Goal: Task Accomplishment & Management: Use online tool/utility

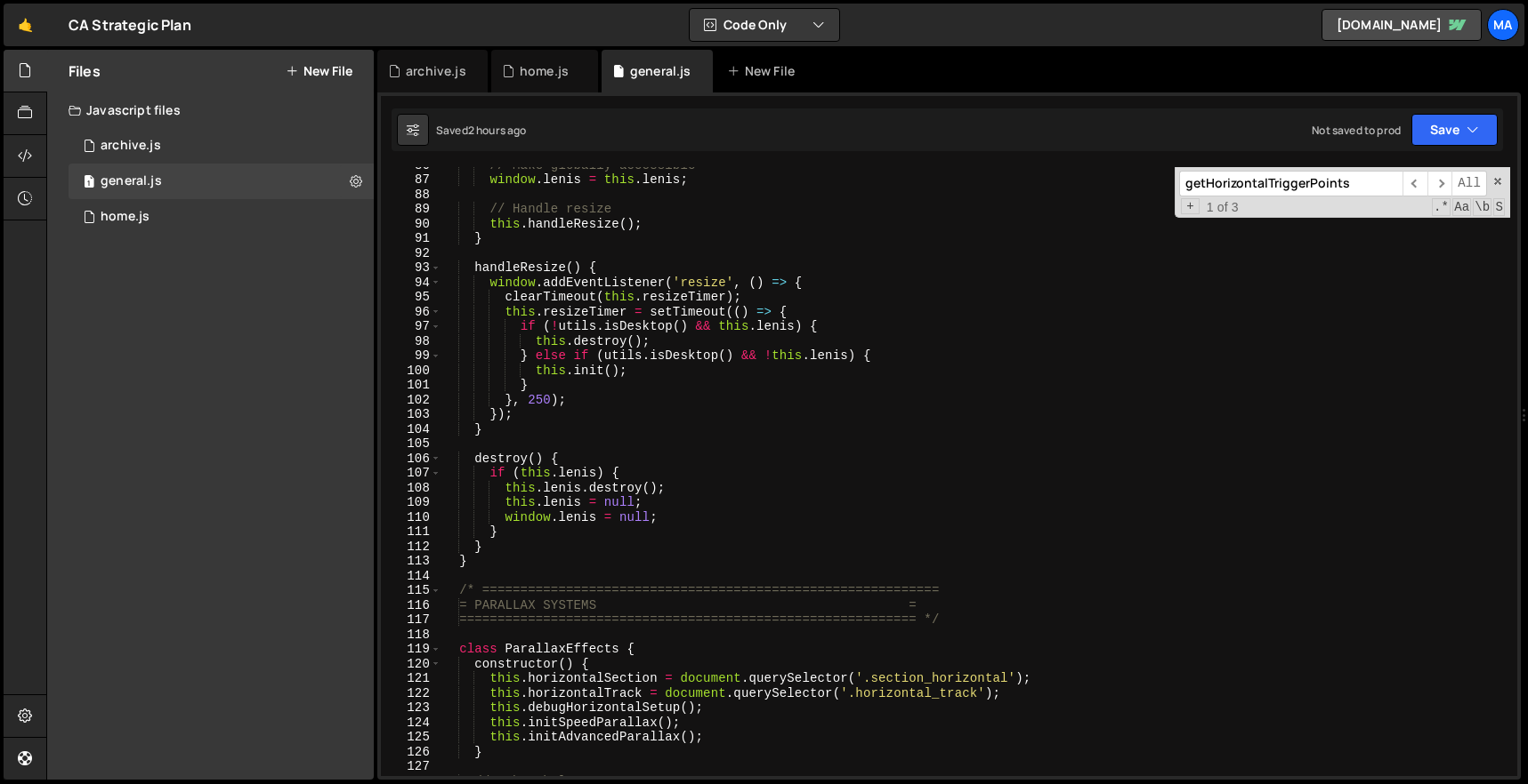
scroll to position [1498, 0]
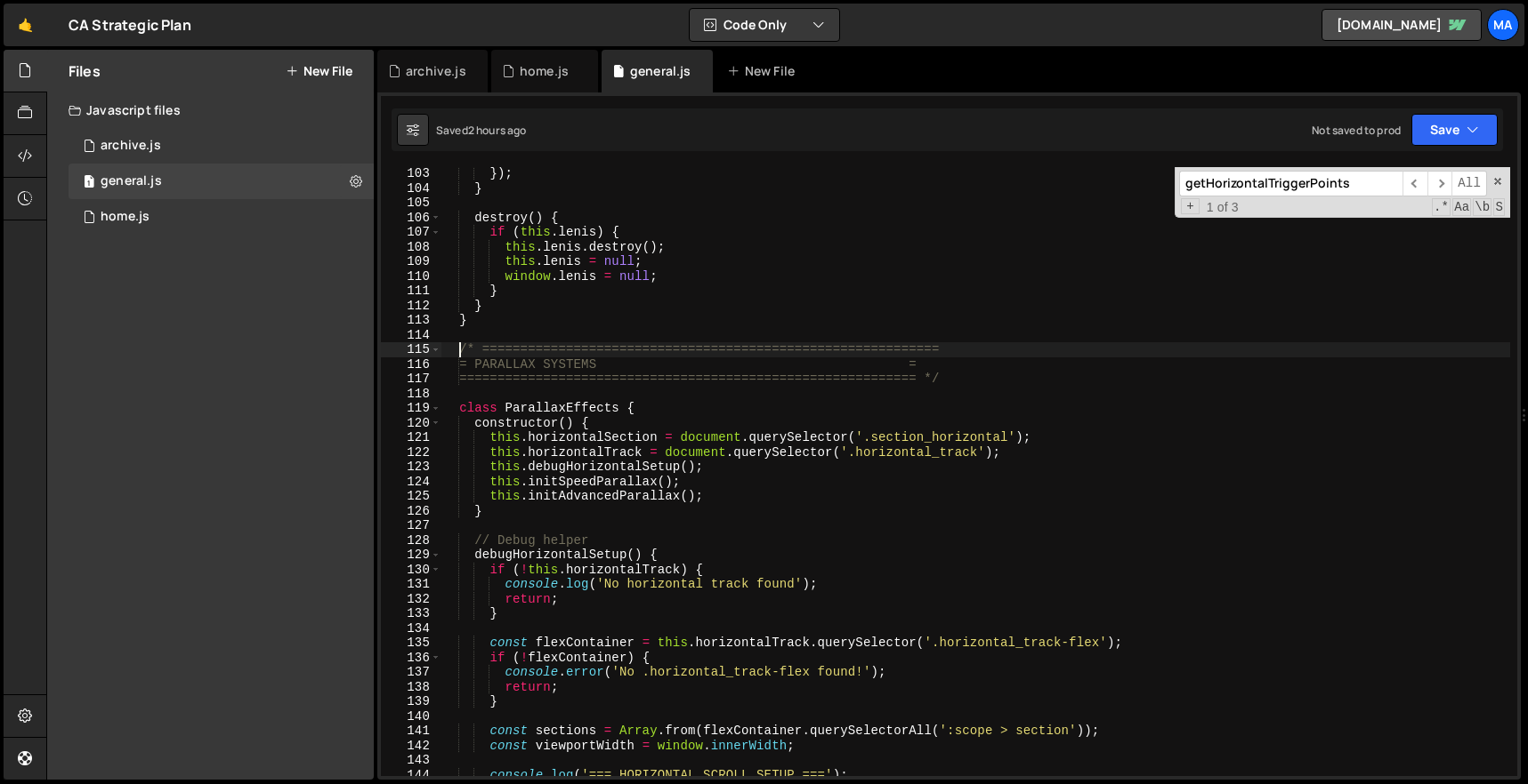
drag, startPoint x: 460, startPoint y: 349, endPoint x: 689, endPoint y: 429, distance: 242.6
click at [686, 426] on div "}) ; } destroy ( ) { if ( this . [PERSON_NAME] ) { this . [PERSON_NAME] . destr…" at bounding box center [975, 485] width 1069 height 639
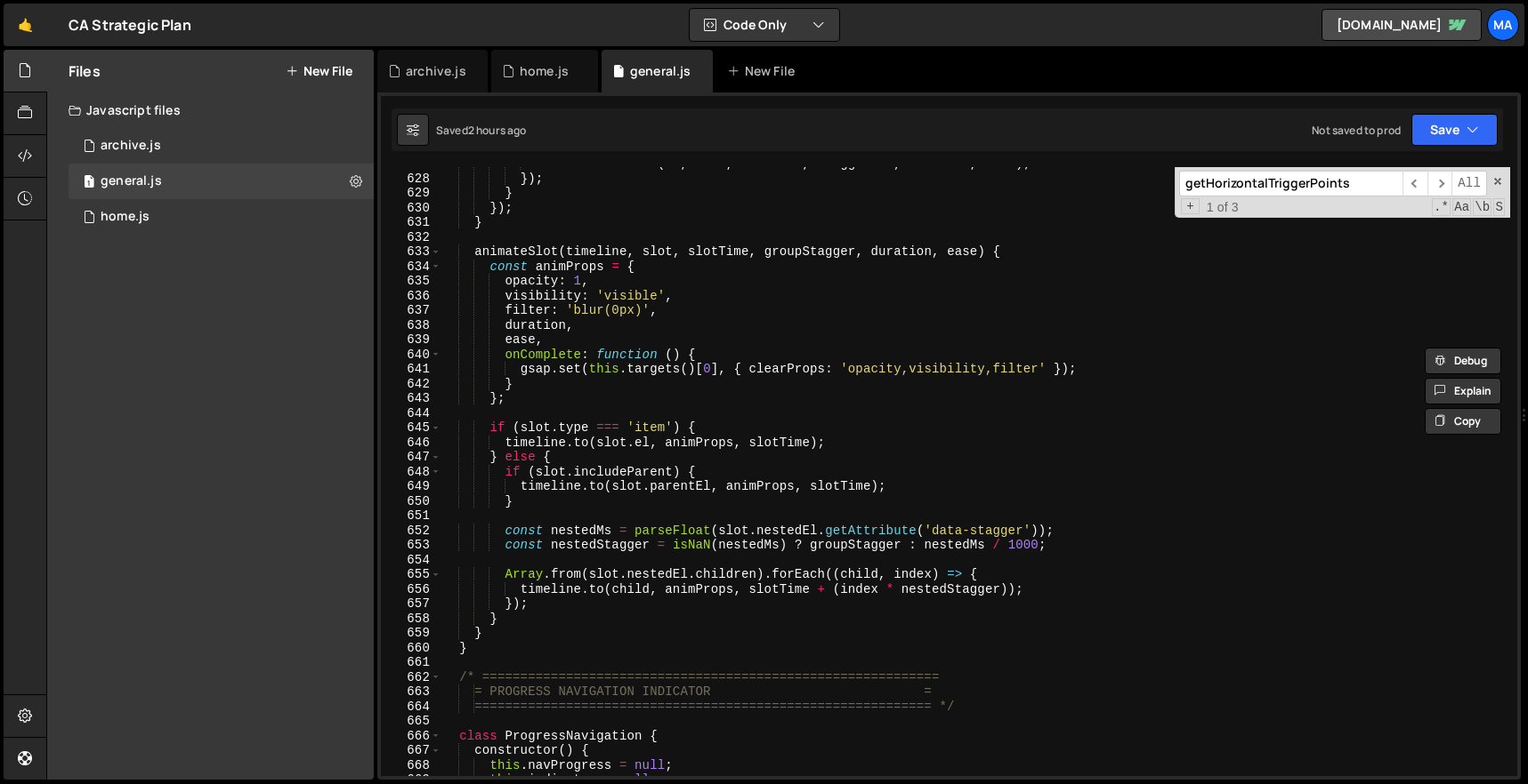
scroll to position [9563, 0]
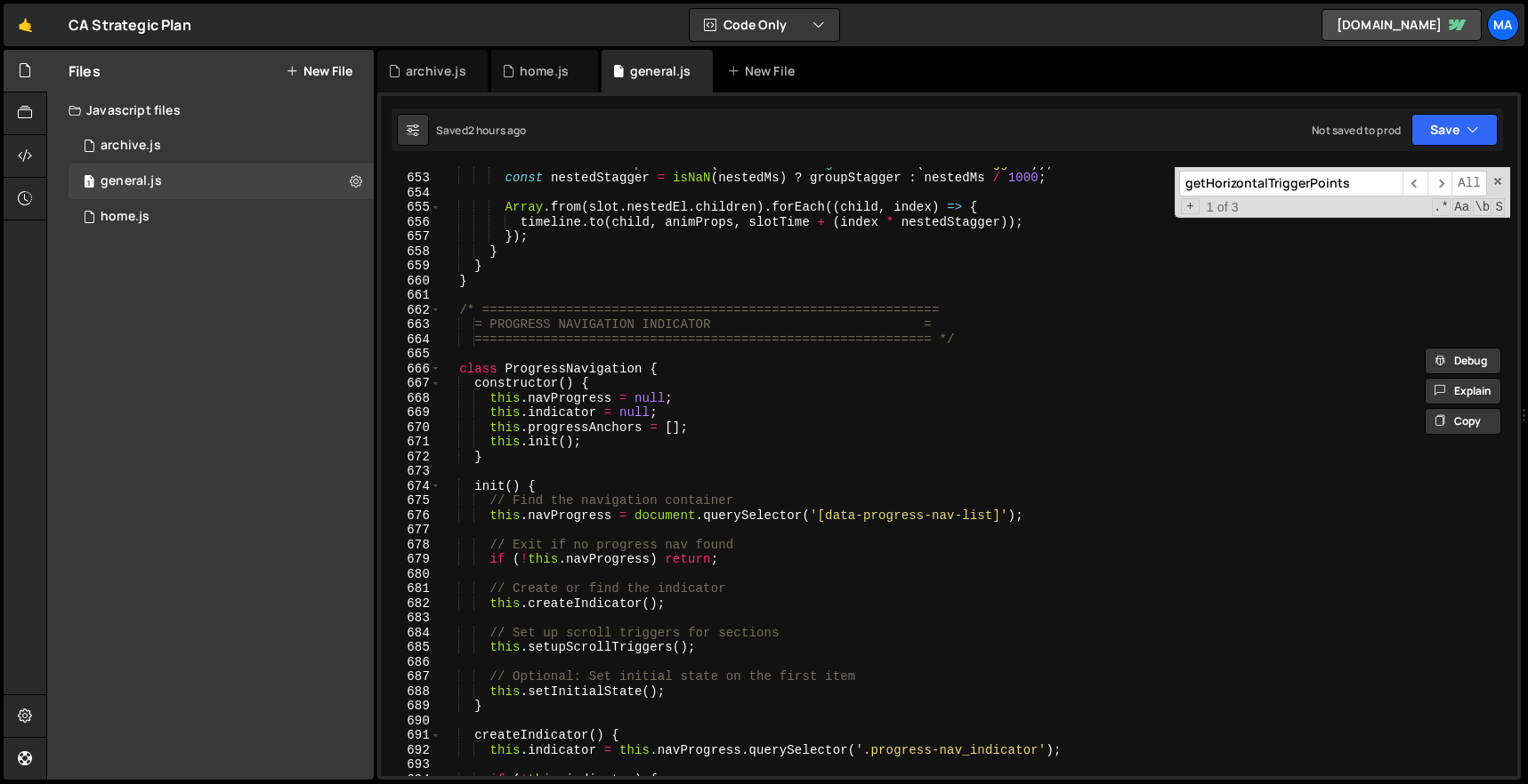
click at [492, 285] on div "const nestedMs = parseFloat ( slot . nestedEl . getAttribute ( 'data-stagger' )…" at bounding box center [975, 474] width 1069 height 639
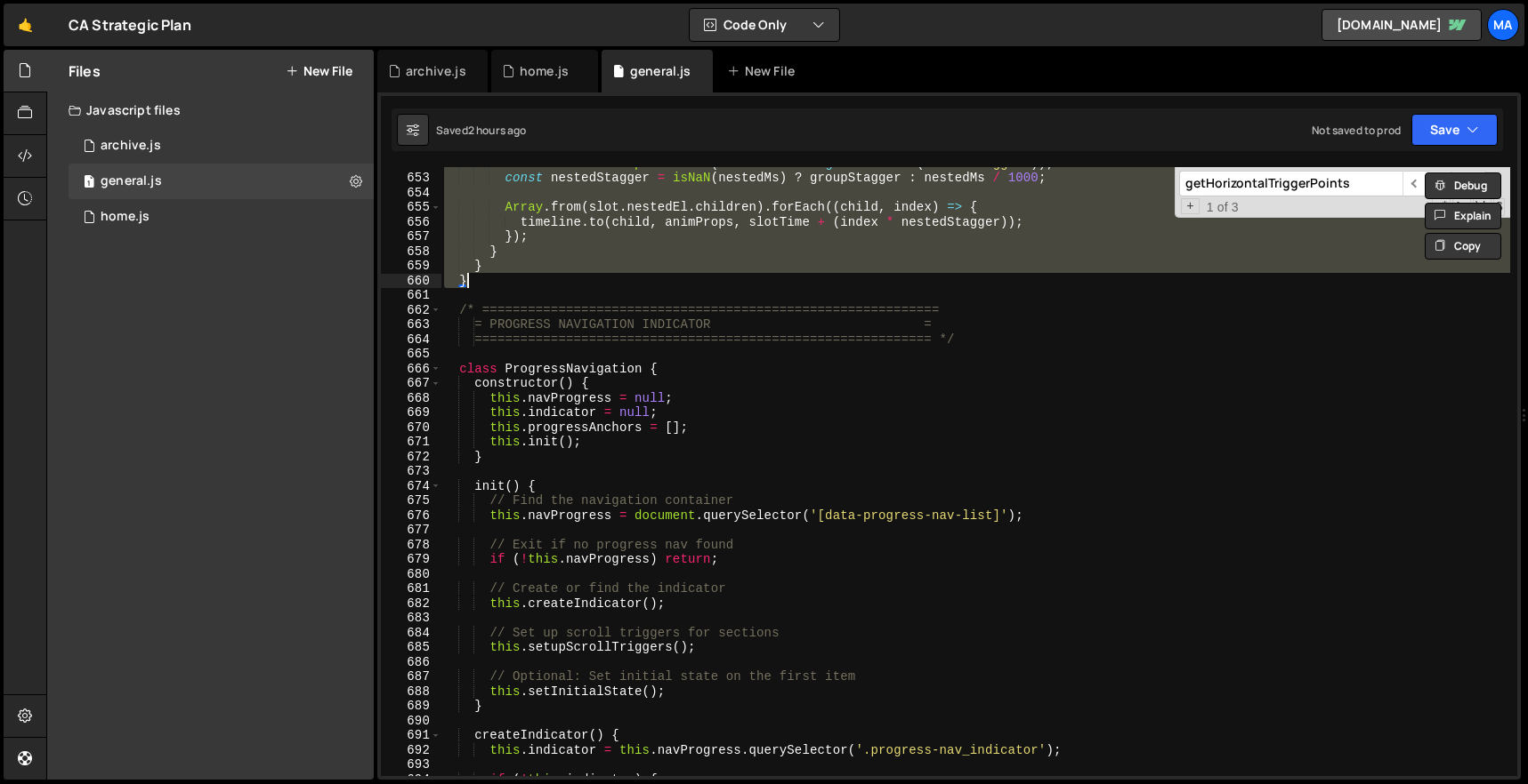
paste textarea
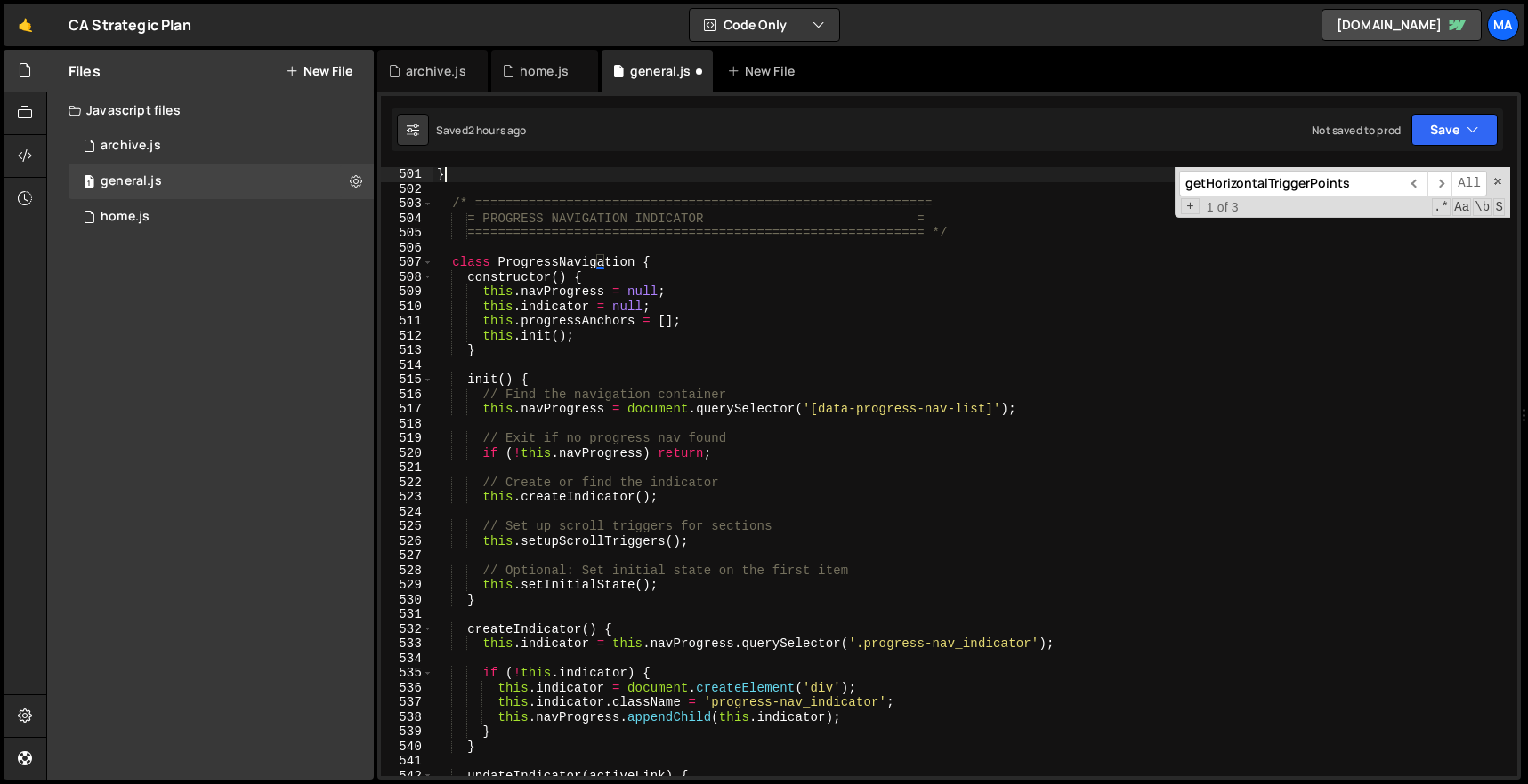
scroll to position [7337, 0]
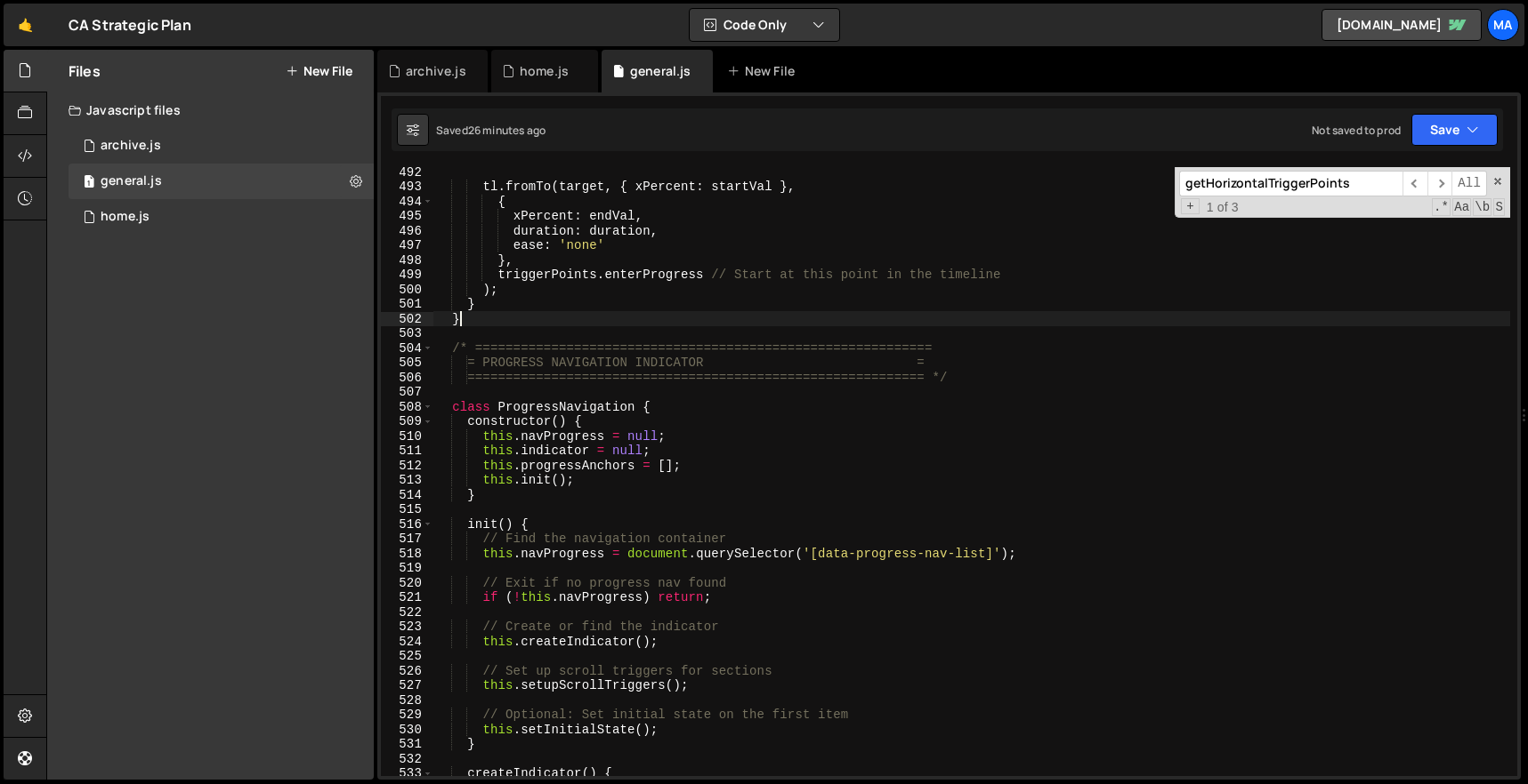
click at [500, 323] on div "tl . fromTo ( target , { xPercent : startVal } , { xPercent : endVal , duration…" at bounding box center [971, 484] width 1077 height 639
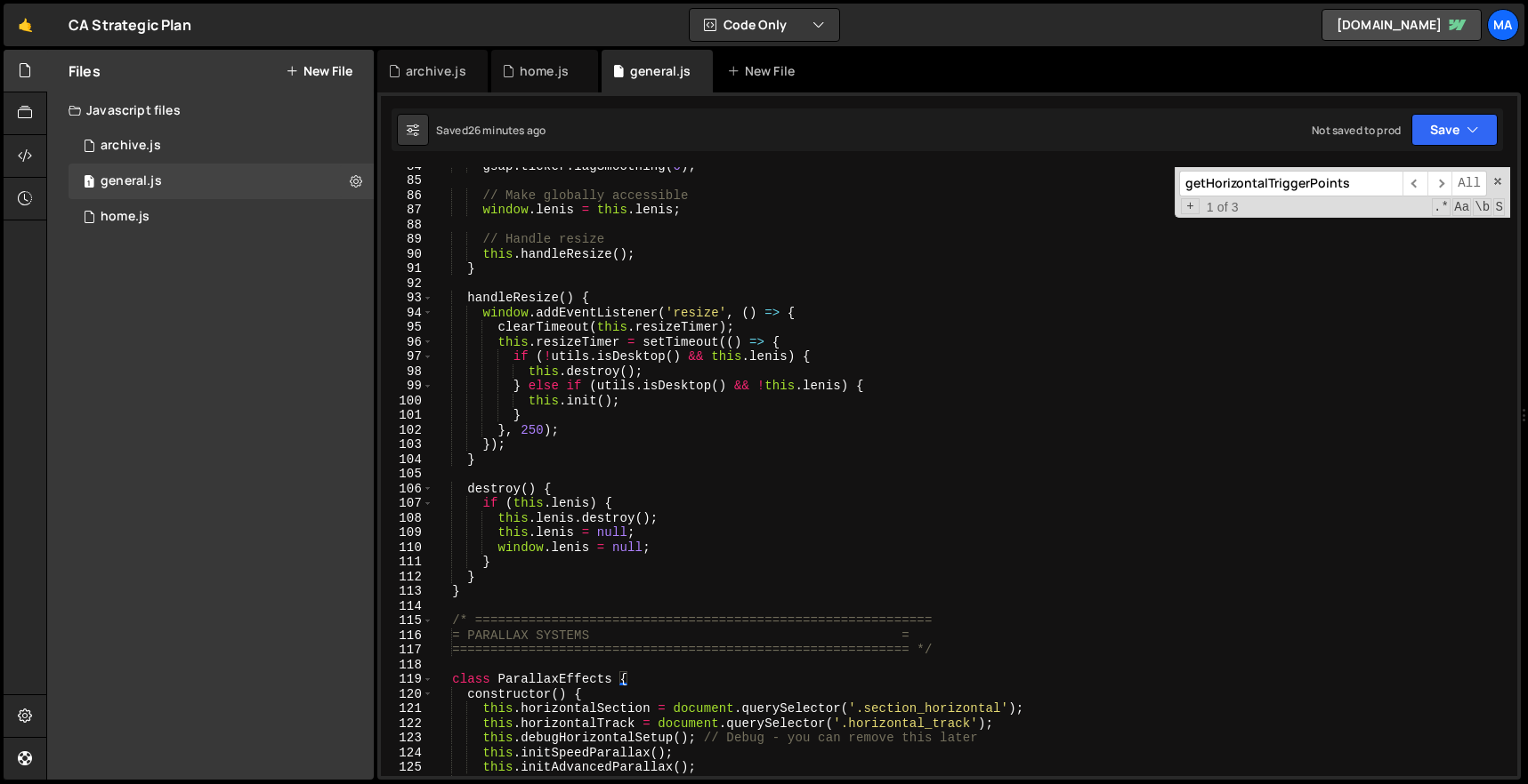
scroll to position [1341, 0]
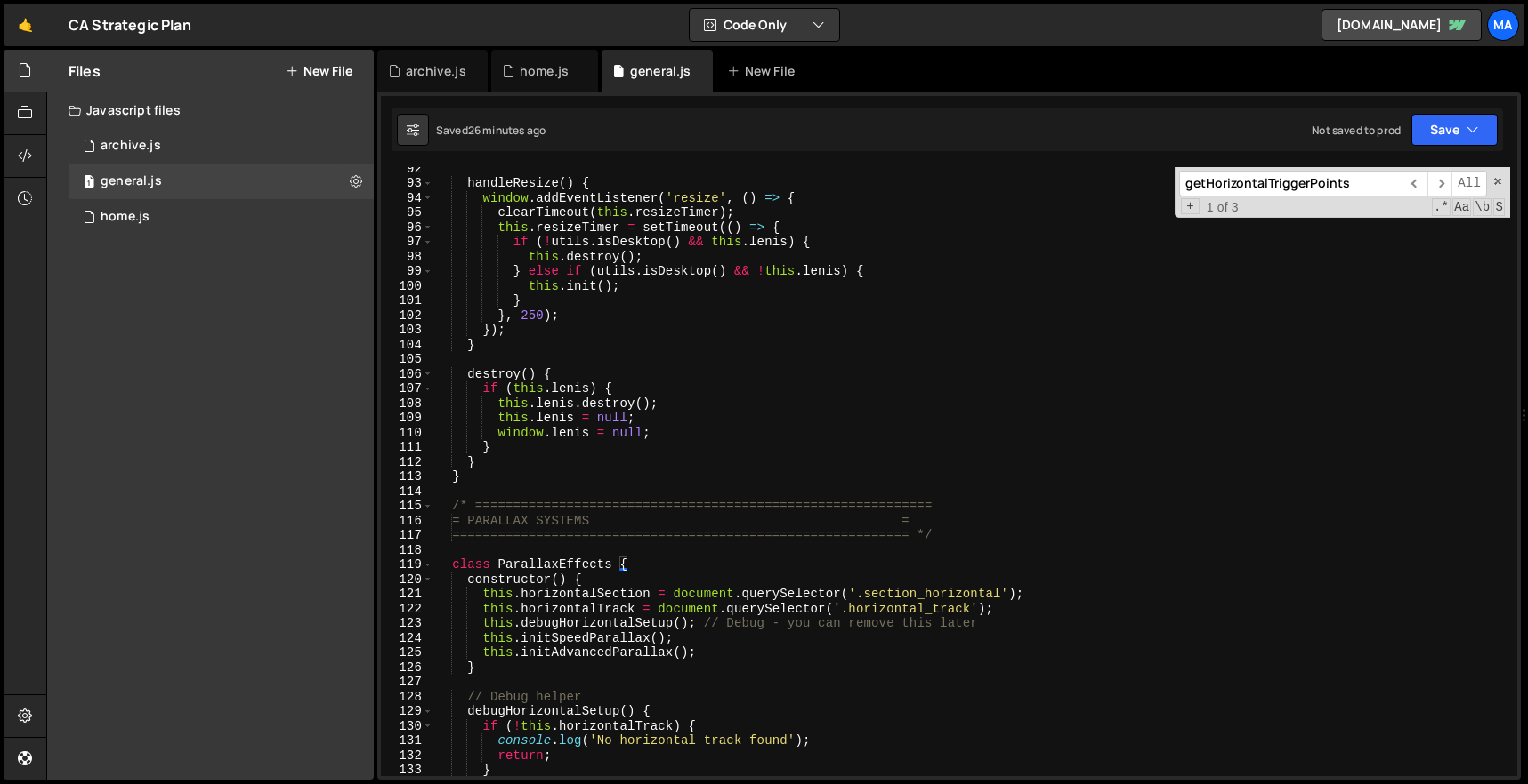
click at [451, 505] on div "handleResize ( ) { window . addEventListener ( 'resize' , ( ) => { clearTimeout…" at bounding box center [971, 480] width 1077 height 639
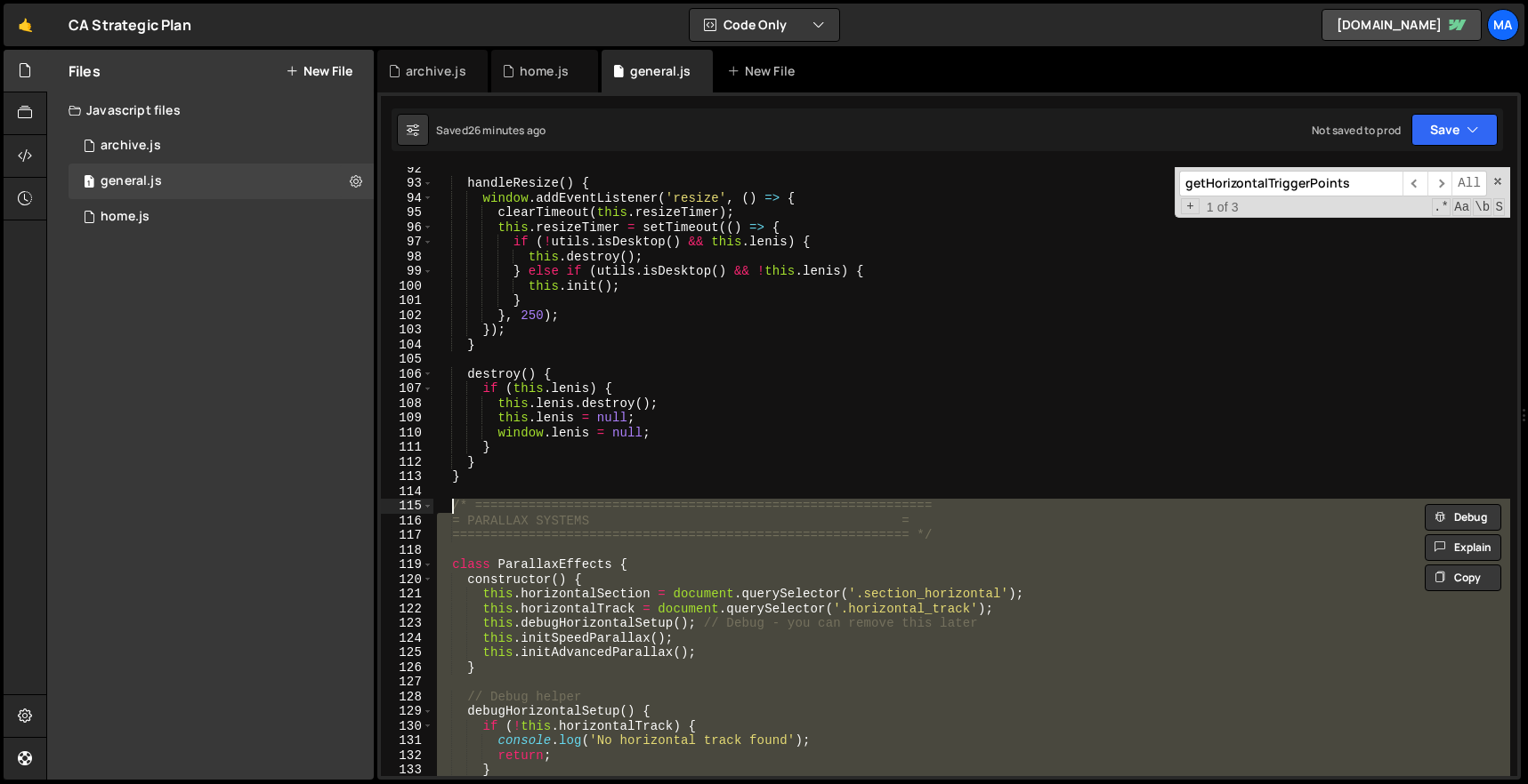
paste textarea "}"
type textarea "}"
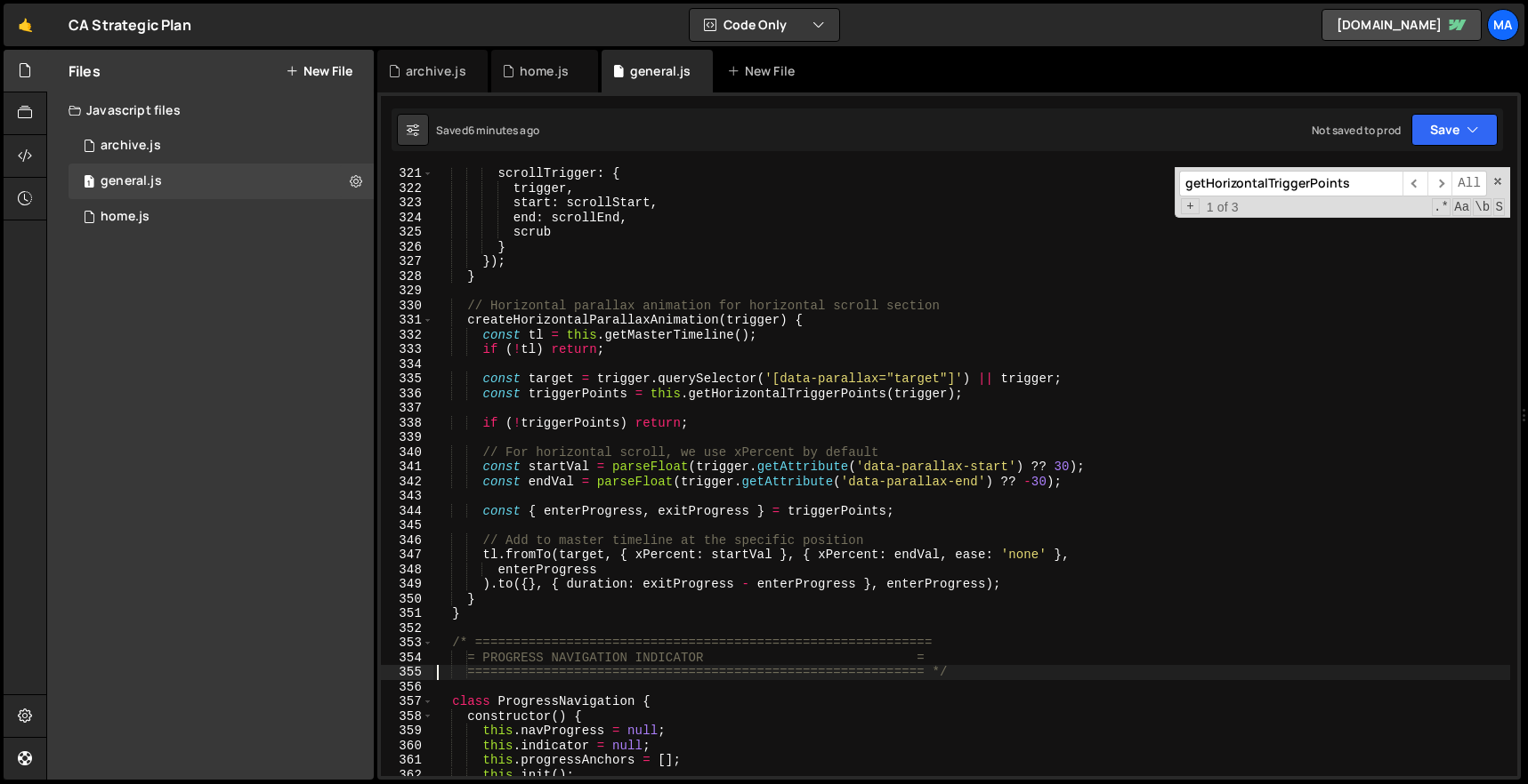
scroll to position [4696, 0]
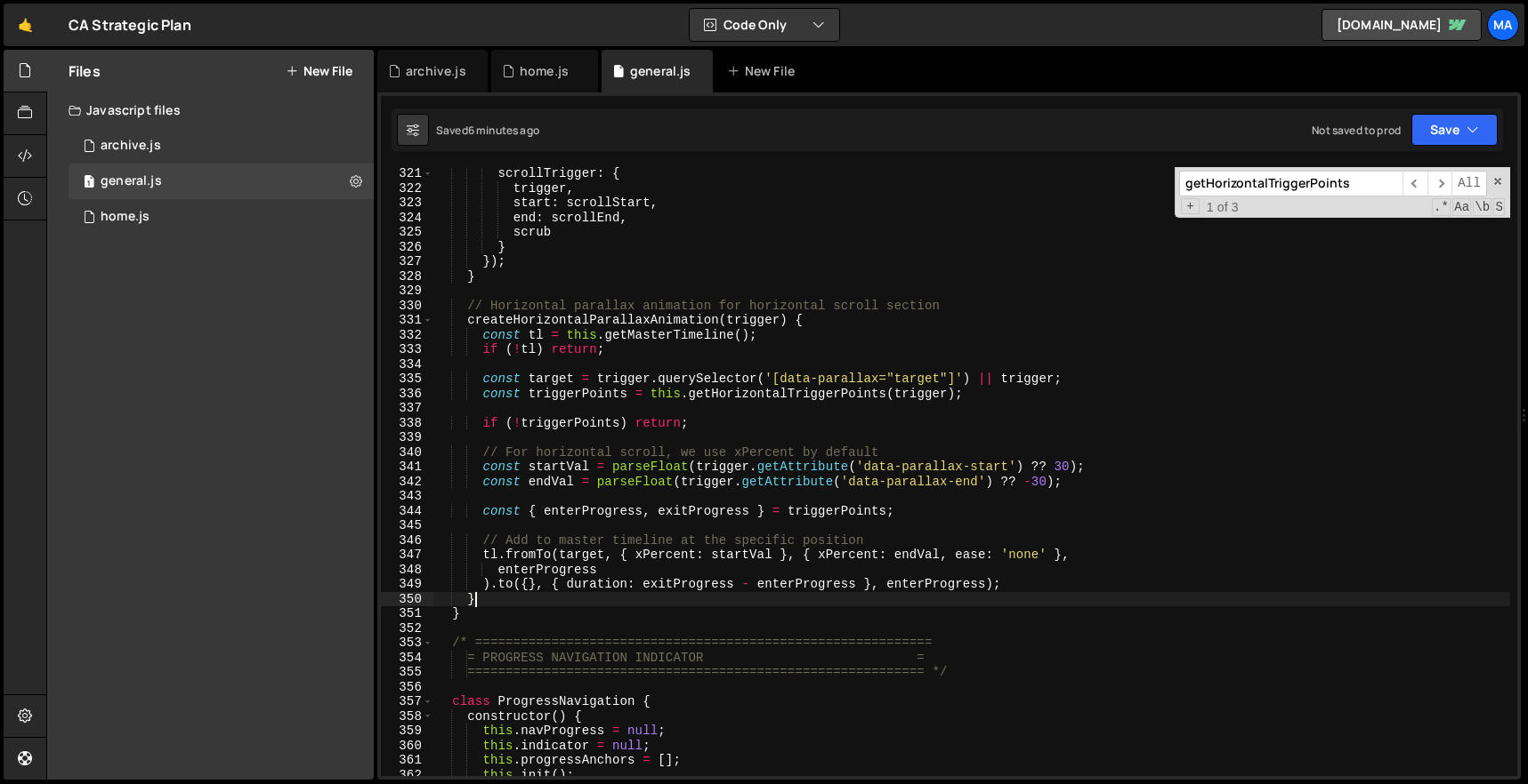
click at [578, 604] on div "scrollTrigger : { trigger , start : scrollStart , end : scrollEnd , scrub } }) …" at bounding box center [971, 485] width 1077 height 639
click at [578, 605] on div "scrollTrigger : { trigger , start : scrollStart , end : scrollEnd , scrub } }) …" at bounding box center [971, 485] width 1077 height 639
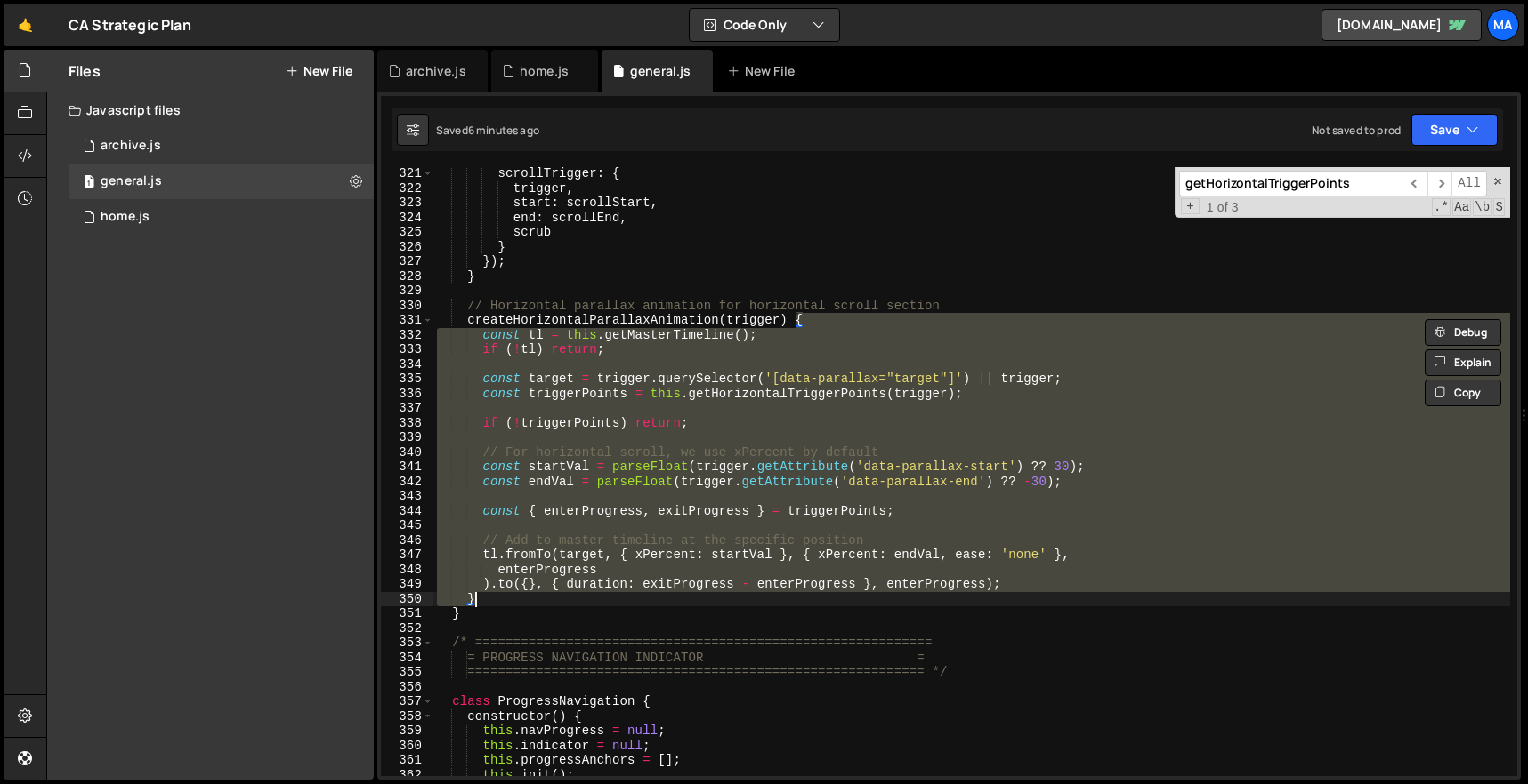
click at [574, 616] on div "scrollTrigger : { trigger , start : scrollStart , end : scrollEnd , scrub } }) …" at bounding box center [971, 485] width 1077 height 639
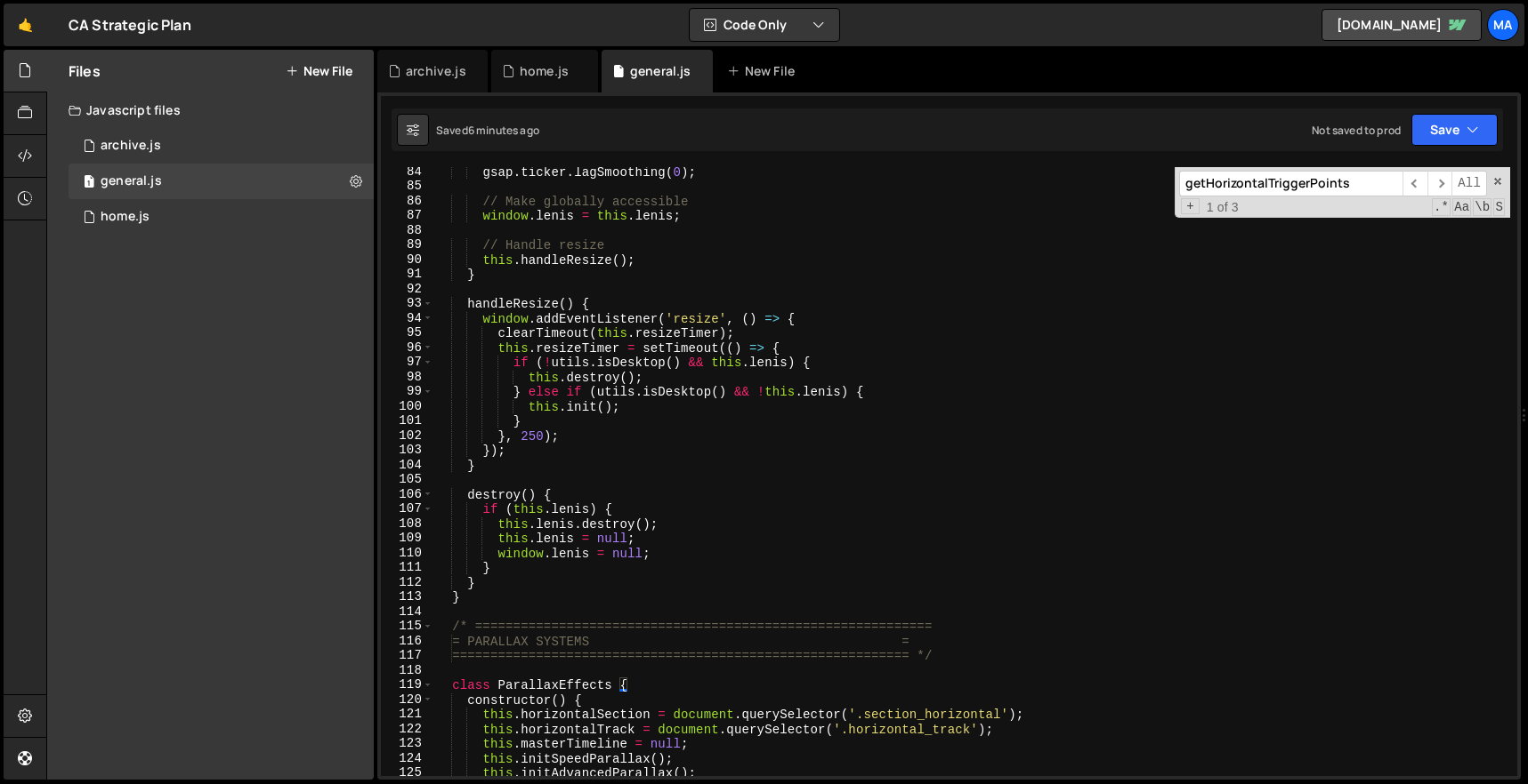
scroll to position [1188, 0]
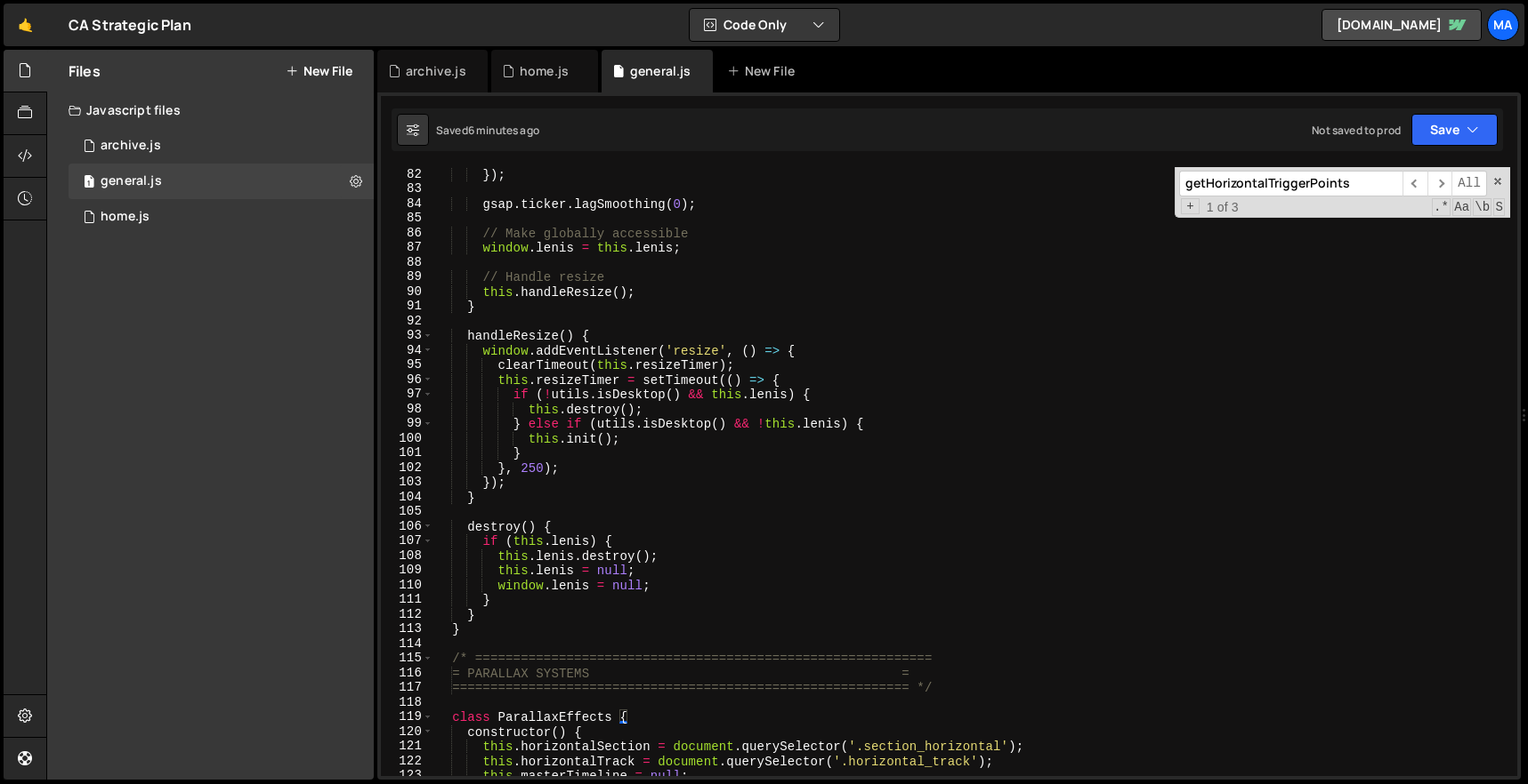
click at [450, 664] on div "}) ; gsap . ticker . lagSmoothing ( 0 ) ; // Make globally accessible window . …" at bounding box center [971, 486] width 1077 height 639
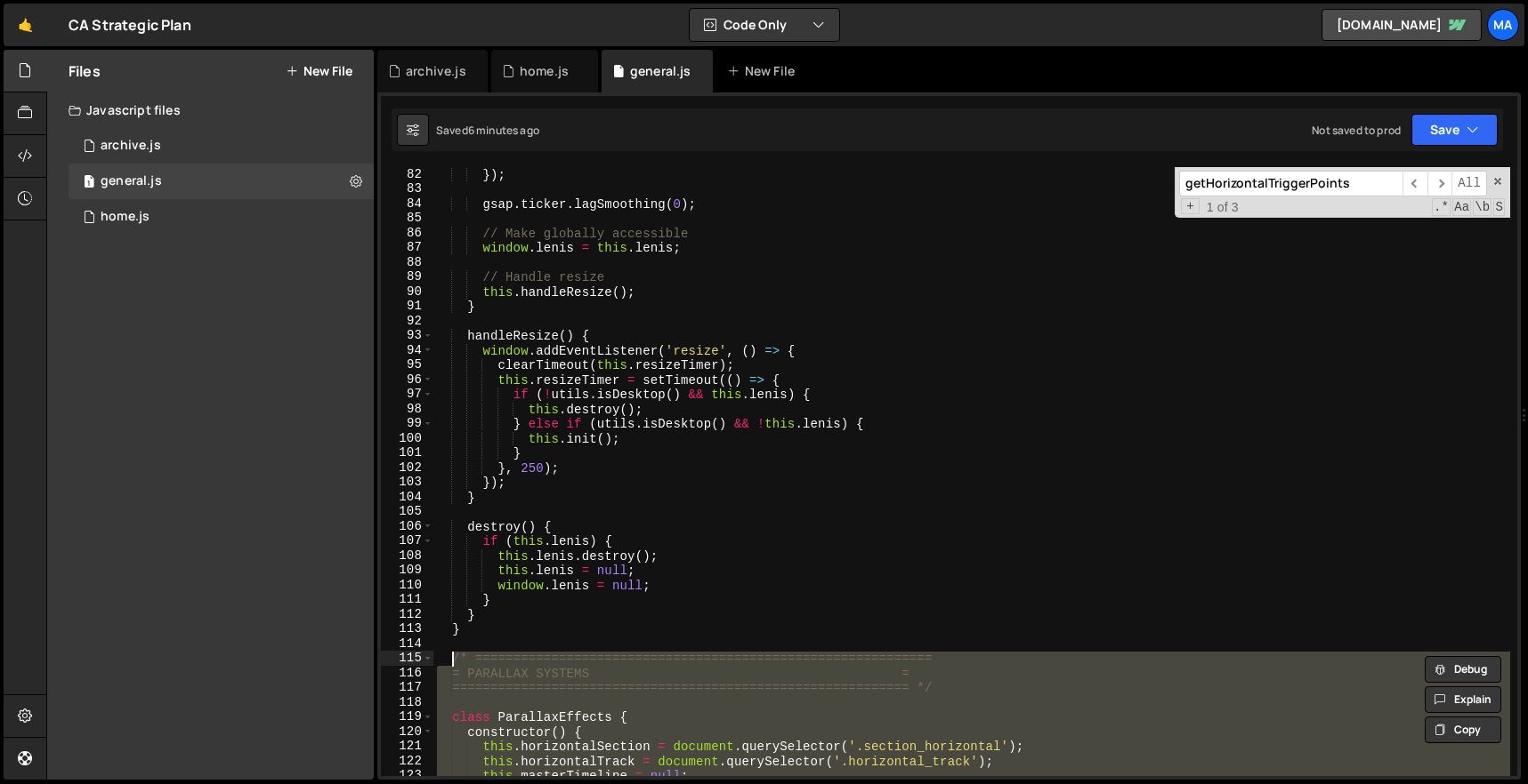
paste textarea "}"
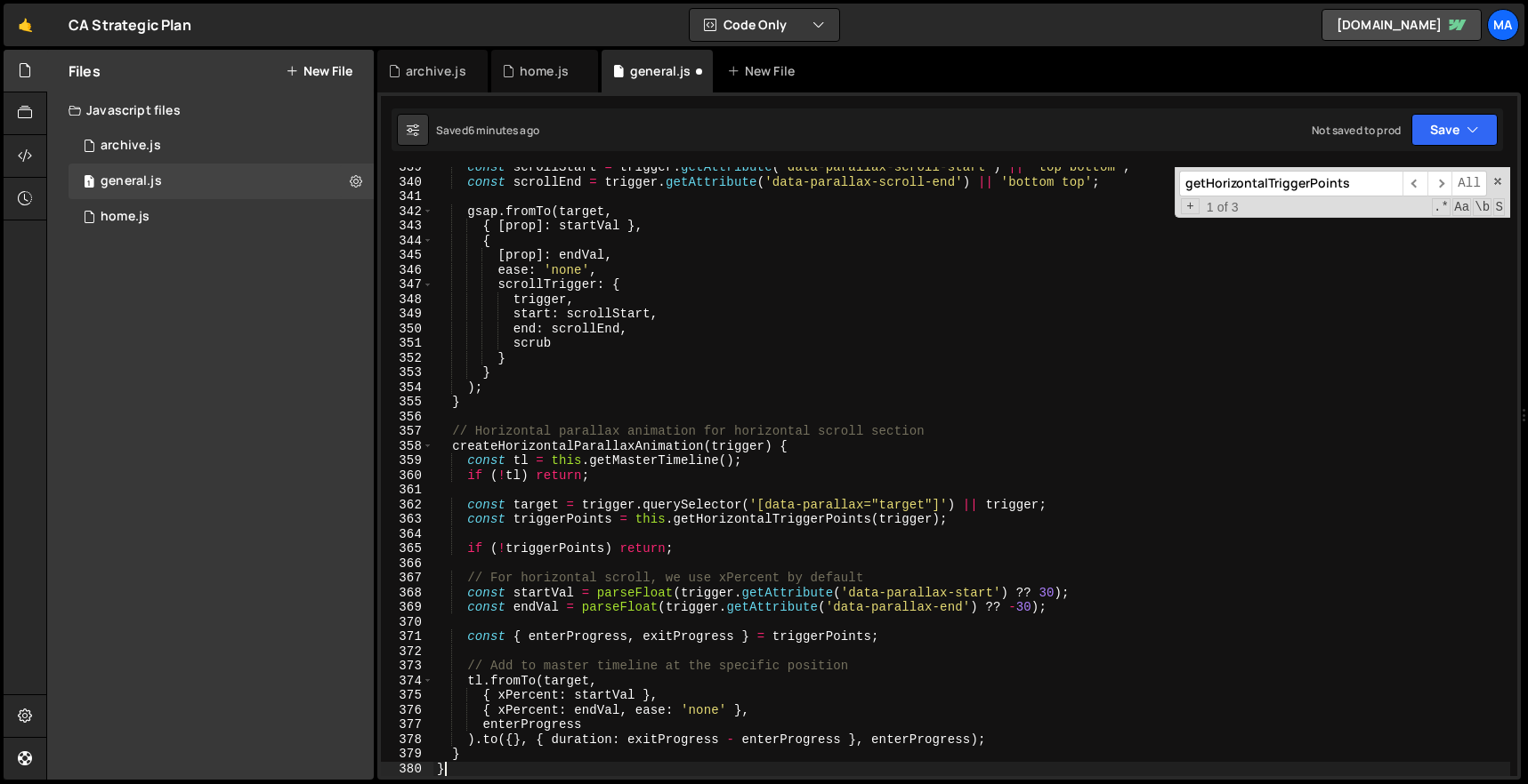
scroll to position [4967, 0]
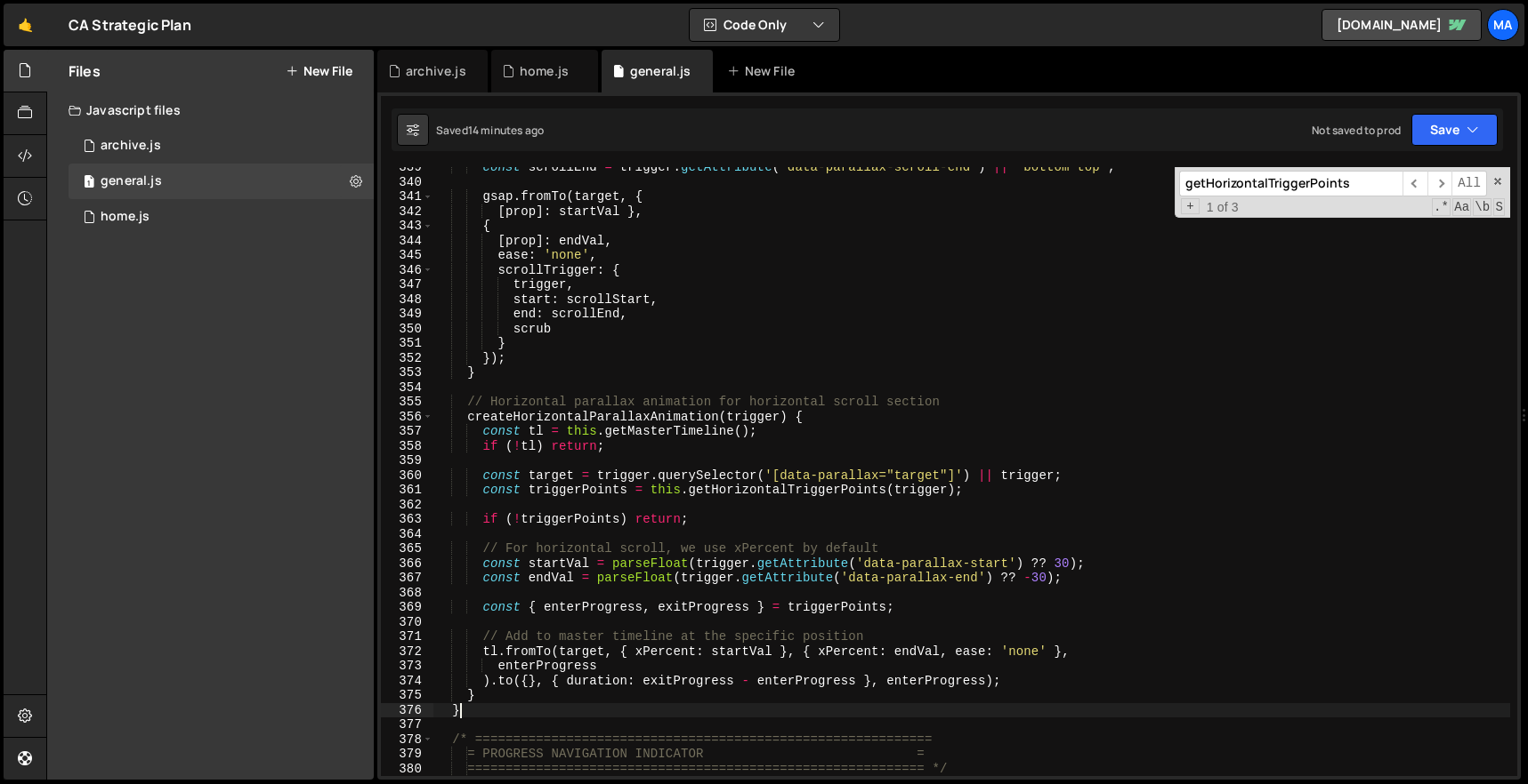
drag, startPoint x: 500, startPoint y: 717, endPoint x: 418, endPoint y: 510, distance: 222.6
click at [418, 510] on div "============================================================ */ 339 340 341 342…" at bounding box center [949, 472] width 1136 height 609
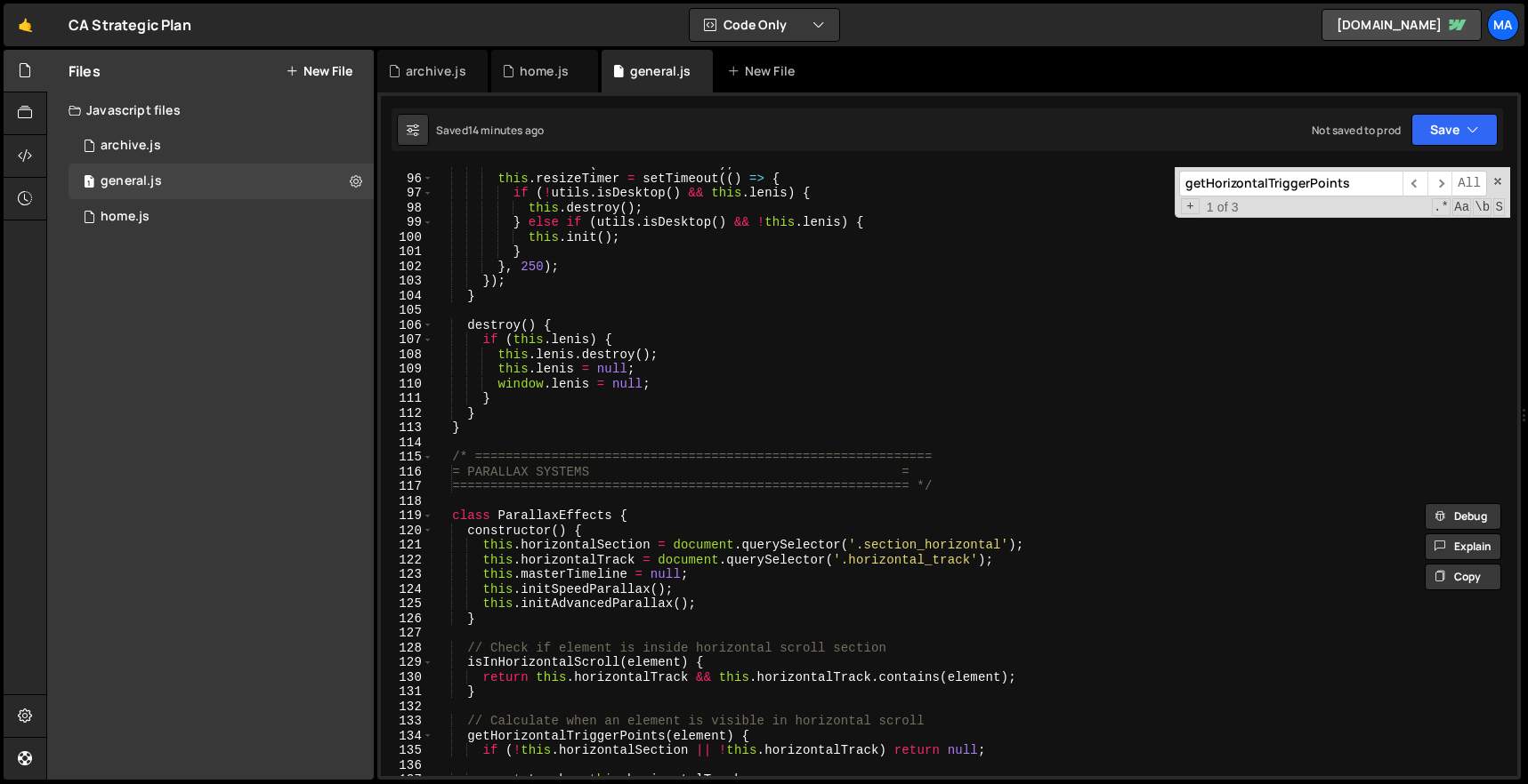
scroll to position [1391, 0]
click at [451, 457] on div "clearTimeout ( this . resizeTimer ) ; this . resizeTimer = setTimeout (( ) => {…" at bounding box center [971, 473] width 1077 height 639
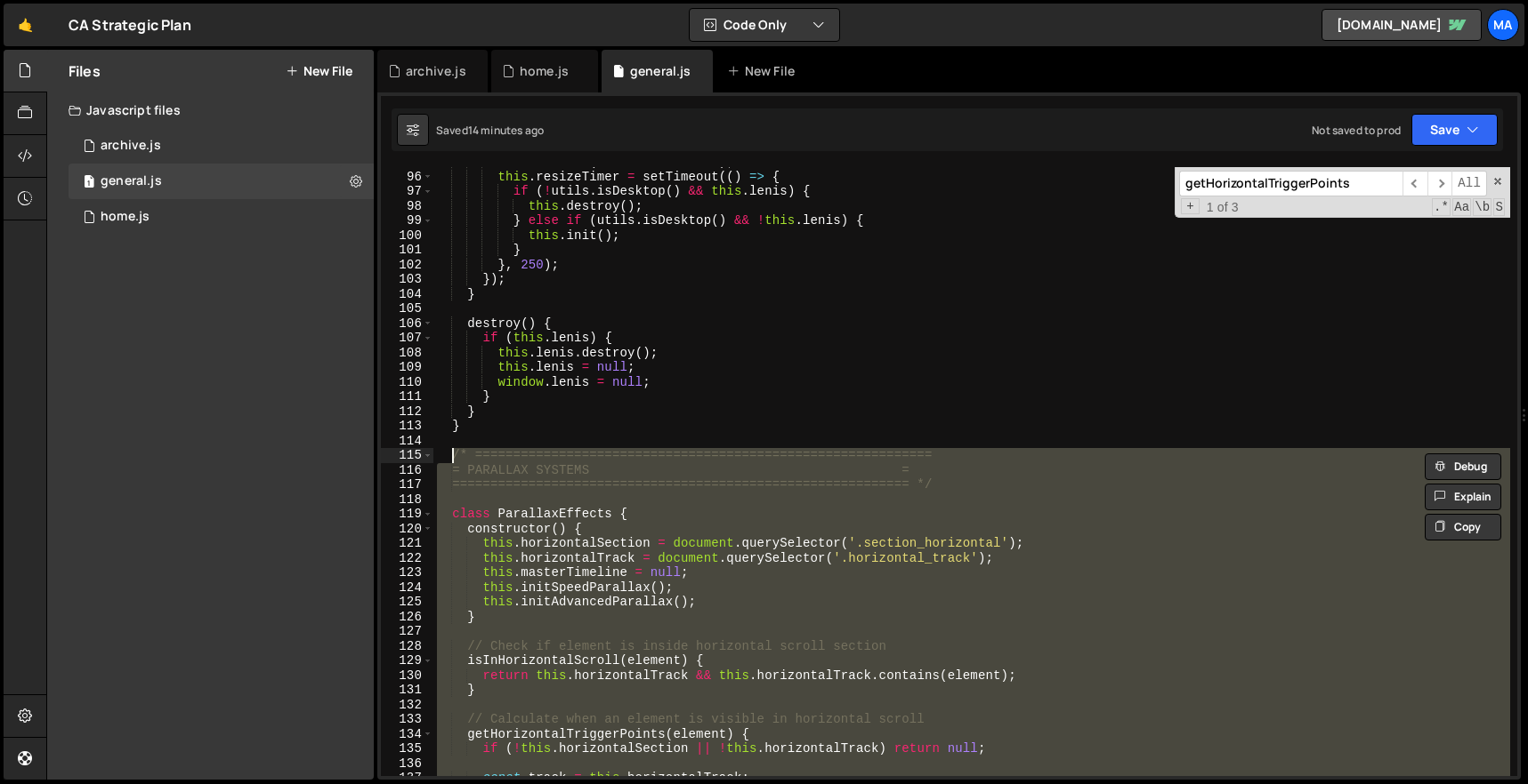
paste textarea "}"
type textarea "}"
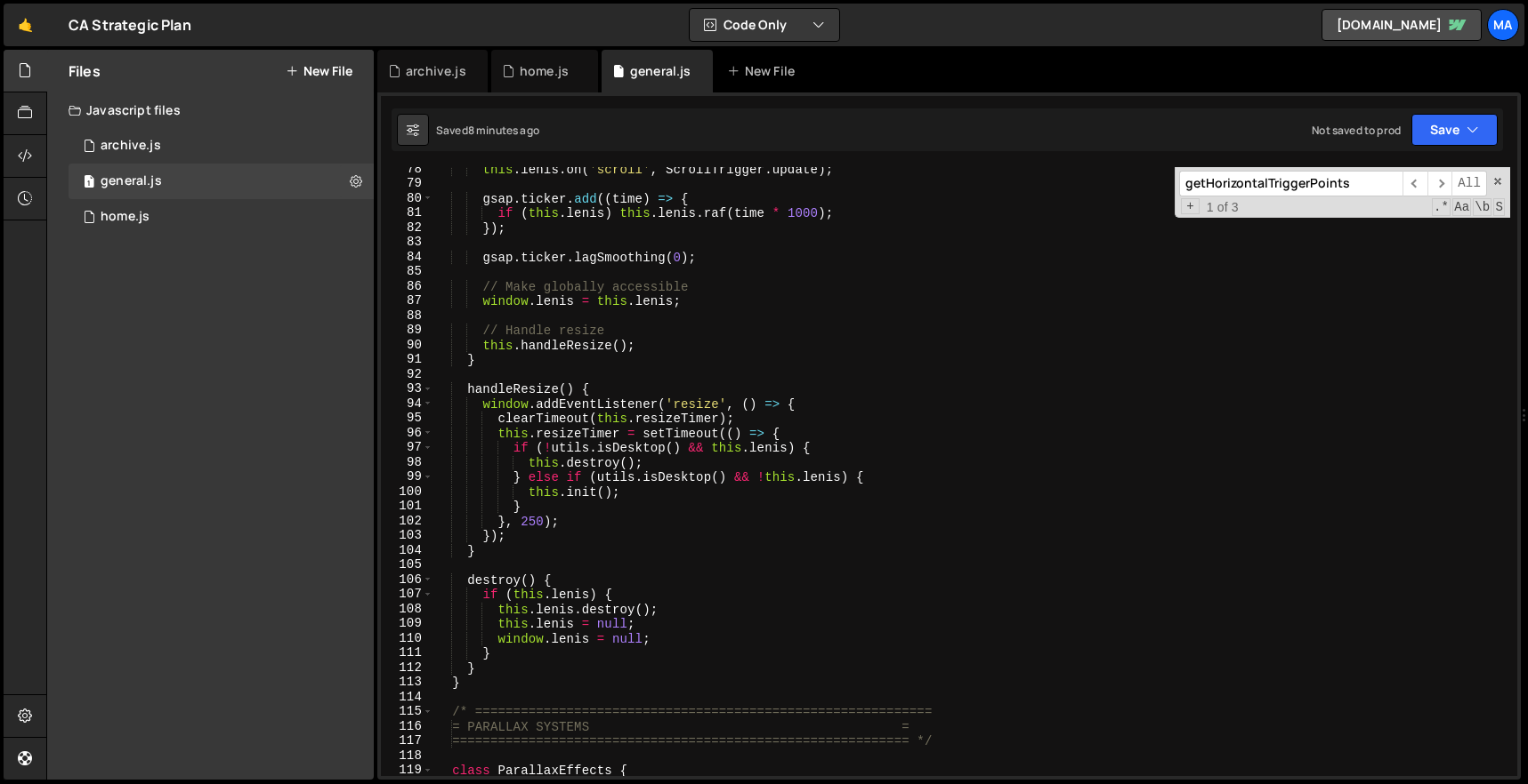
scroll to position [1464, 0]
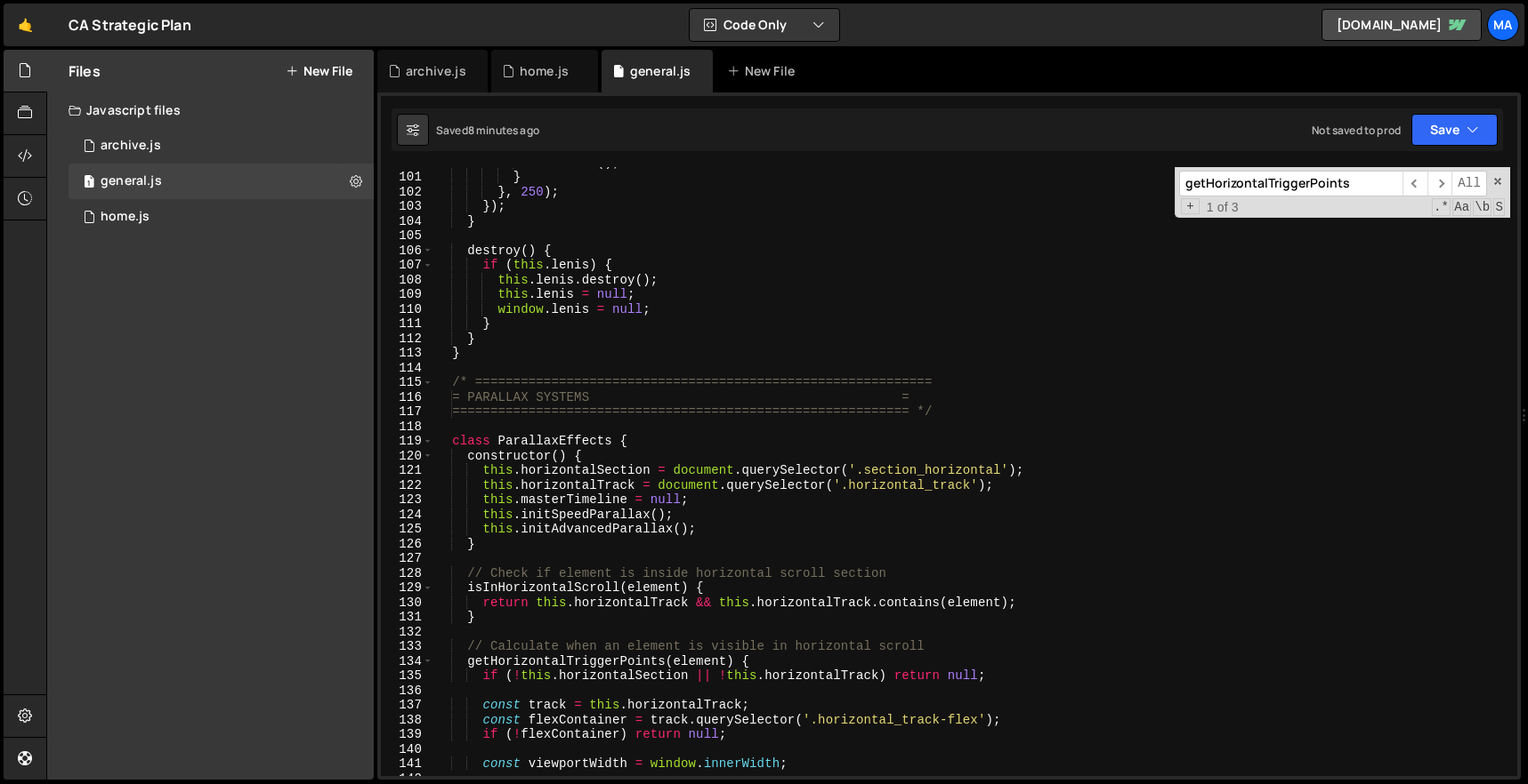
click at [573, 354] on div "this . init ( ) ; } } , 250 ) ; }) ; } destroy ( ) { if ( this . [PERSON_NAME] …" at bounding box center [971, 473] width 1077 height 639
type textarea "}"
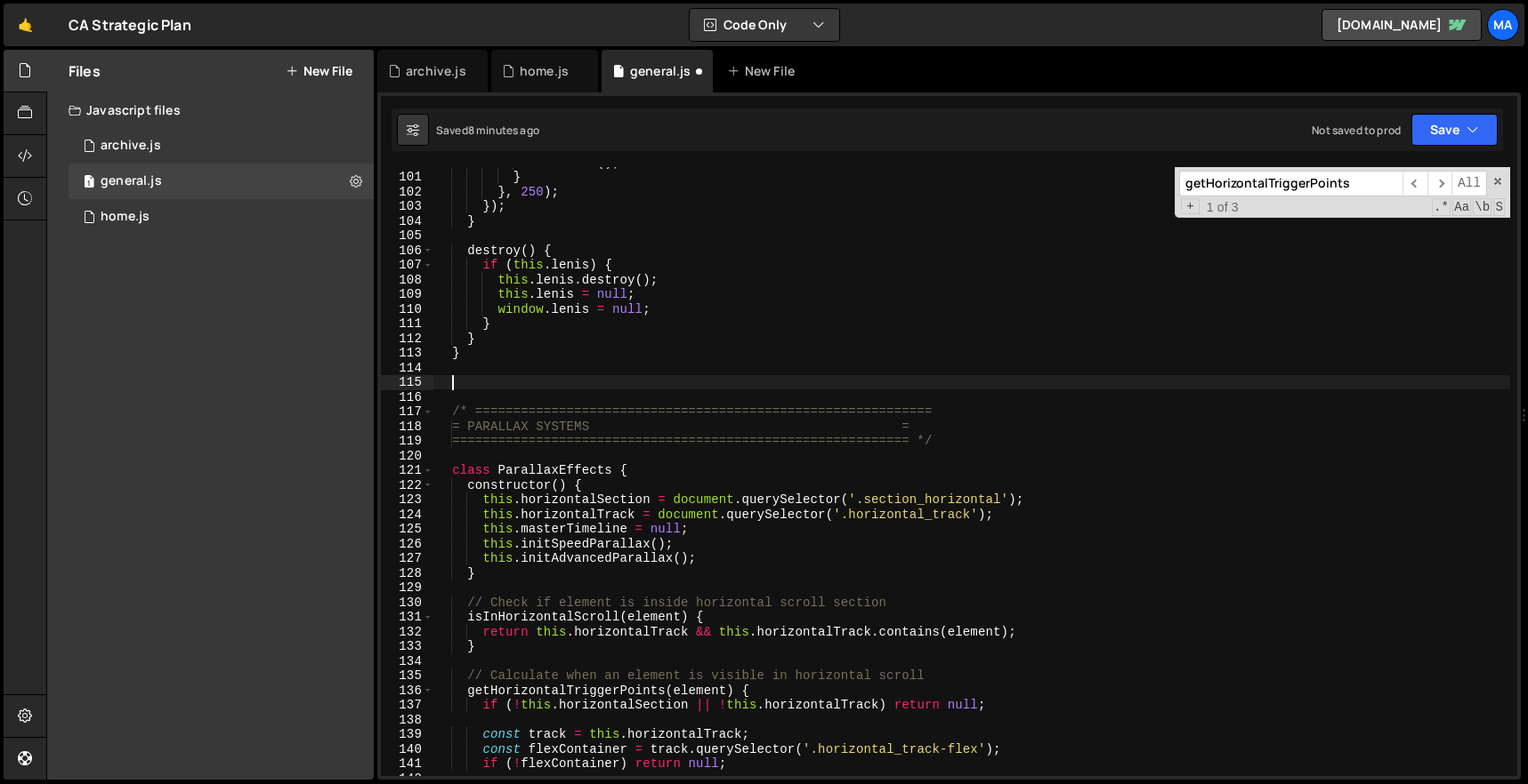
paste textarea "}"
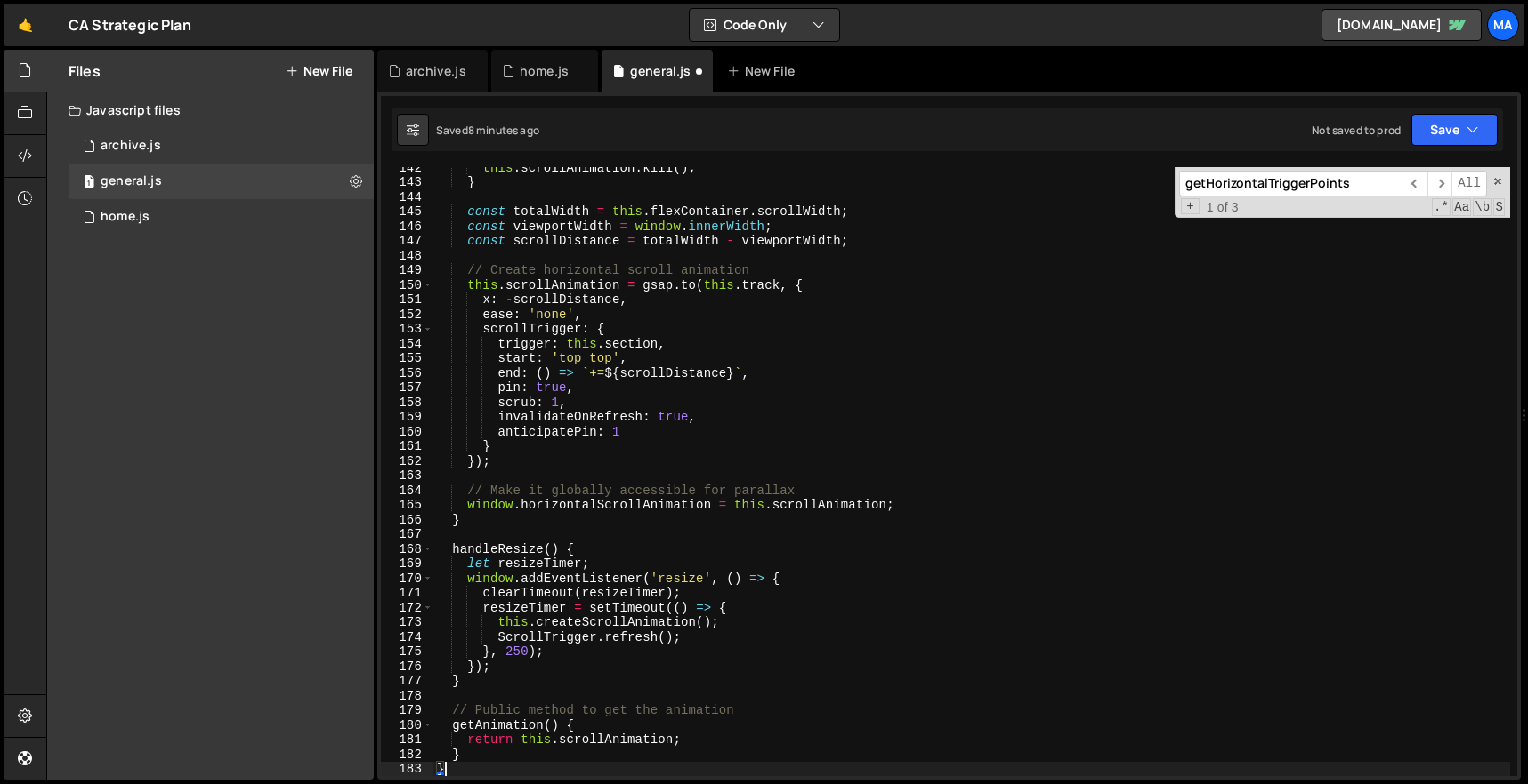
scroll to position [2076, 0]
click at [1497, 177] on span at bounding box center [1497, 180] width 12 height 12
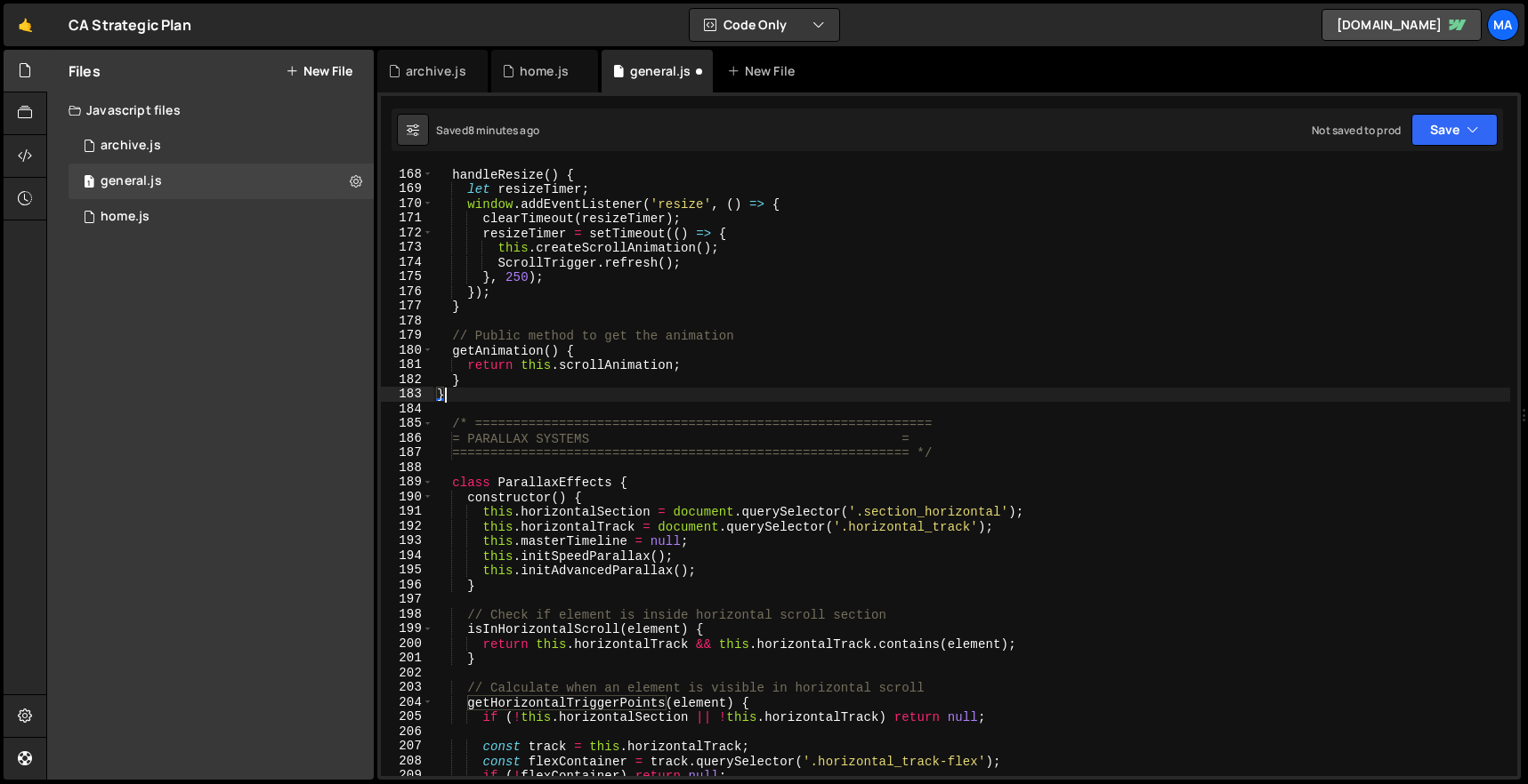
scroll to position [2450, 0]
click at [452, 427] on div "handleResize ( ) { let resizeTimer ; window . addEventListener ( 'resize' , ( )…" at bounding box center [971, 486] width 1077 height 639
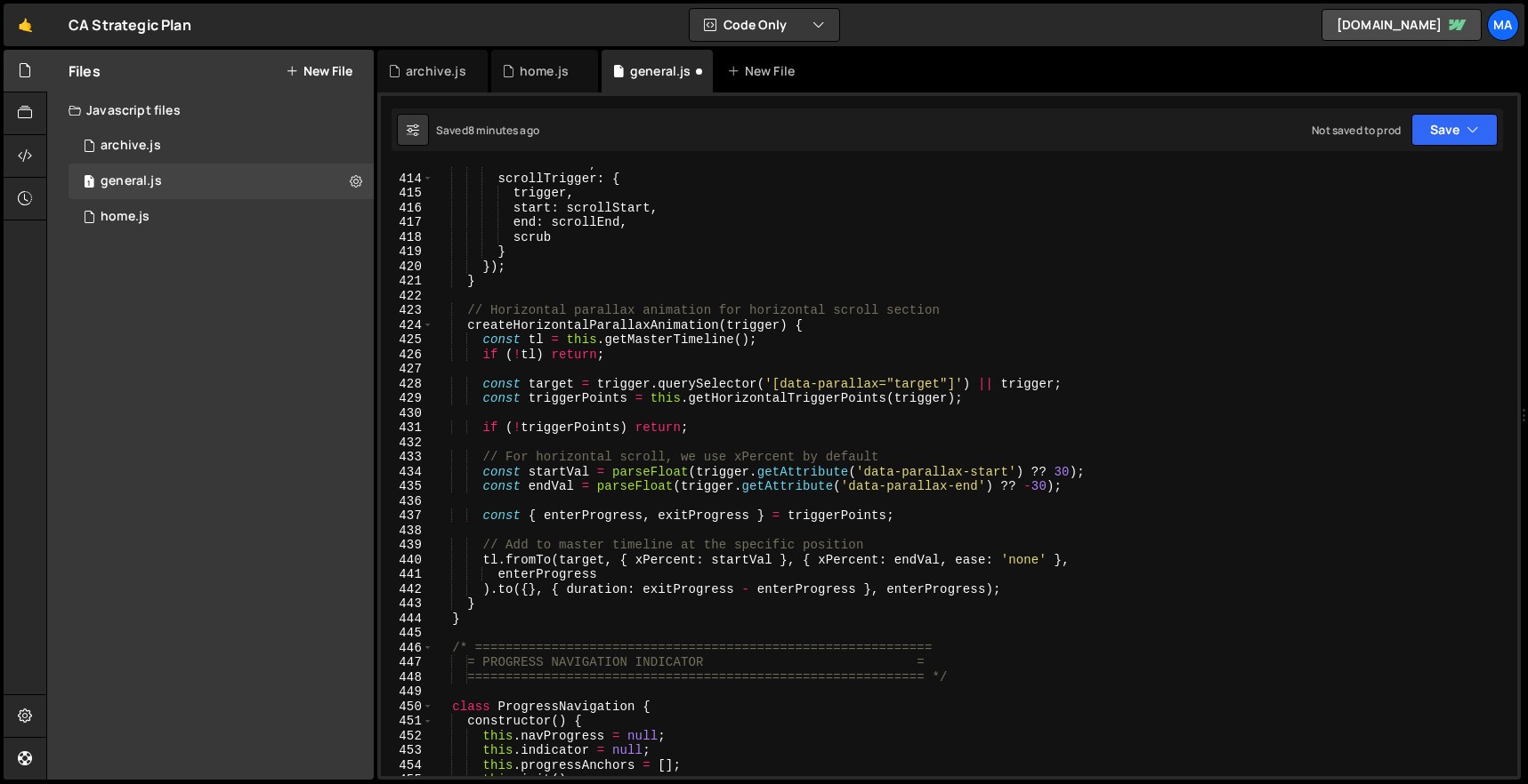
scroll to position [6229, 0]
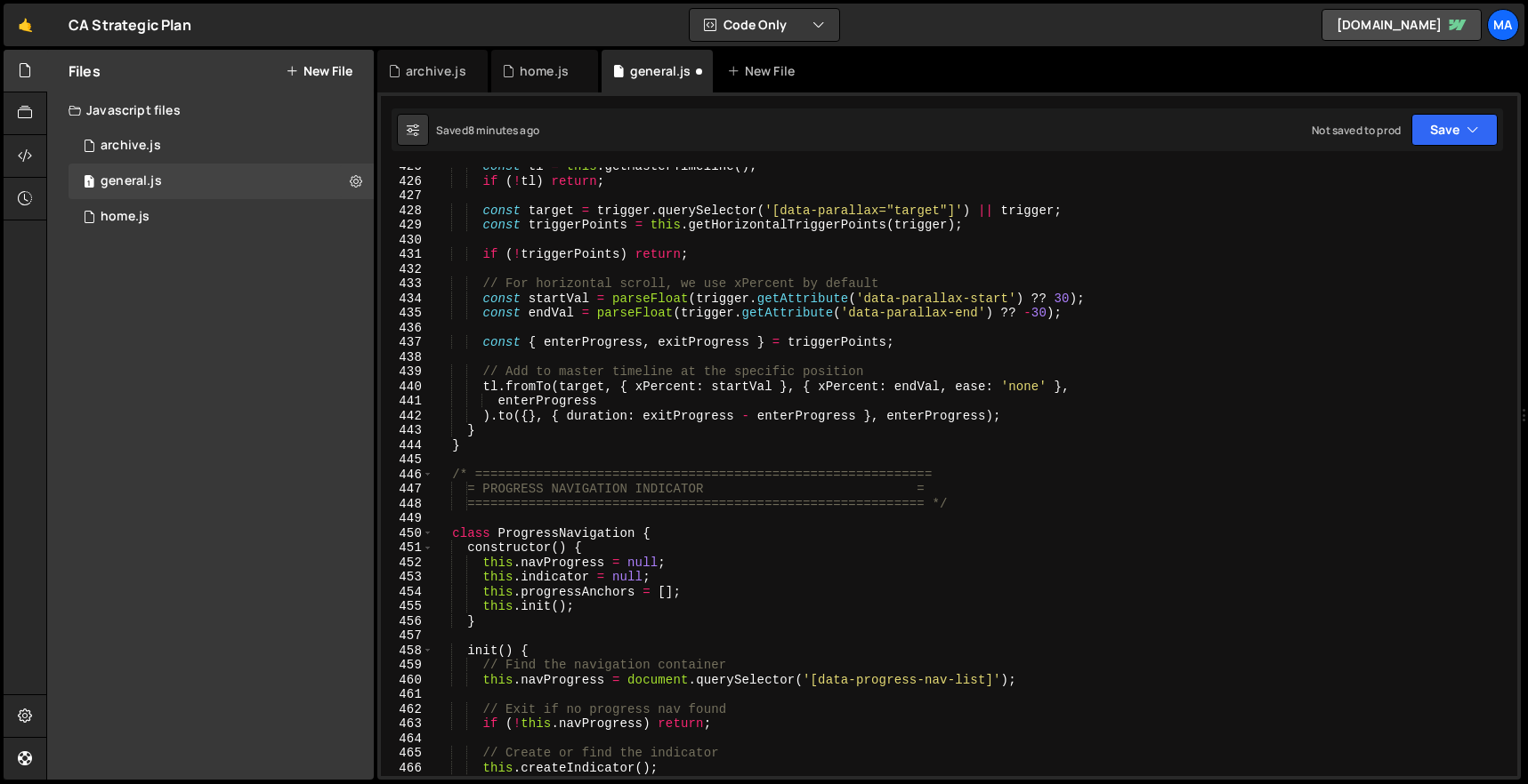
click at [509, 452] on div "const tl = this . getMasterTimeline ( ) ; if ( ! tl ) return ; const target = t…" at bounding box center [971, 478] width 1077 height 639
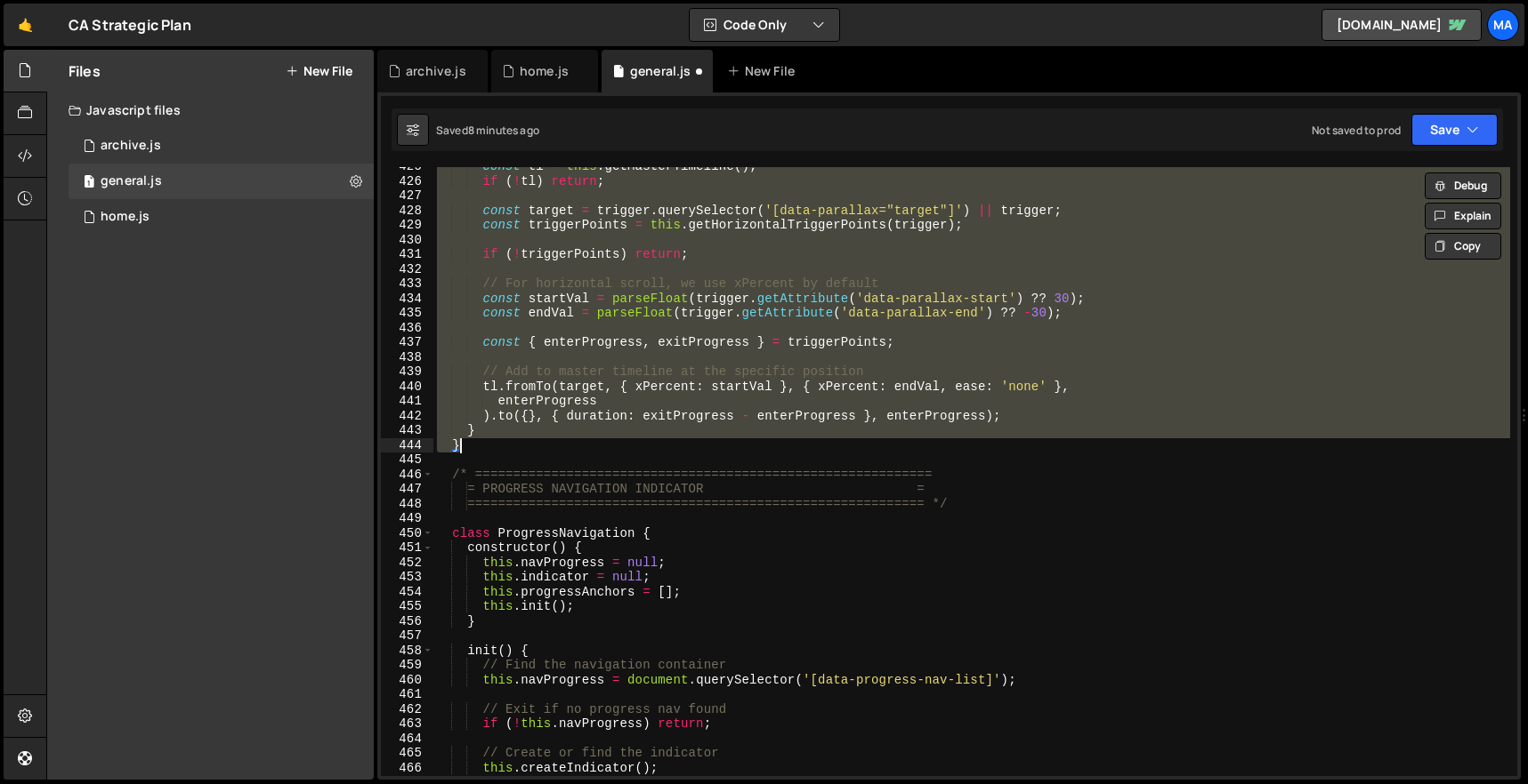
paste textarea
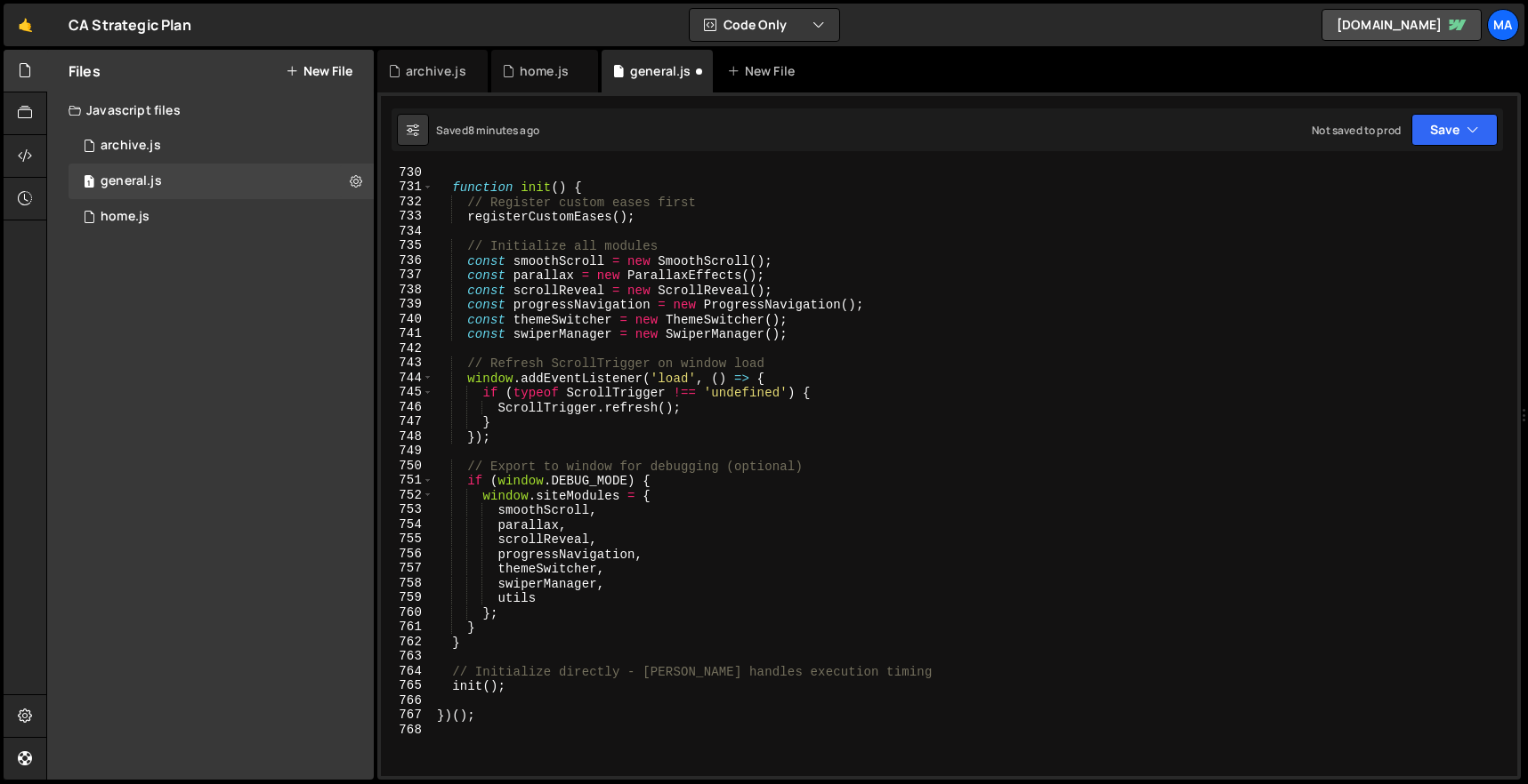
scroll to position [10683, 0]
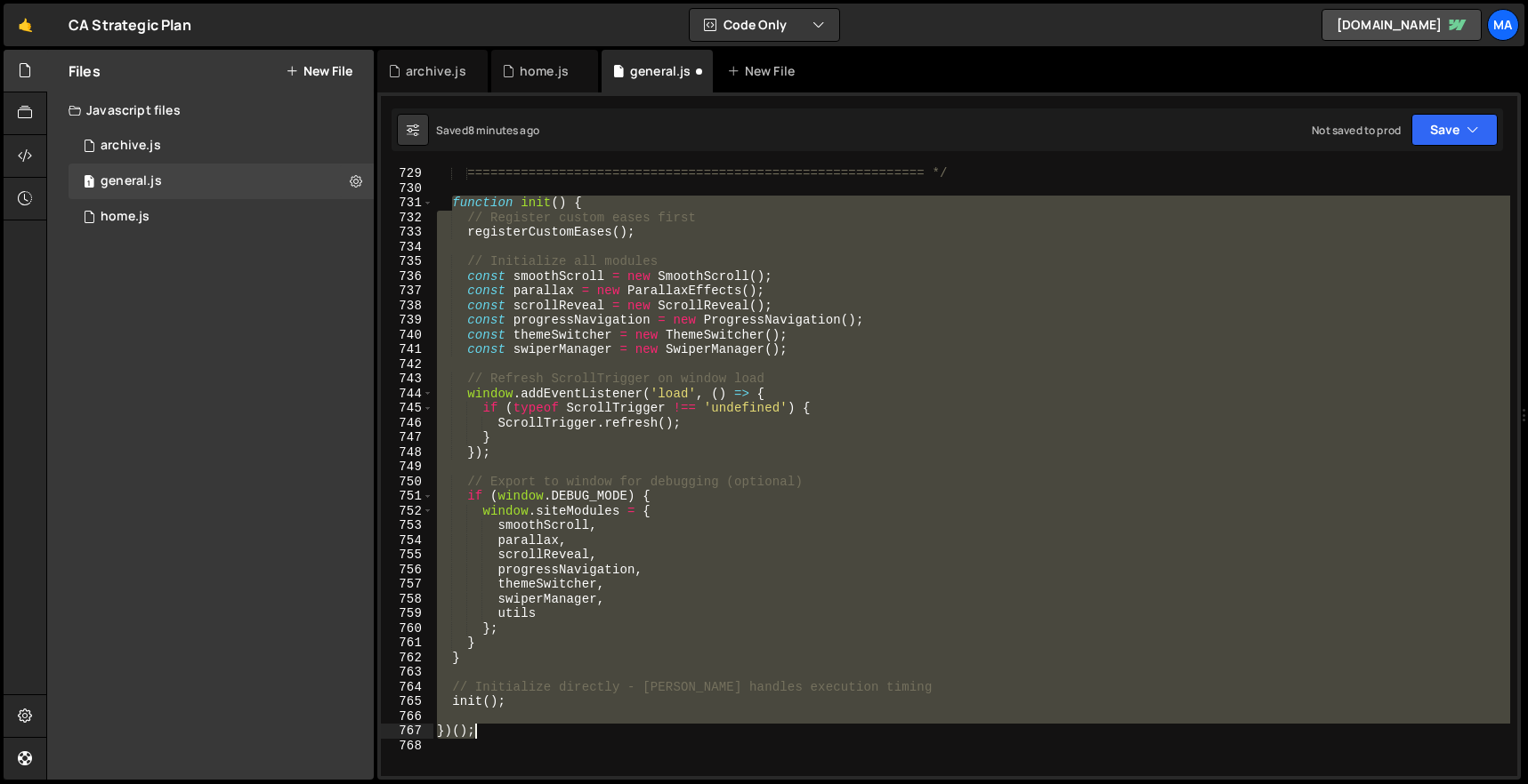
drag, startPoint x: 452, startPoint y: 202, endPoint x: 551, endPoint y: 737, distance: 544.1
click at [551, 737] on div "============================================================ */ function init (…" at bounding box center [971, 485] width 1077 height 639
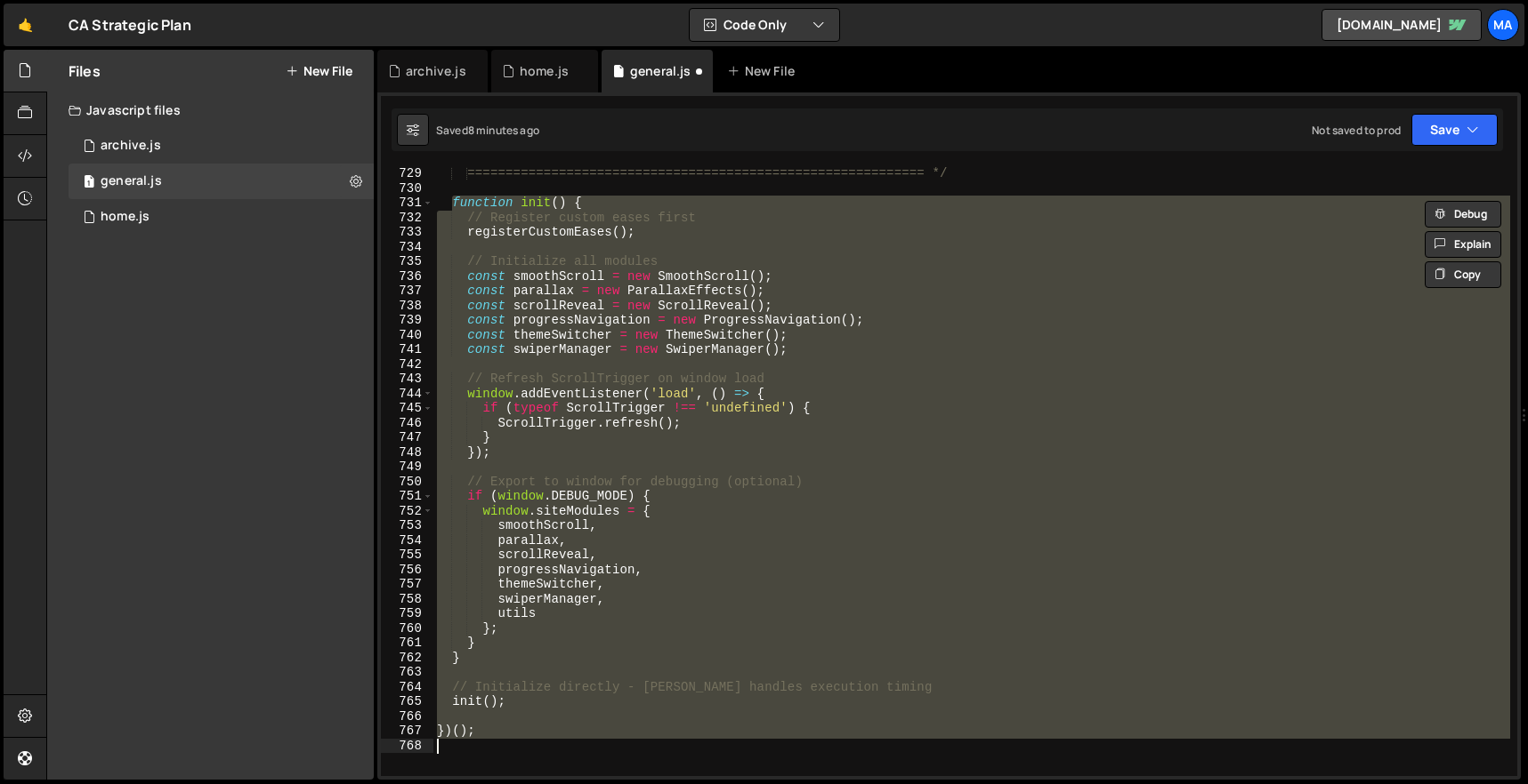
click at [551, 753] on div "============================================================ */ function init (…" at bounding box center [971, 485] width 1077 height 639
paste textarea
type textarea "}"
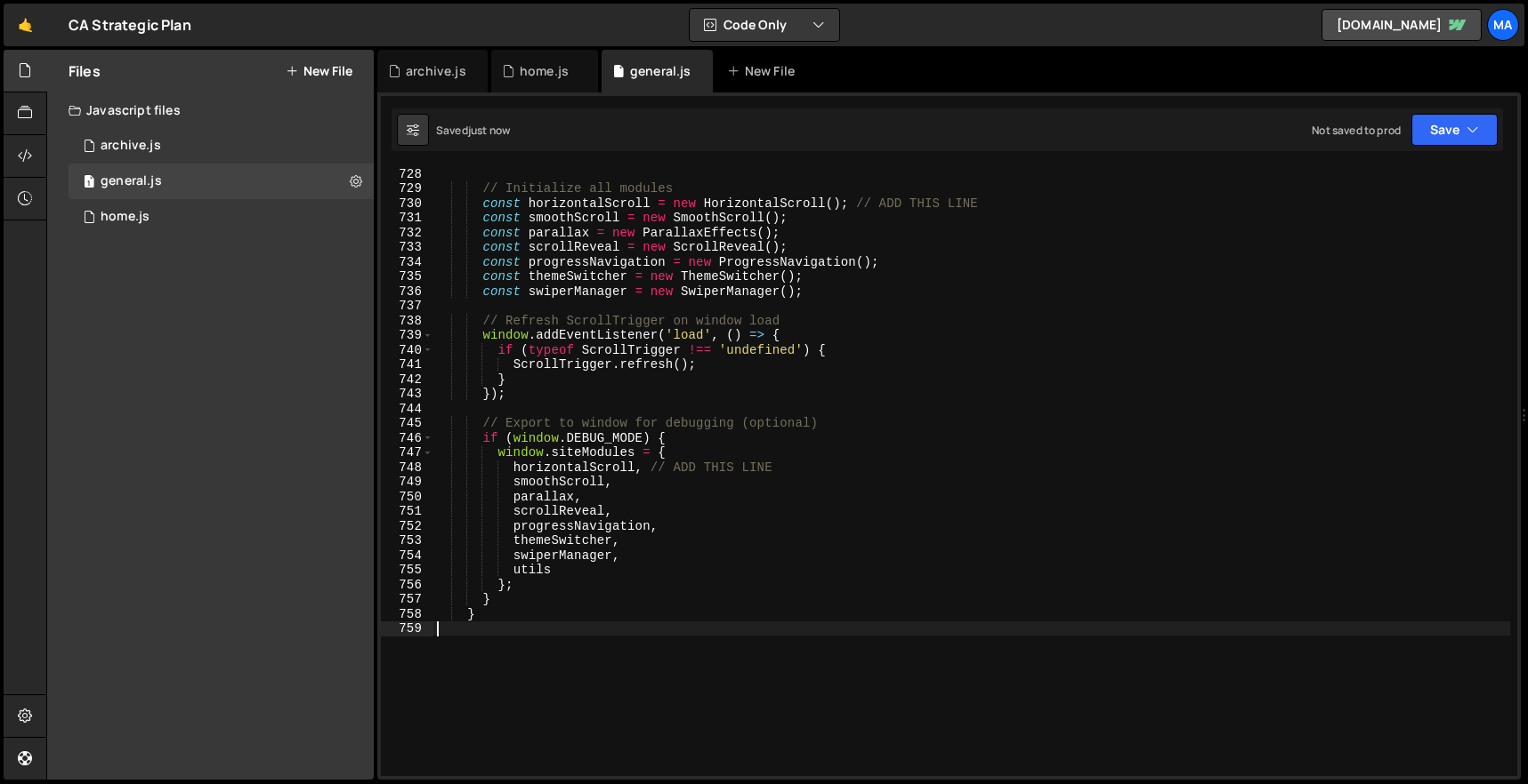
scroll to position [10688, 0]
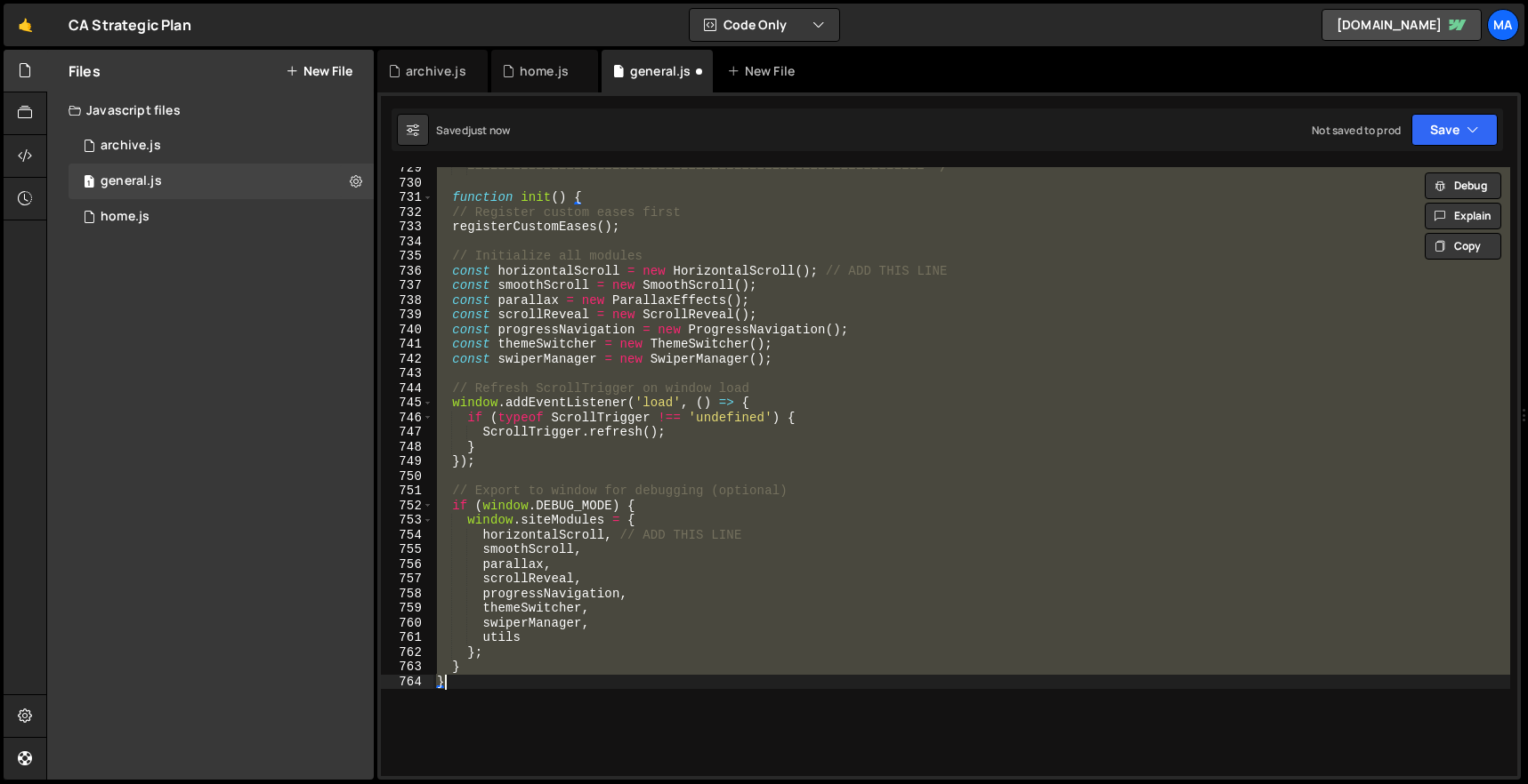
paste textarea
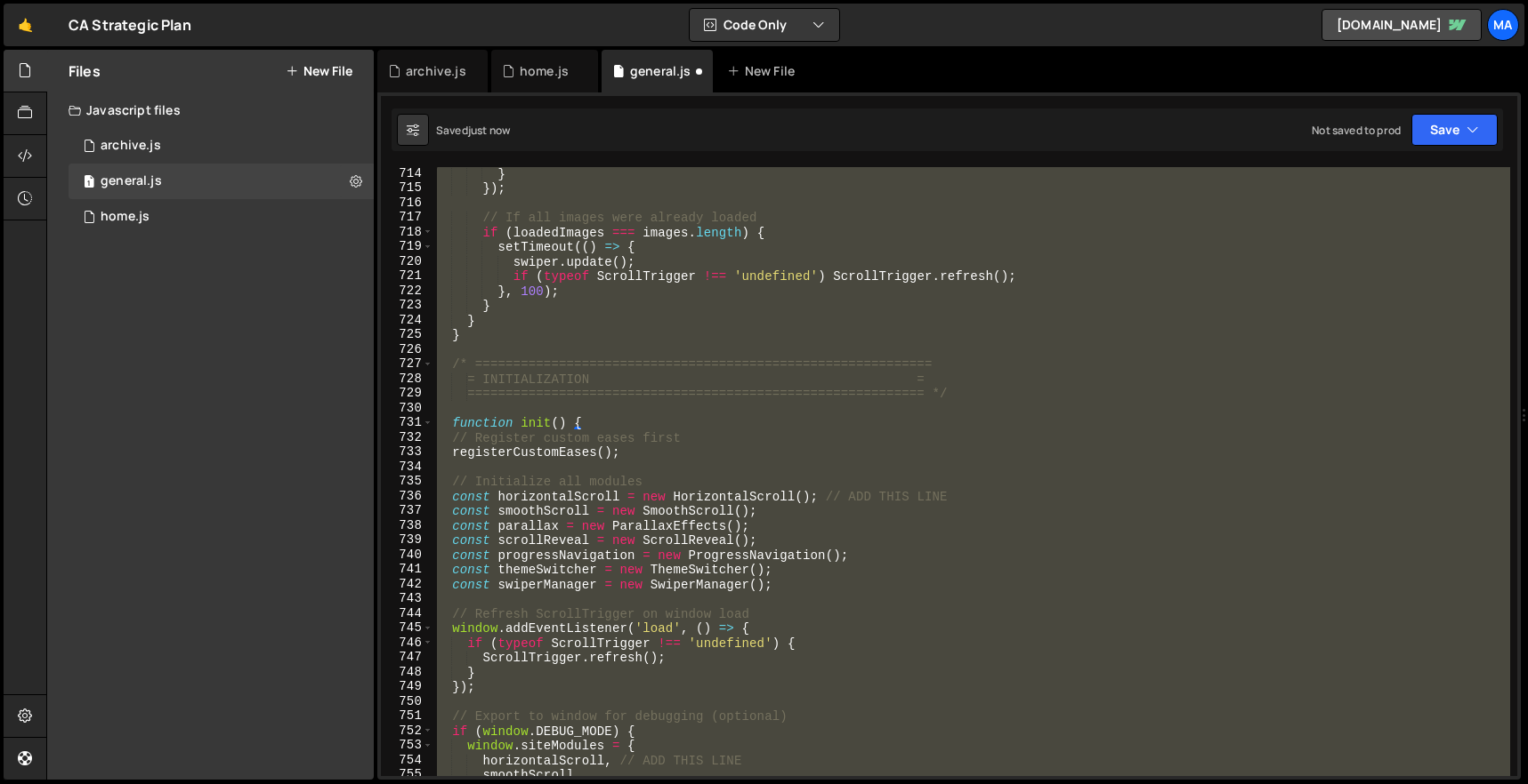
scroll to position [10642, 0]
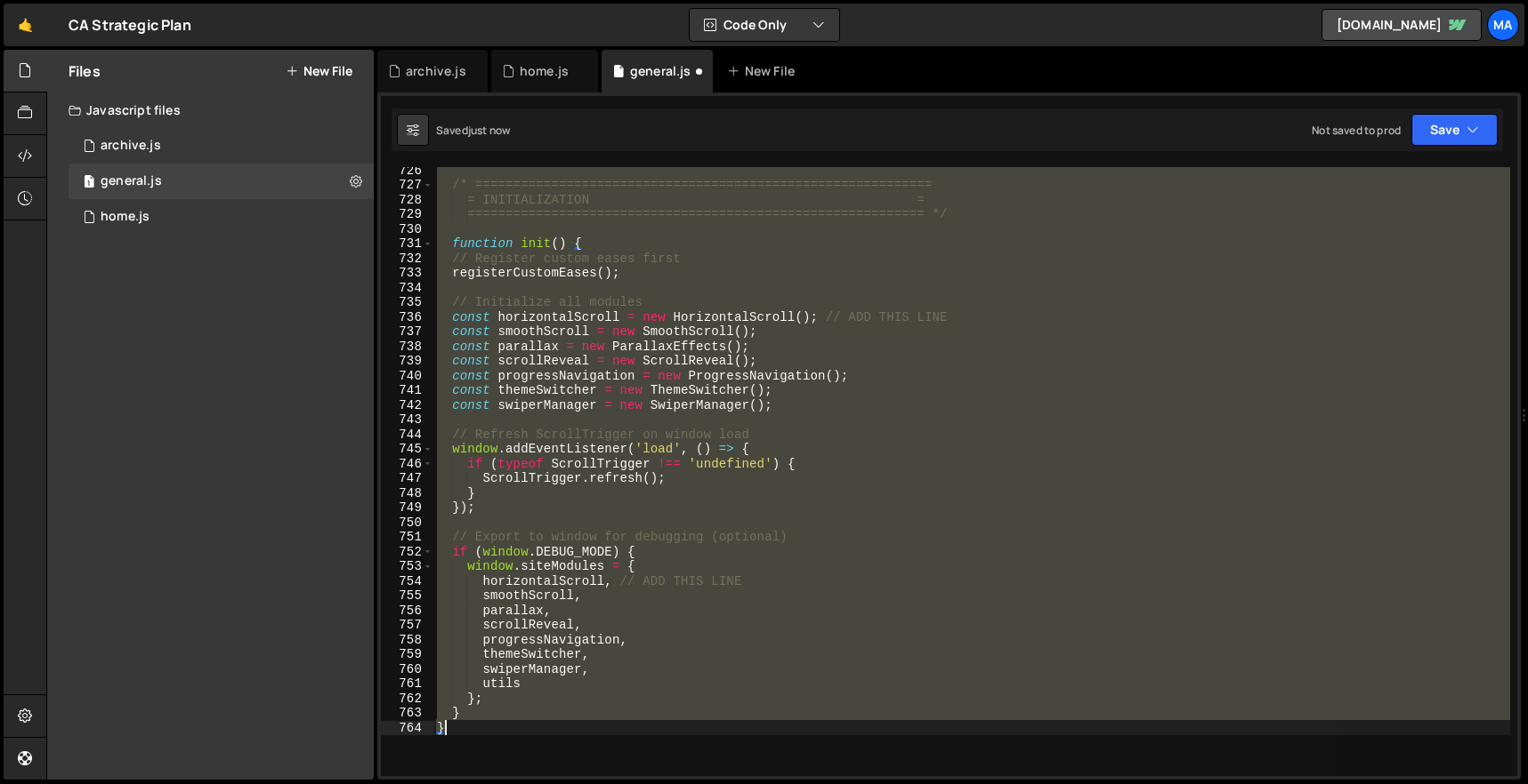
click at [550, 722] on div "/* ============================================================ = INITIALIZATIO…" at bounding box center [971, 472] width 1077 height 609
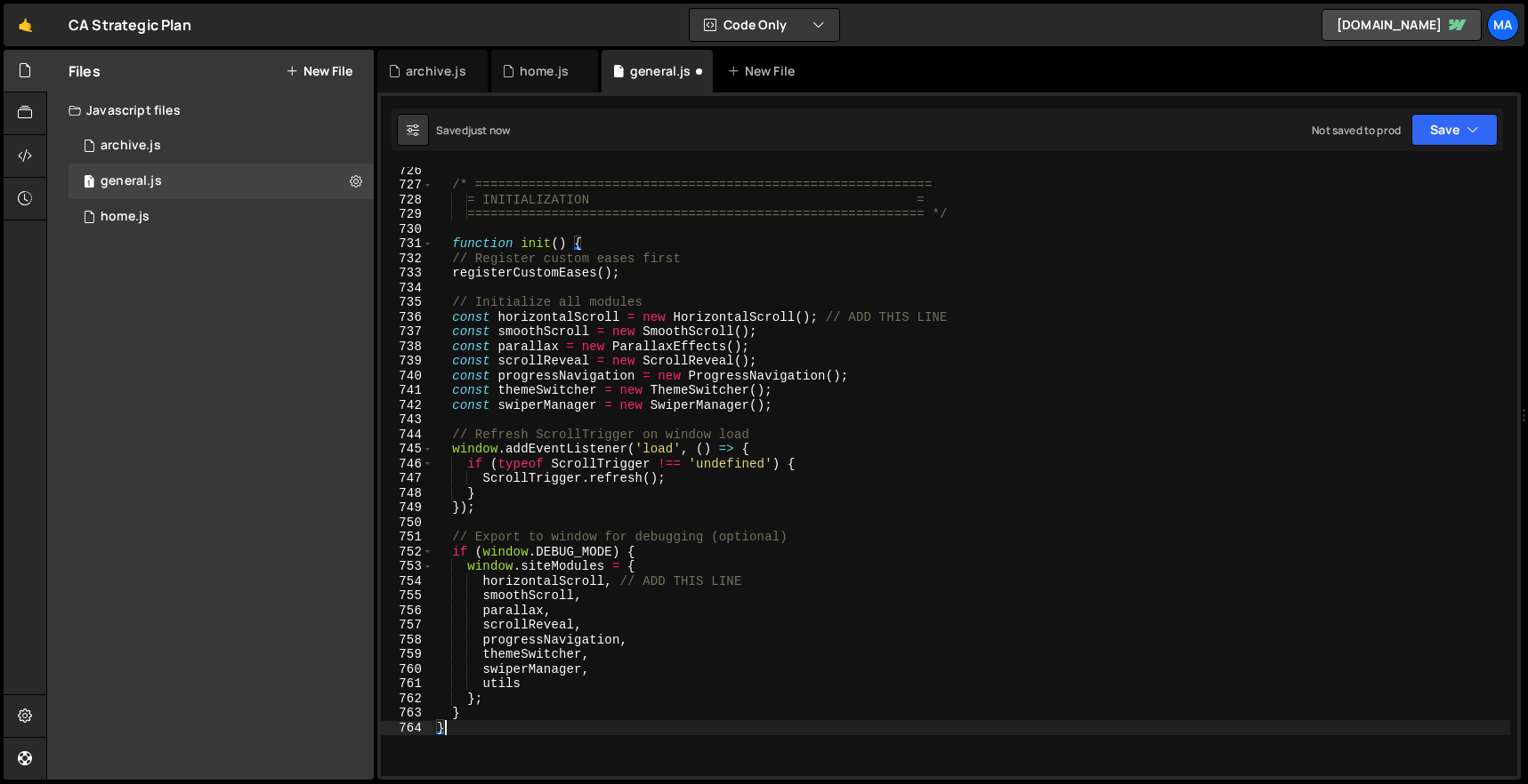
click at [449, 241] on div "/* ============================================================ = INITIALIZATIO…" at bounding box center [971, 482] width 1077 height 639
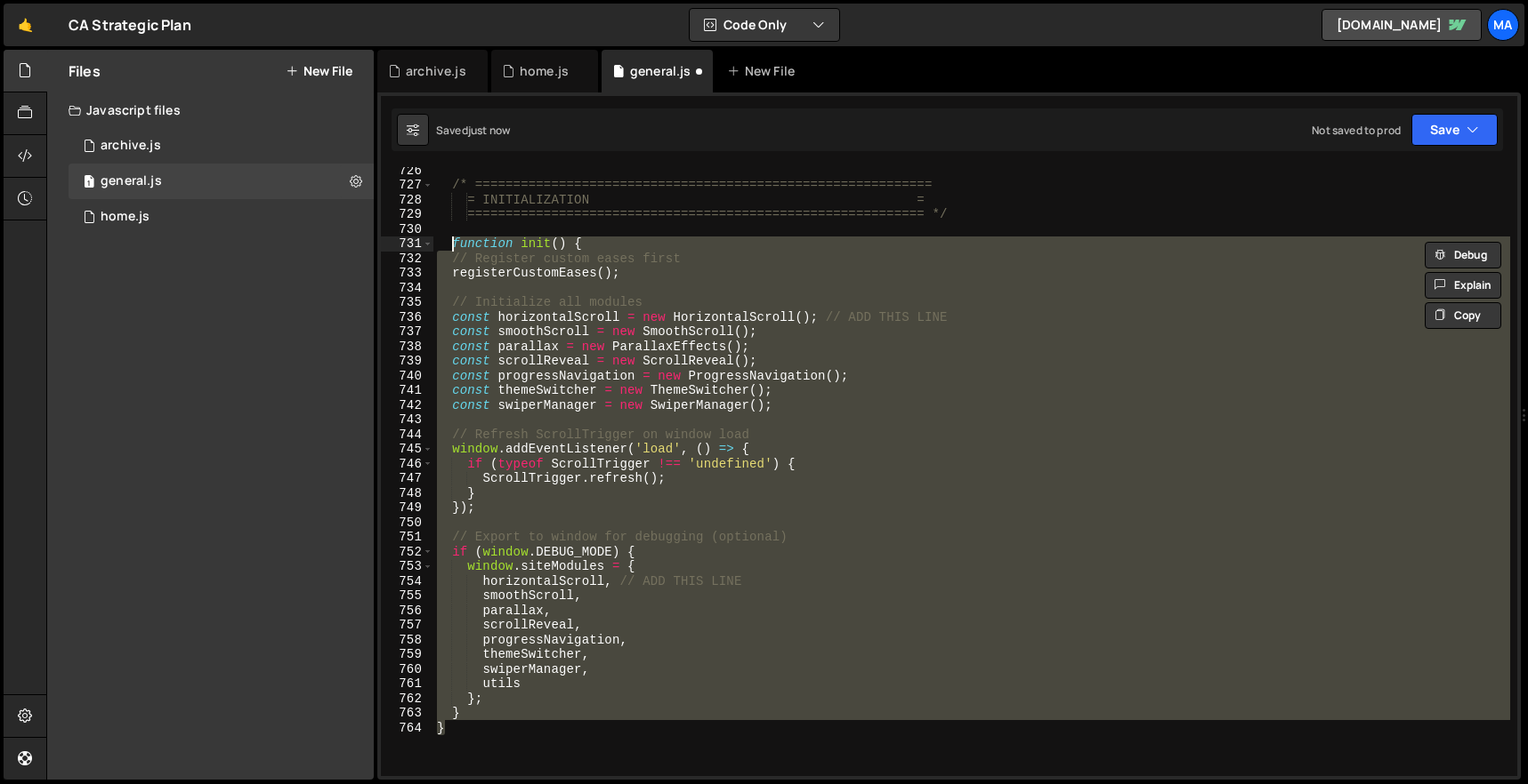
paste textarea "}"
type textarea "}"
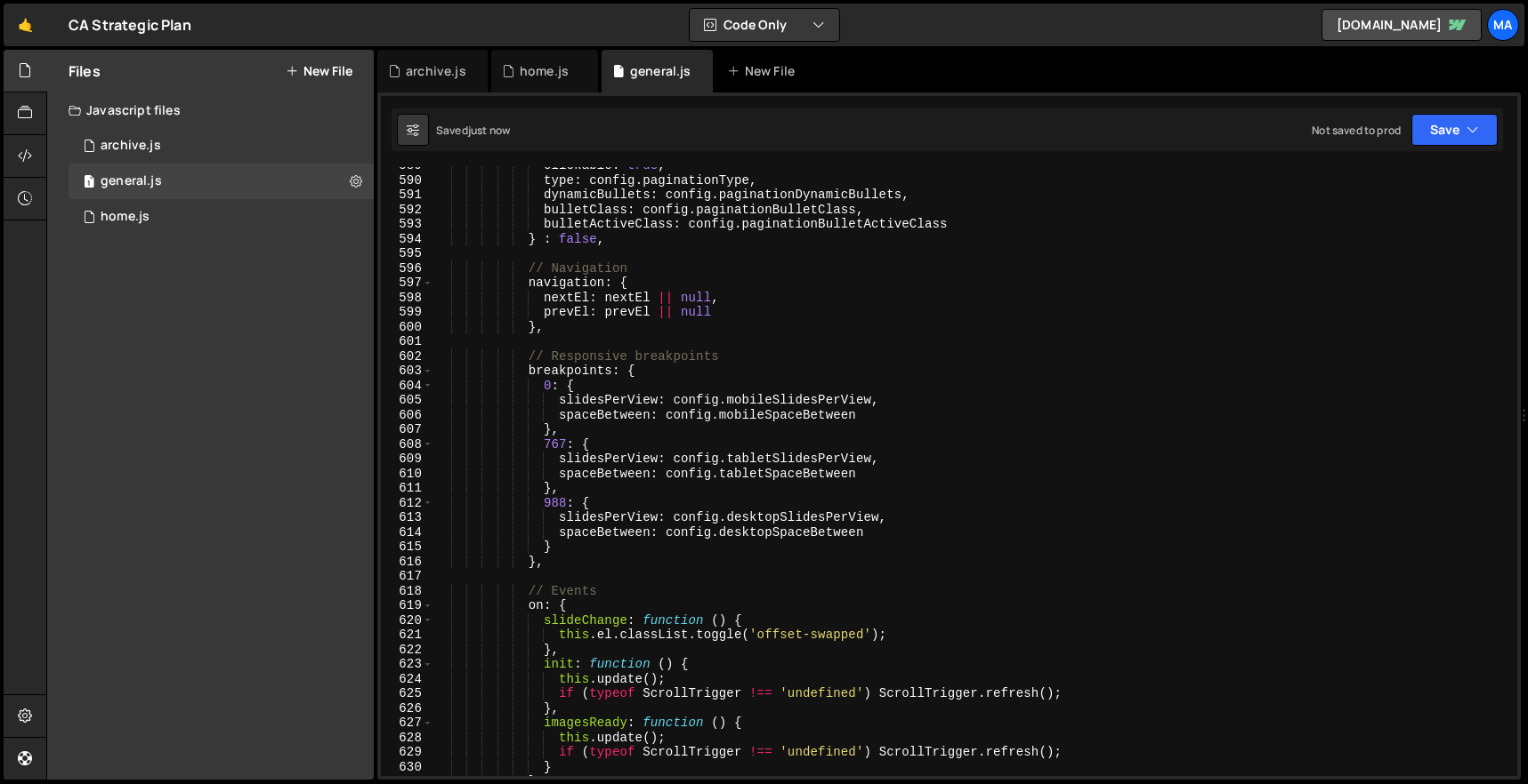
scroll to position [8550, 0]
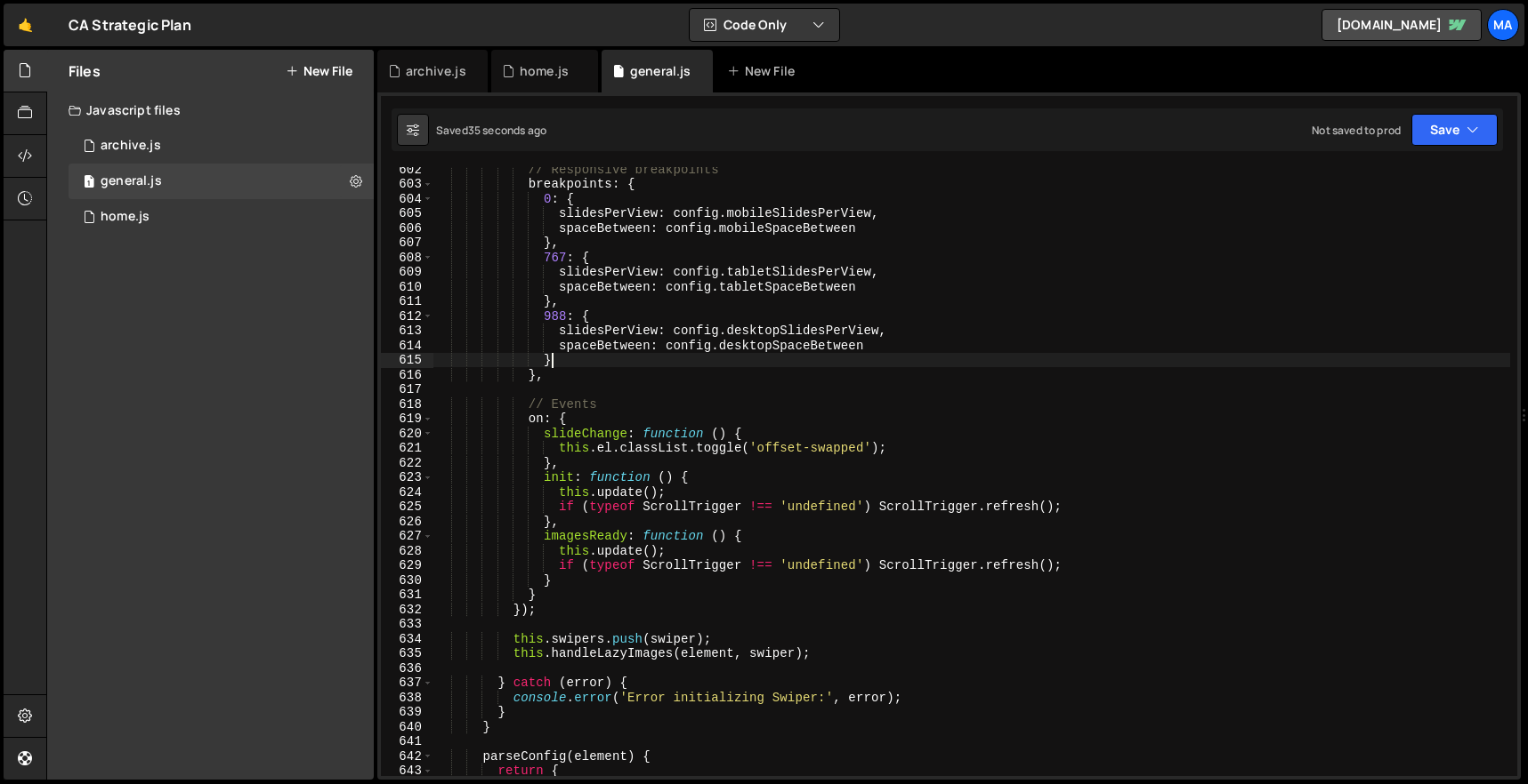
click at [769, 358] on div "// Responsive breakpoints breakpoints : { 0 : { slidesPerView : config . mobile…" at bounding box center [971, 481] width 1077 height 639
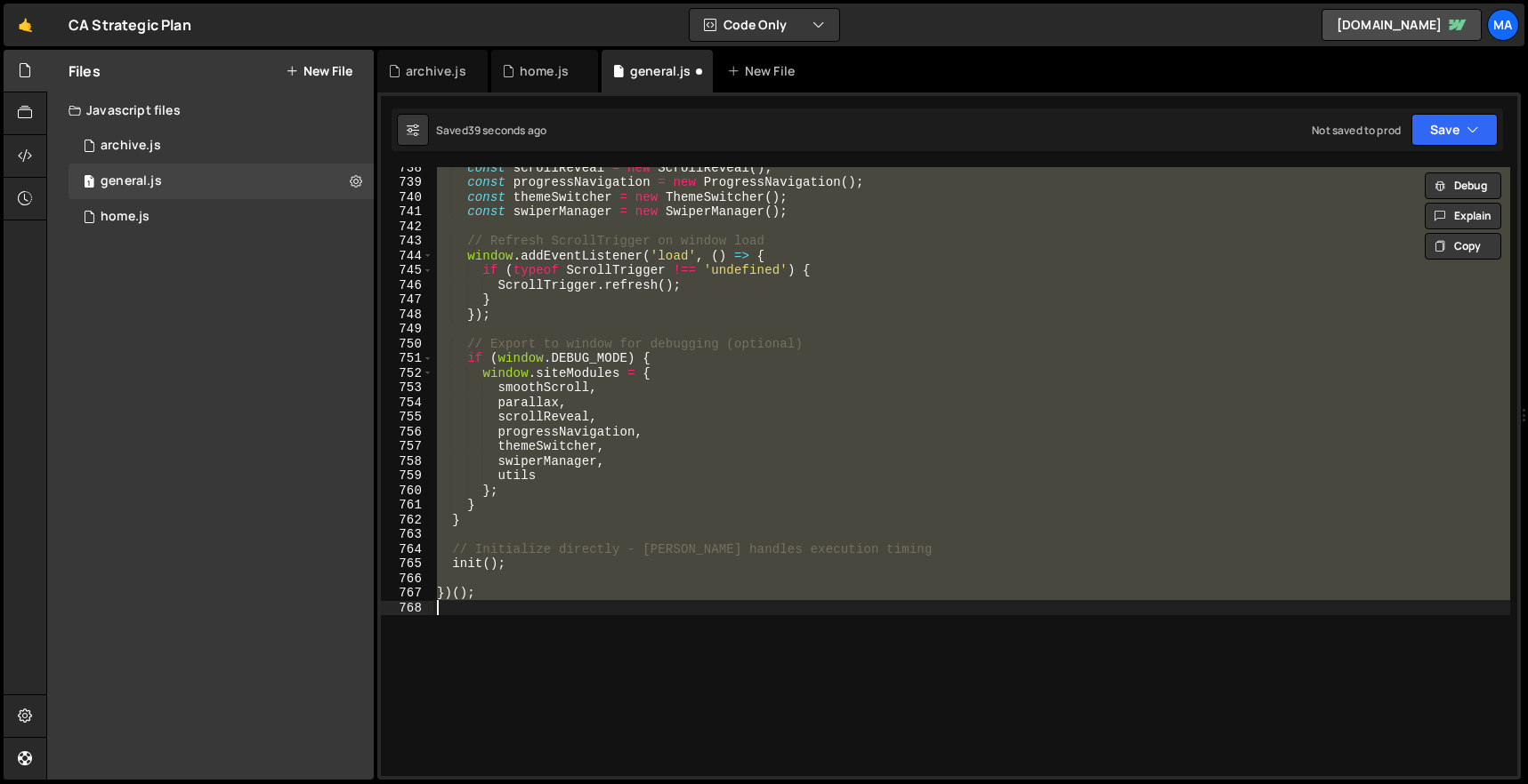
scroll to position [10762, 0]
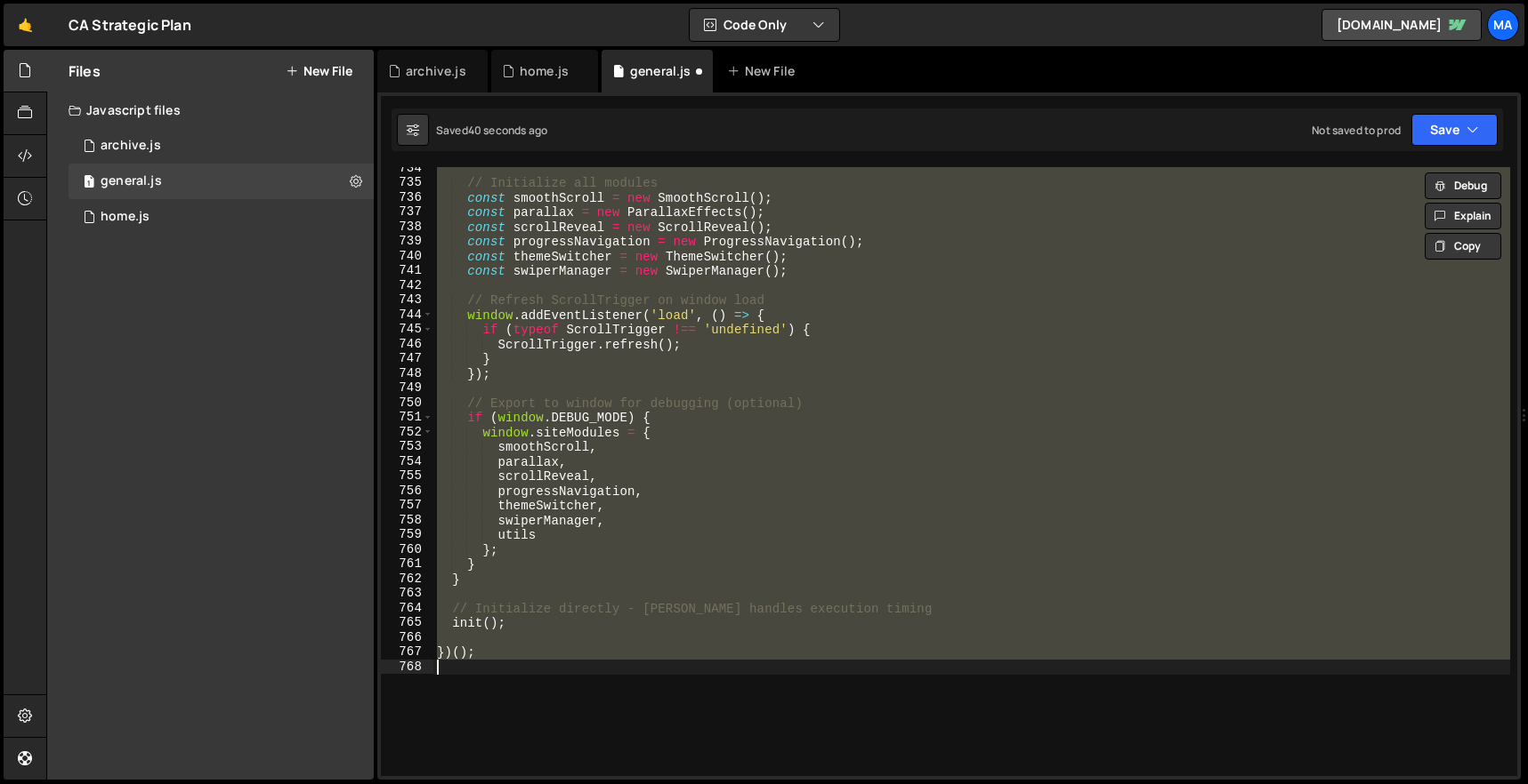
click at [611, 574] on div "// Initialize all modules const smoothScroll = new SmoothScroll ( ) ; const par…" at bounding box center [971, 472] width 1077 height 609
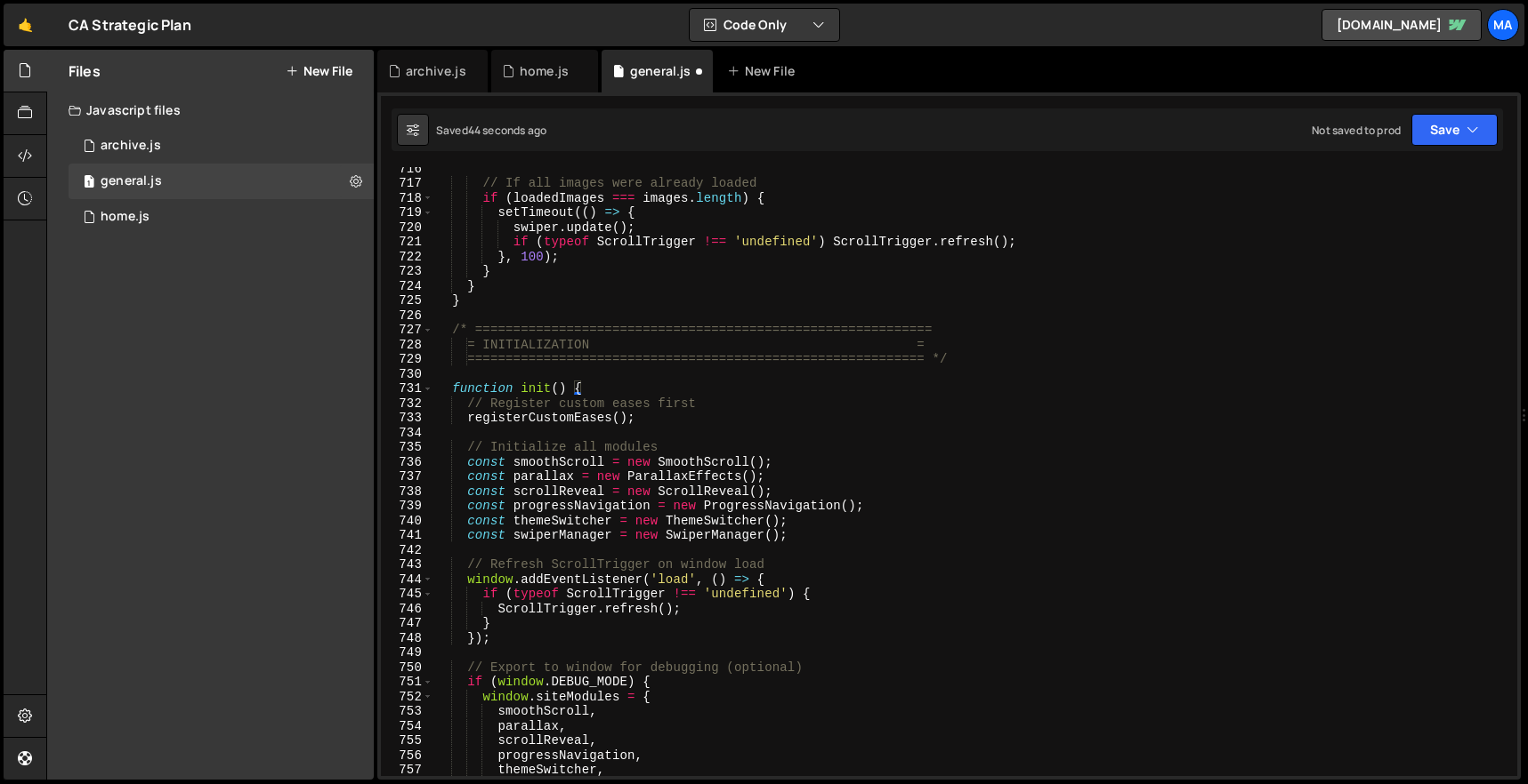
scroll to position [10494, 0]
click at [450, 388] on div "// If all images were already loaded if ( loadedImages === images . length ) { …" at bounding box center [971, 483] width 1077 height 639
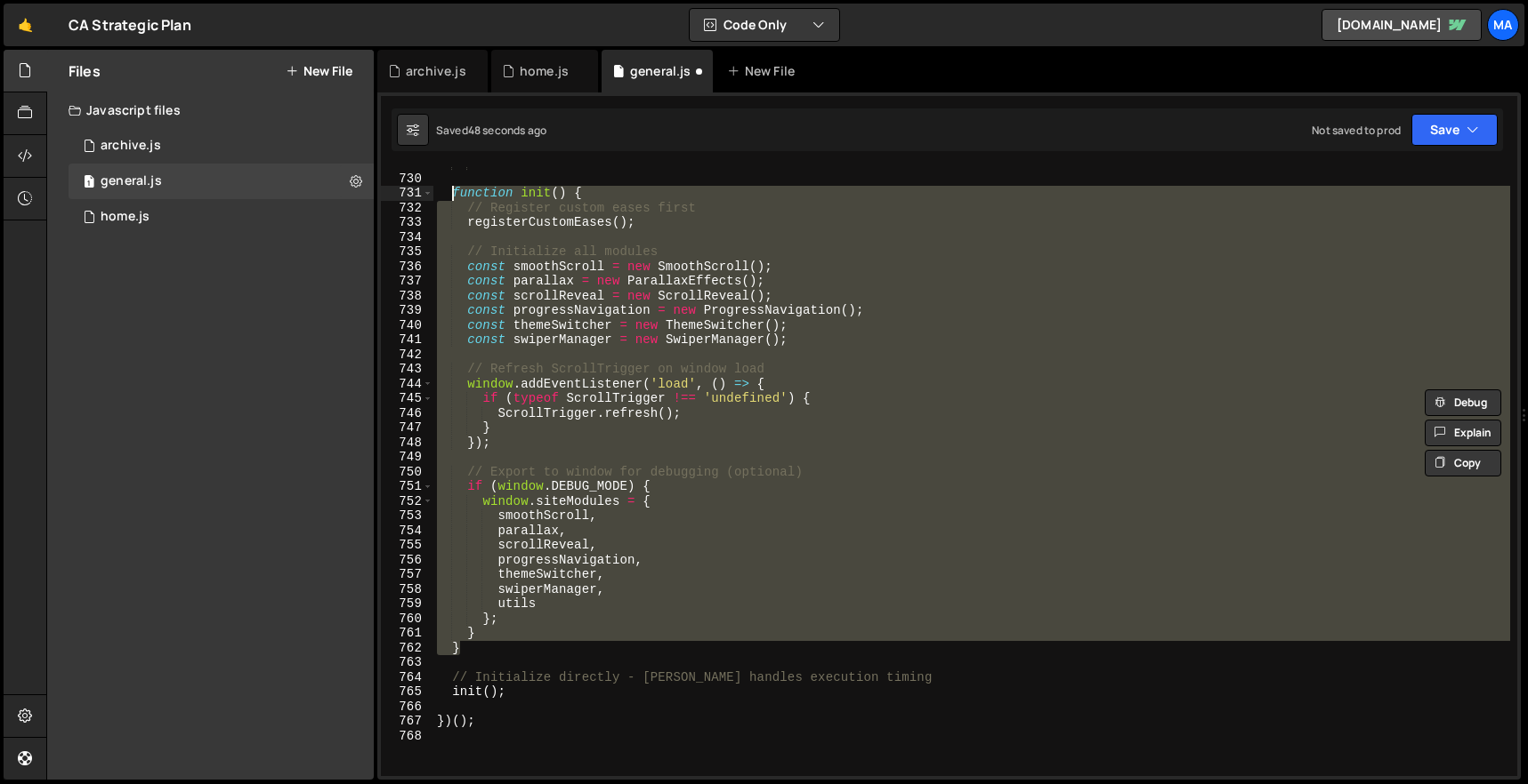
scroll to position [10695, 0]
paste textarea "}"
type textarea "}"
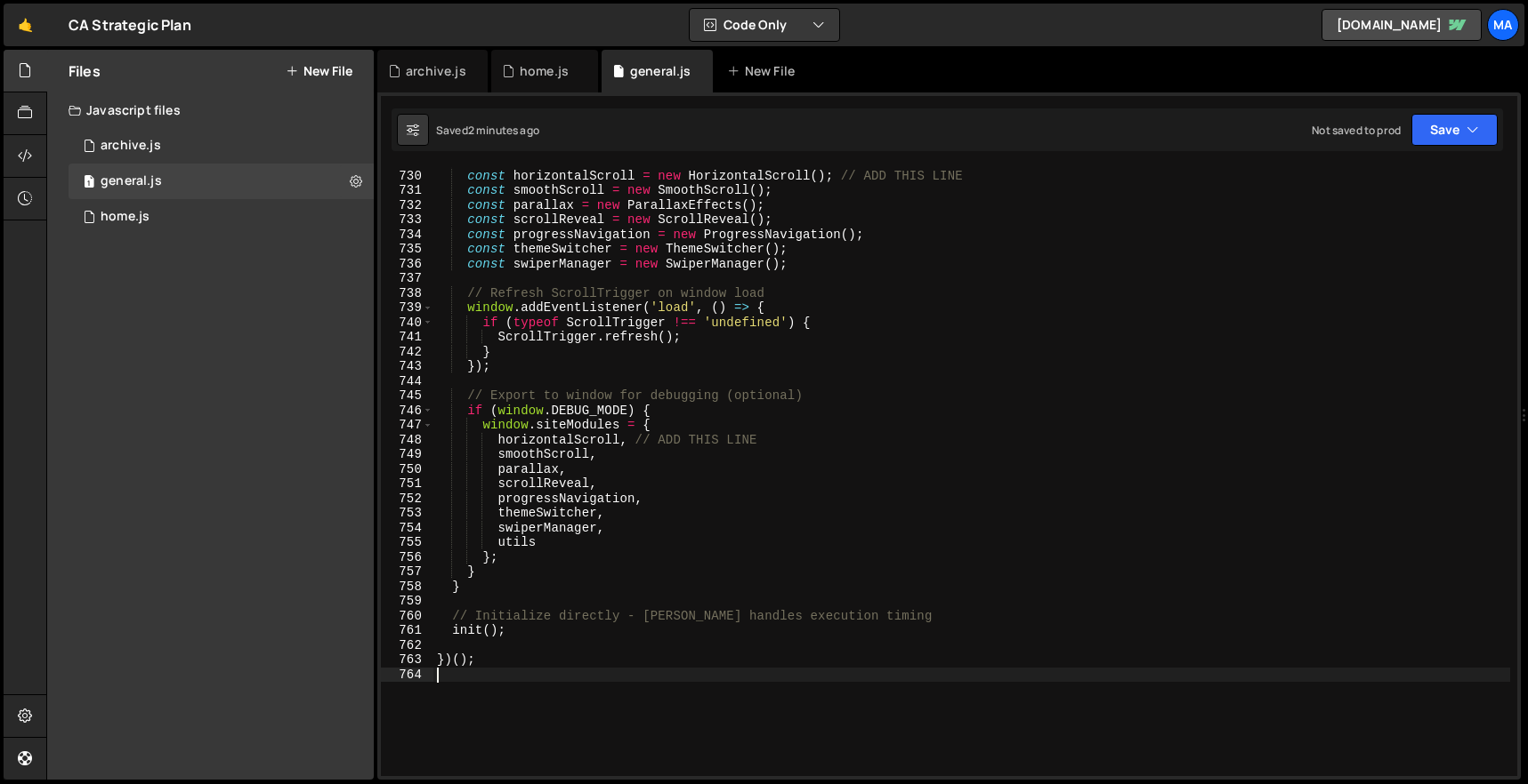
click at [886, 325] on div "// Initialize all modules const horizontalScroll = new HorizontalScroll ( ) ; /…" at bounding box center [971, 472] width 1077 height 639
type textarea "if (typeof ScrollTrigger !== 'undefined') {"
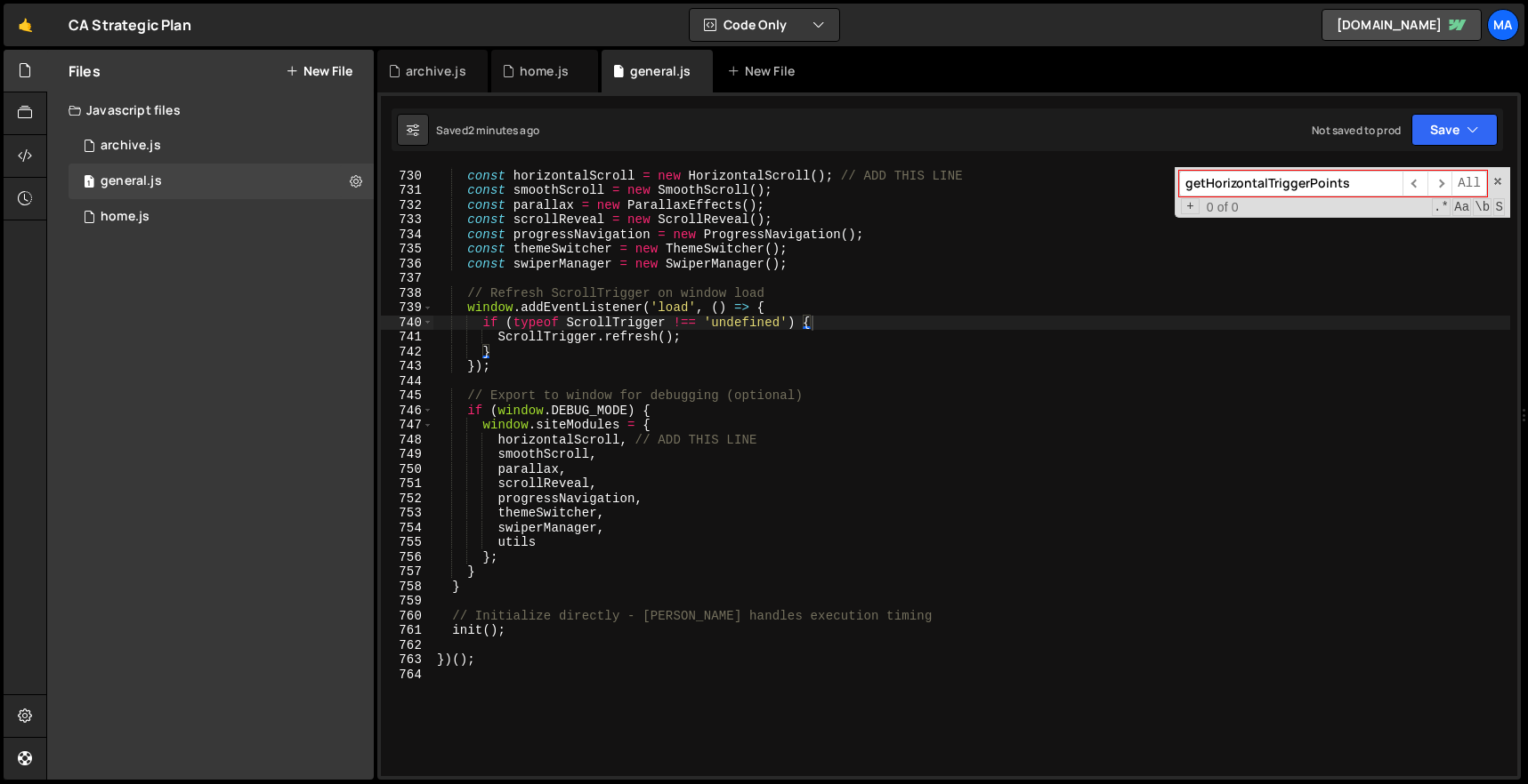
paste input "createScrollAnimation"
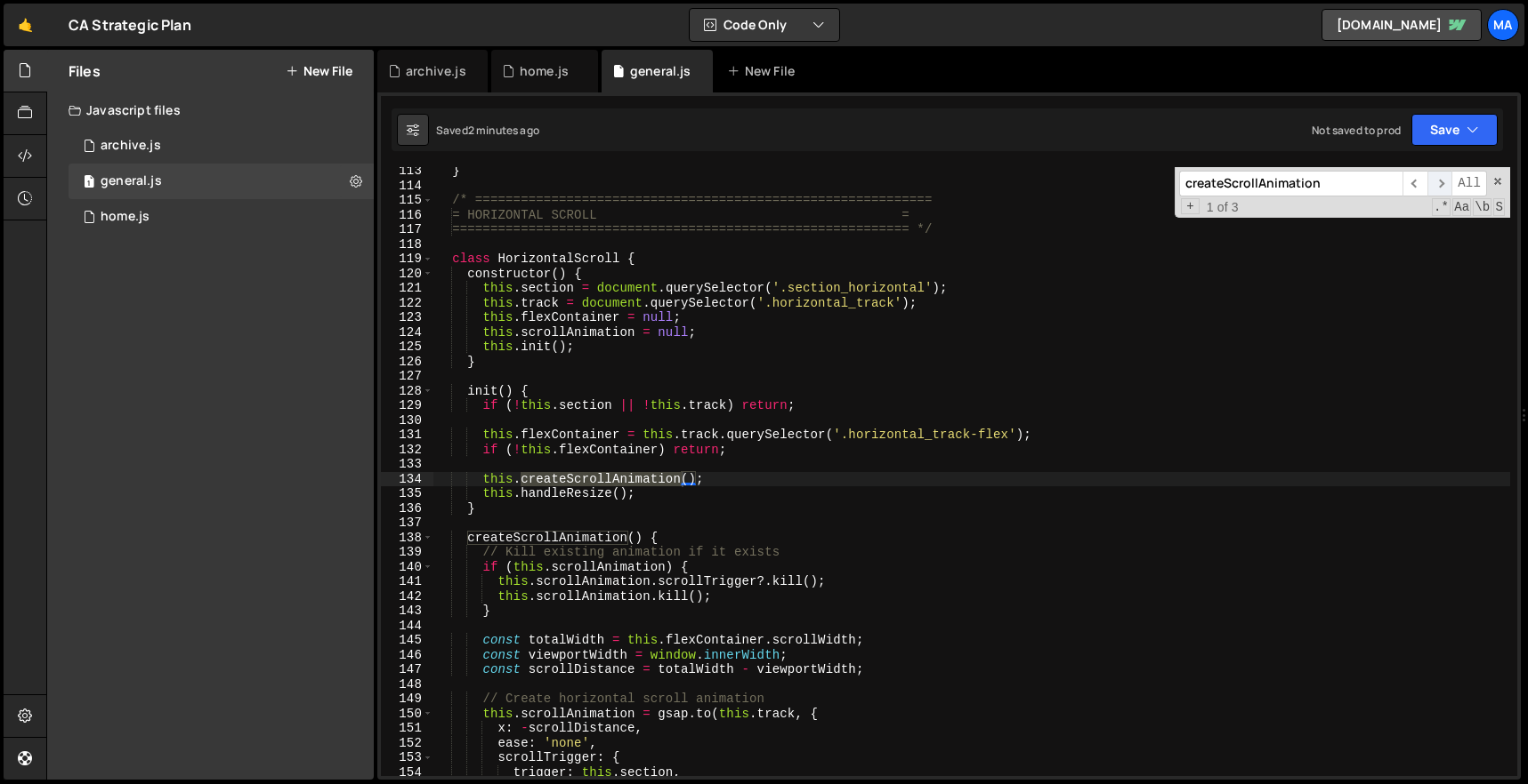
type input "createScrollAnimation"
click at [1443, 183] on span "​" at bounding box center [1439, 184] width 25 height 26
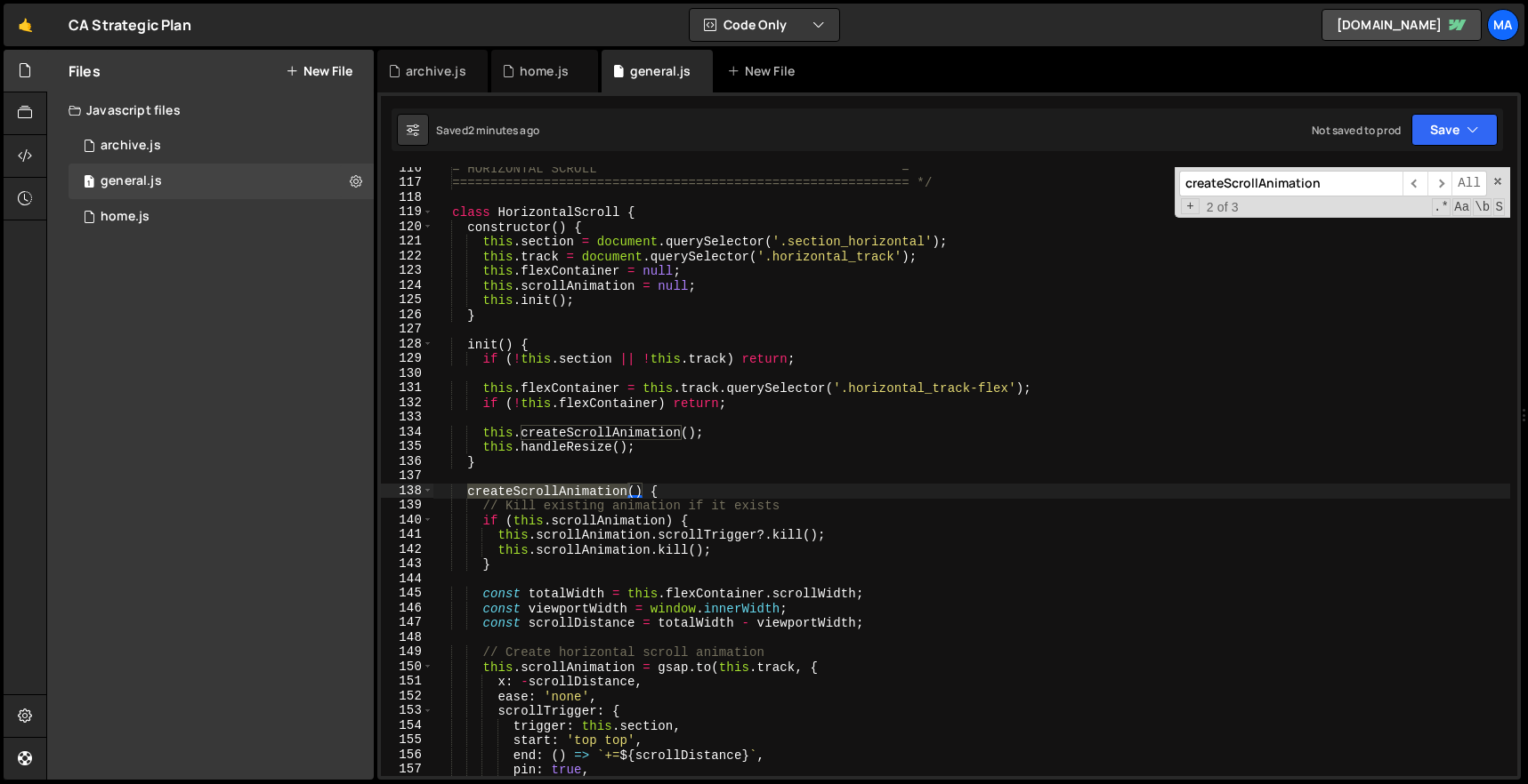
scroll to position [1707, 0]
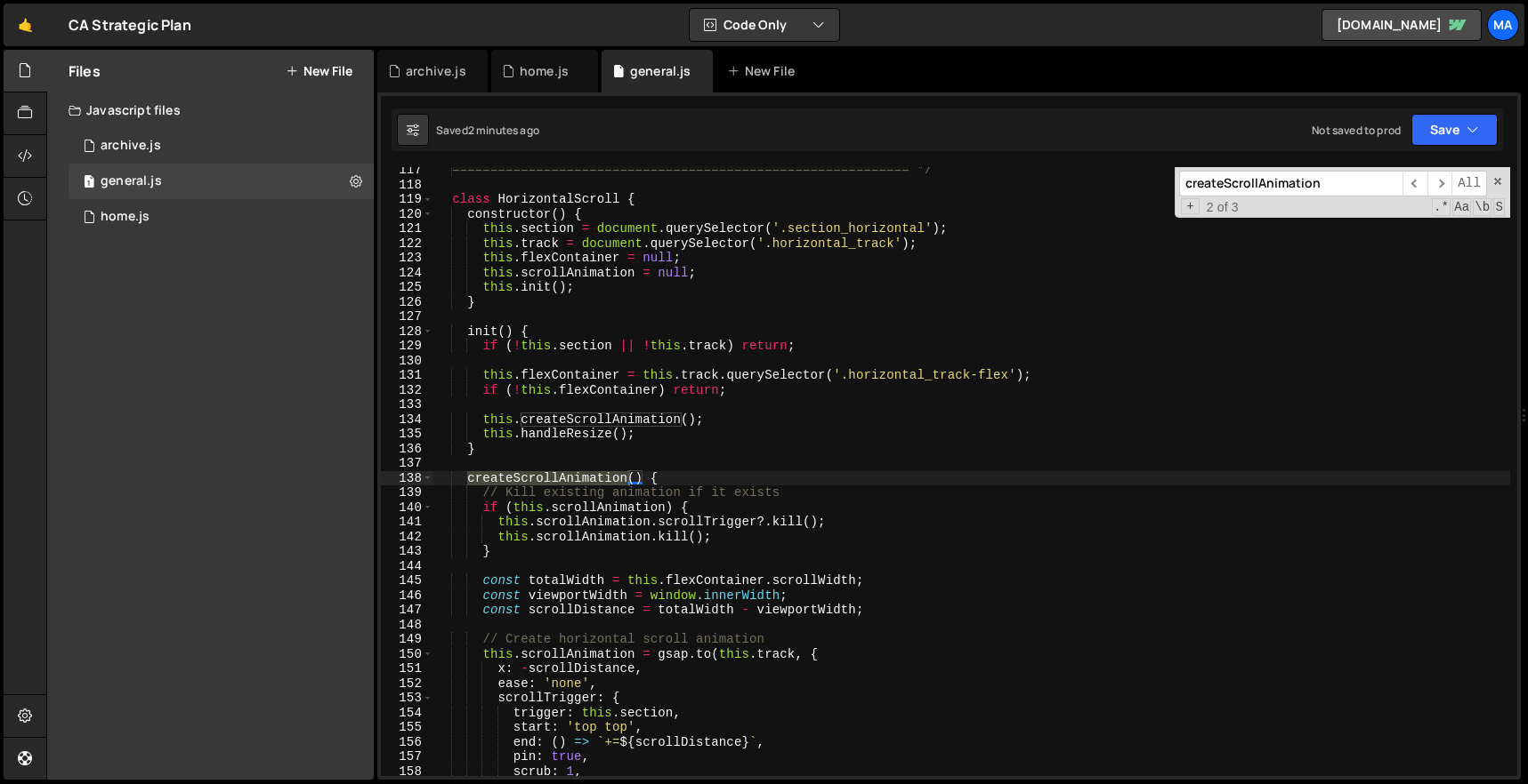
click at [468, 482] on div "============================================================ */ class Horizonta…" at bounding box center [971, 472] width 1077 height 609
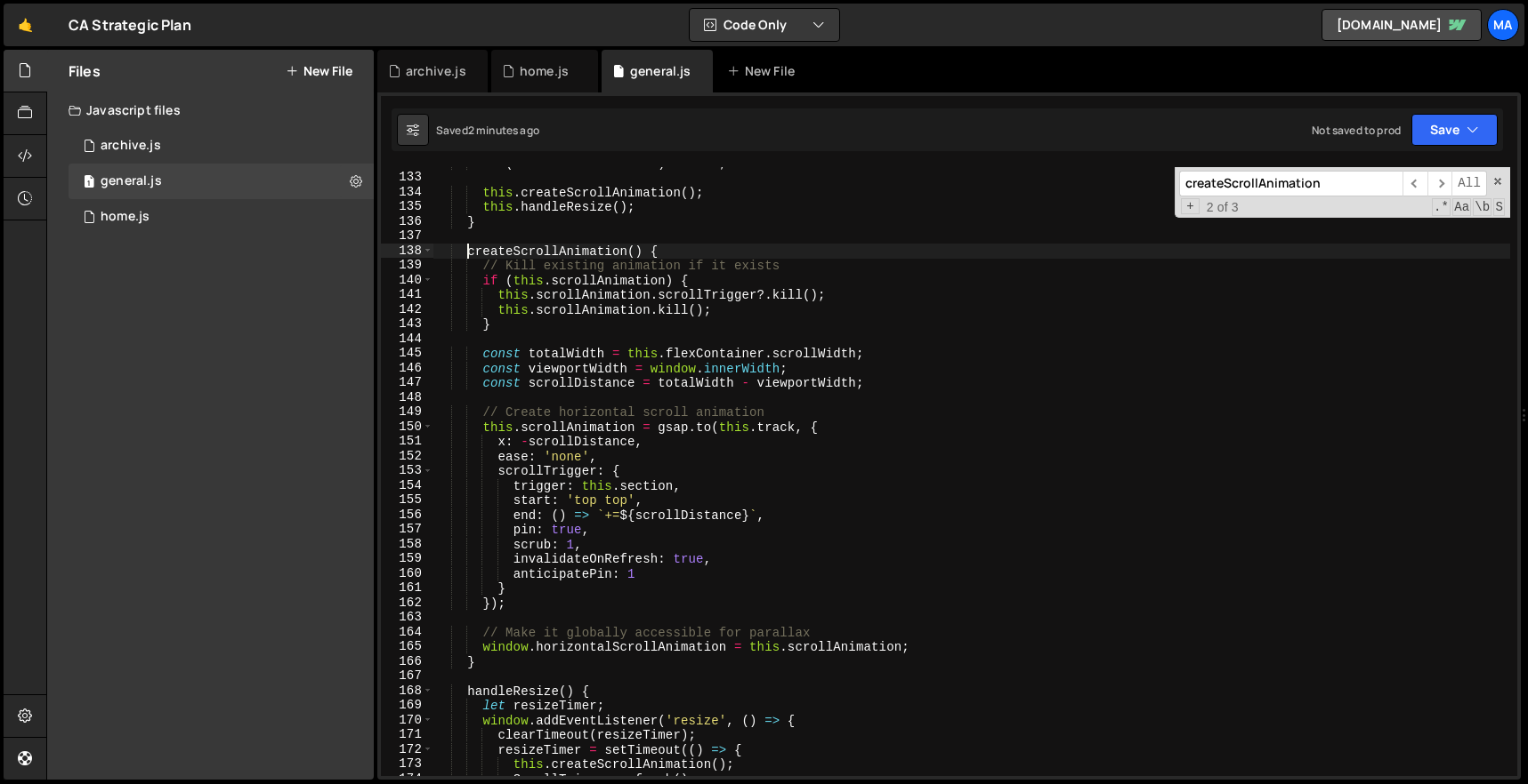
scroll to position [1934, 0]
click at [510, 665] on div "if ( ! this . flexContainer ) return ; this . createScrollAnimation ( ) ; this …" at bounding box center [971, 474] width 1077 height 639
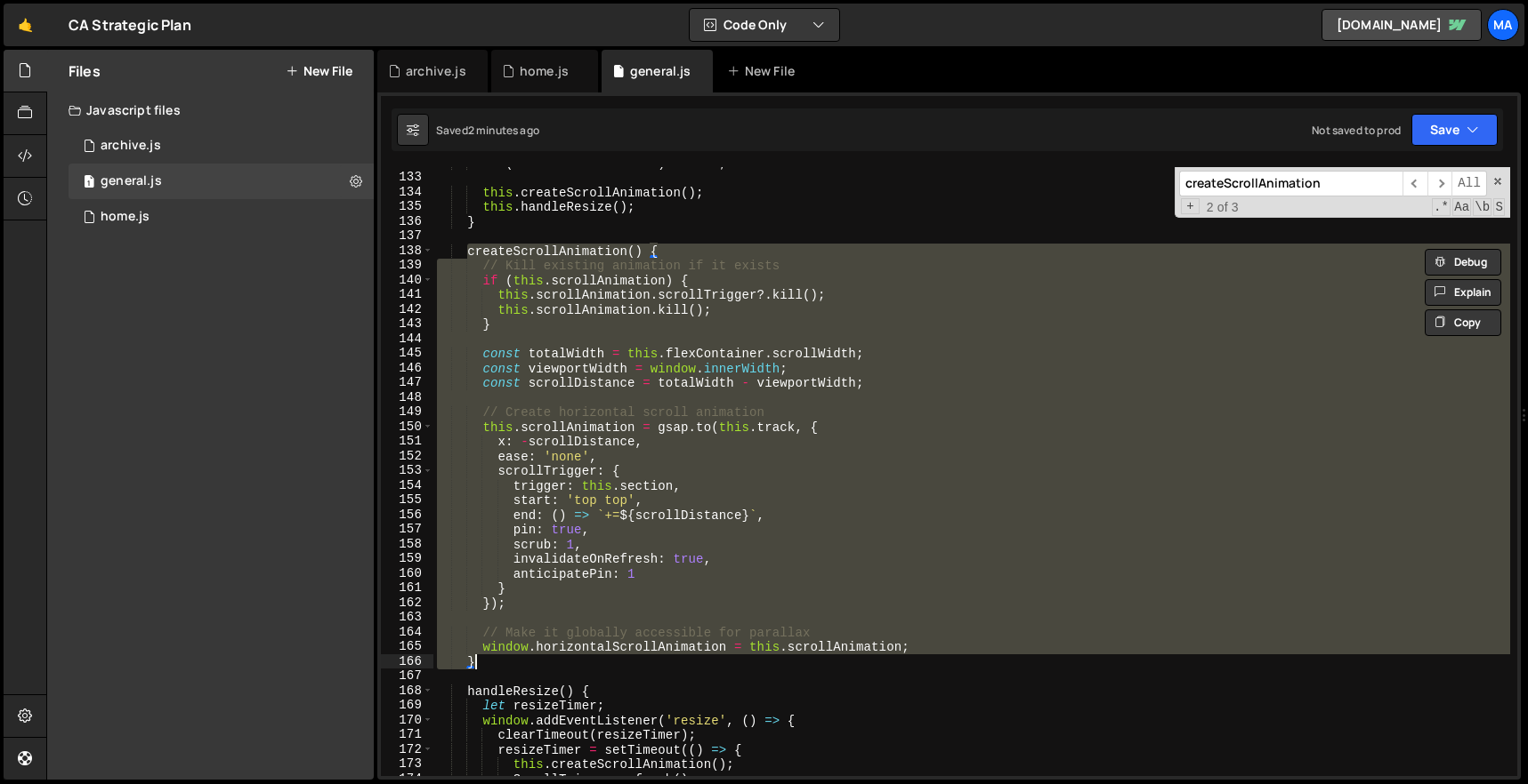
paste textarea
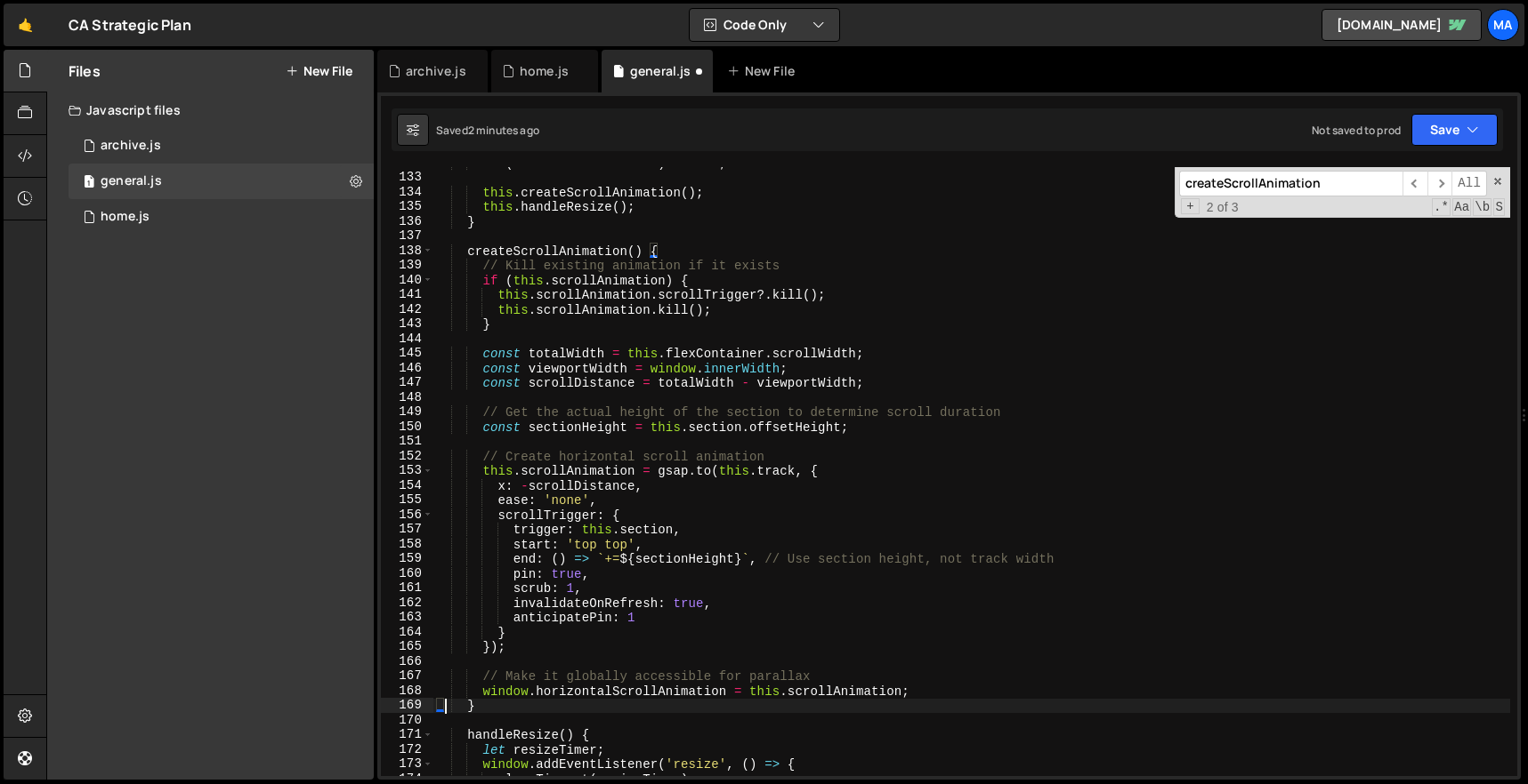
type textarea "}"
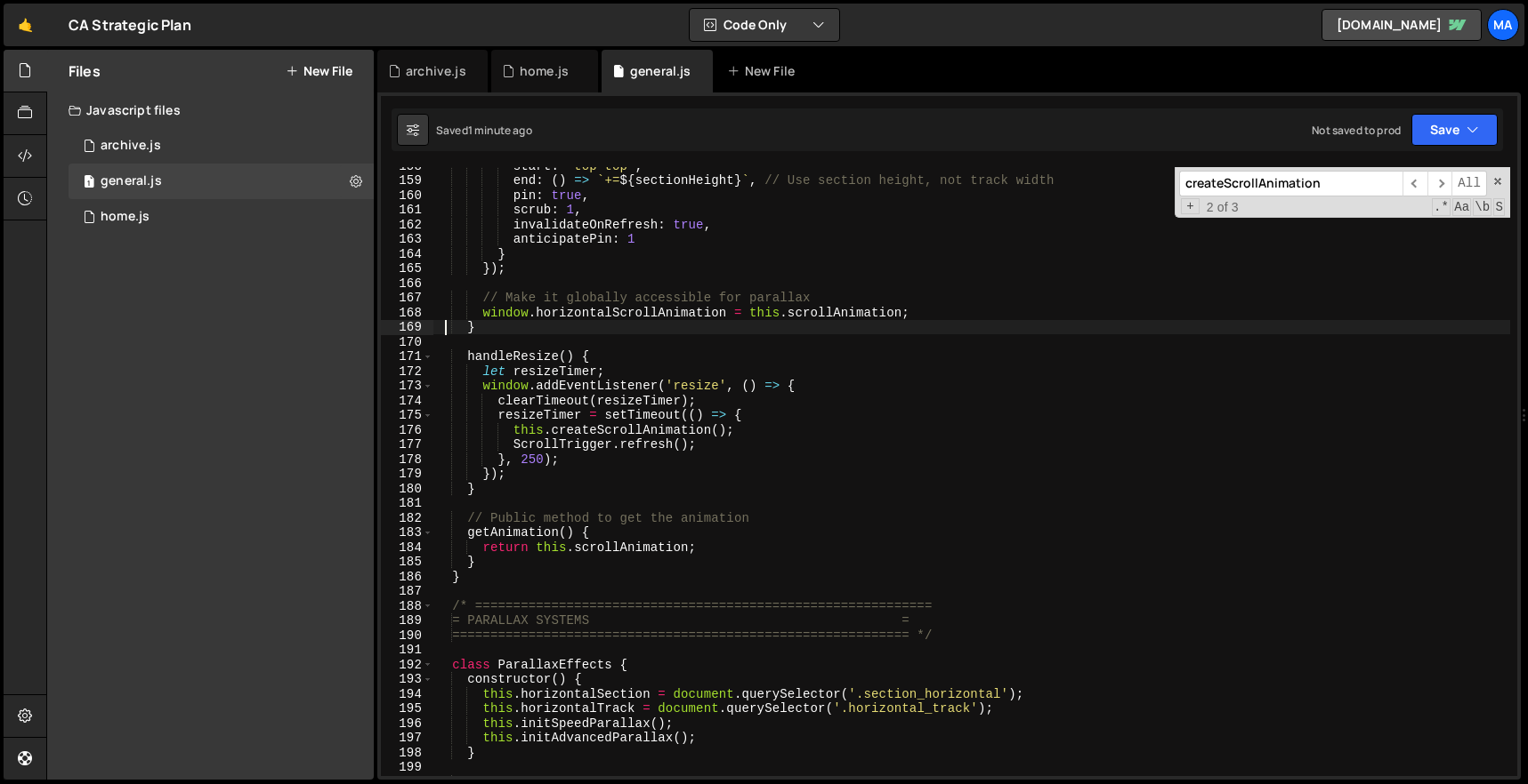
scroll to position [2312, 0]
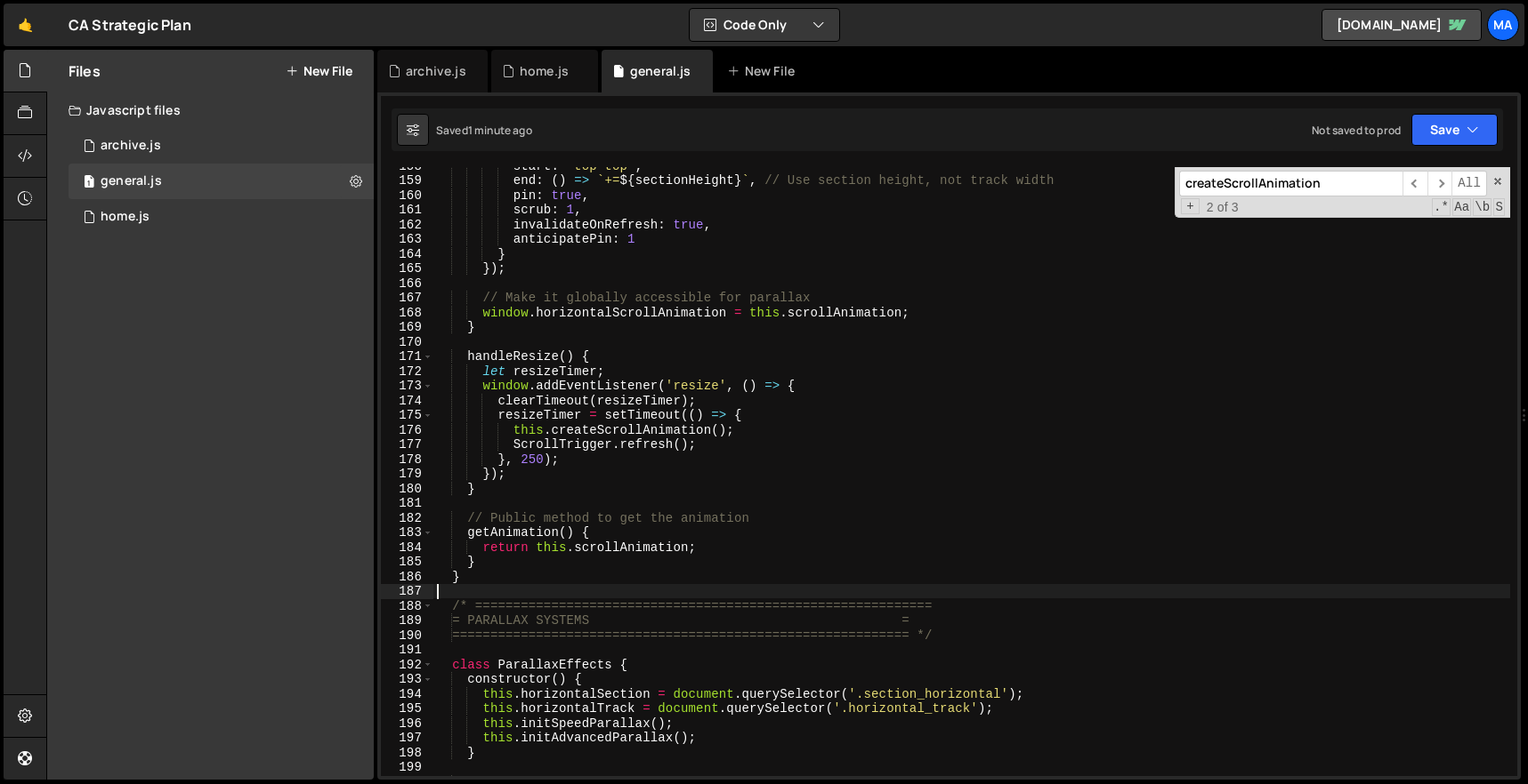
click at [472, 592] on div "start : 'top top' , end : ( ) => ` += ${ sectionHeight } ` , // Use section hei…" at bounding box center [971, 477] width 1077 height 639
click at [472, 582] on div "start : 'top top' , end : ( ) => ` += ${ sectionHeight } ` , // Use section hei…" at bounding box center [971, 477] width 1077 height 639
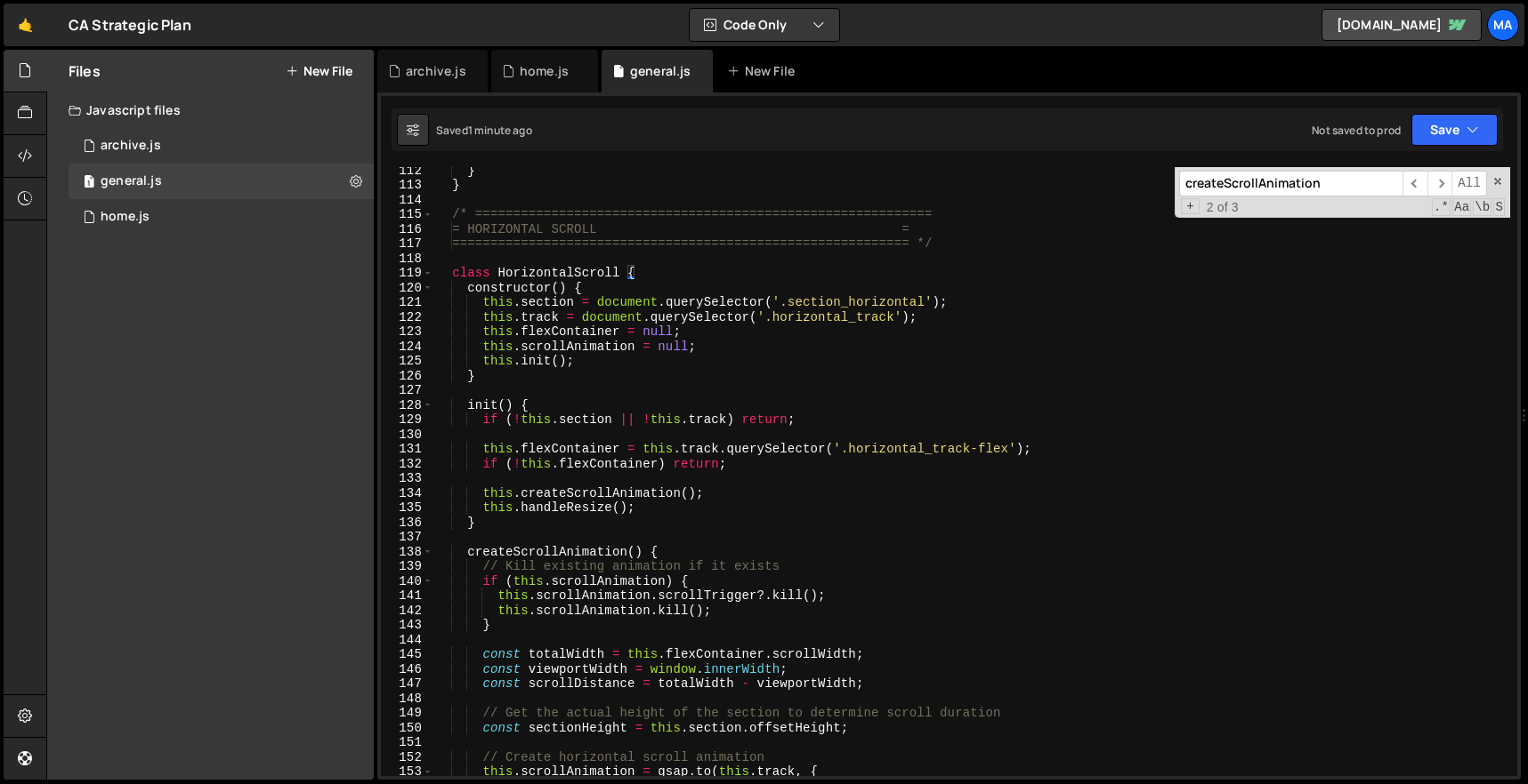
scroll to position [1552, 0]
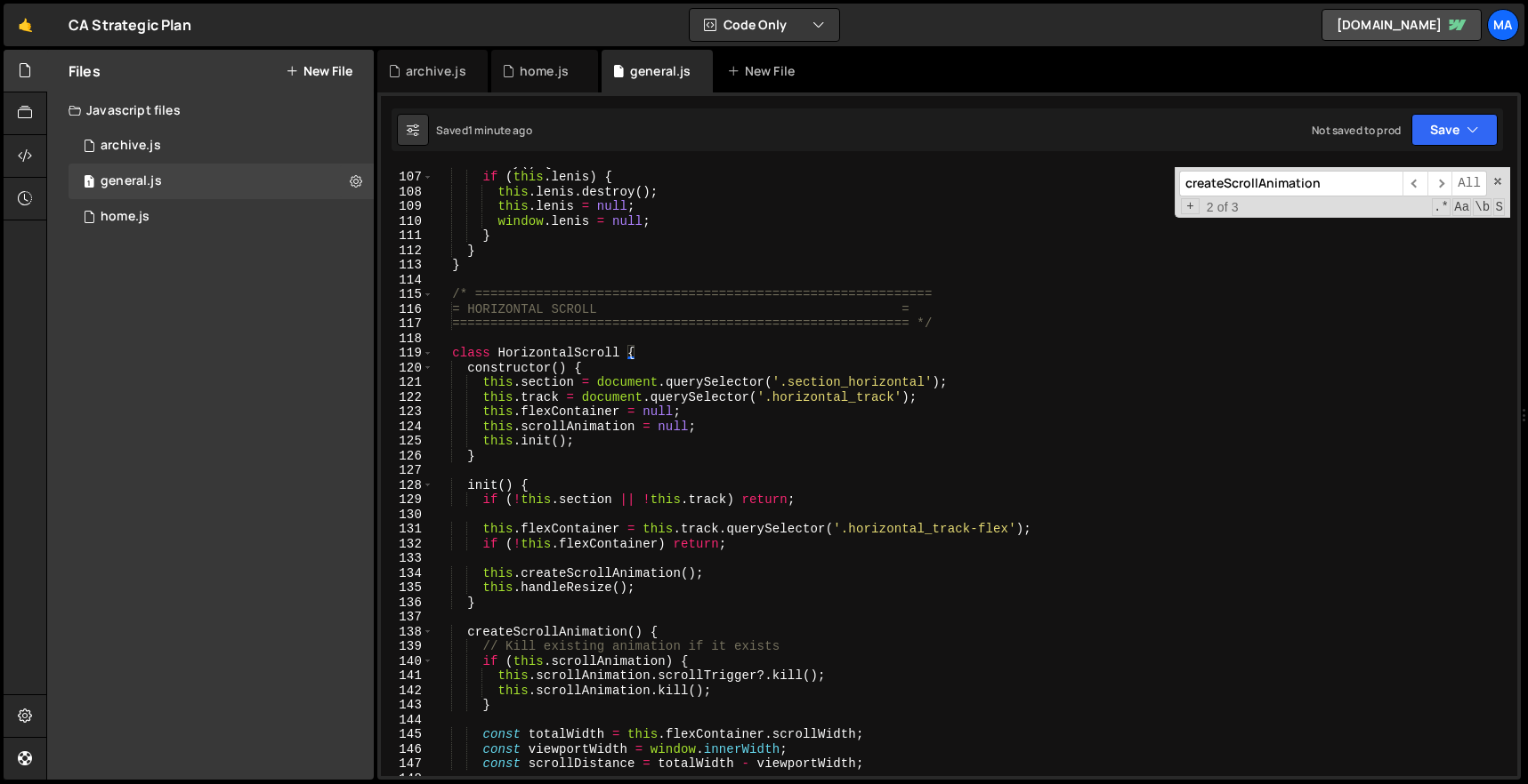
click at [452, 294] on div "destroy ( ) { if ( this . [PERSON_NAME] ) { this . [PERSON_NAME] . destroy ( ) …" at bounding box center [971, 473] width 1077 height 639
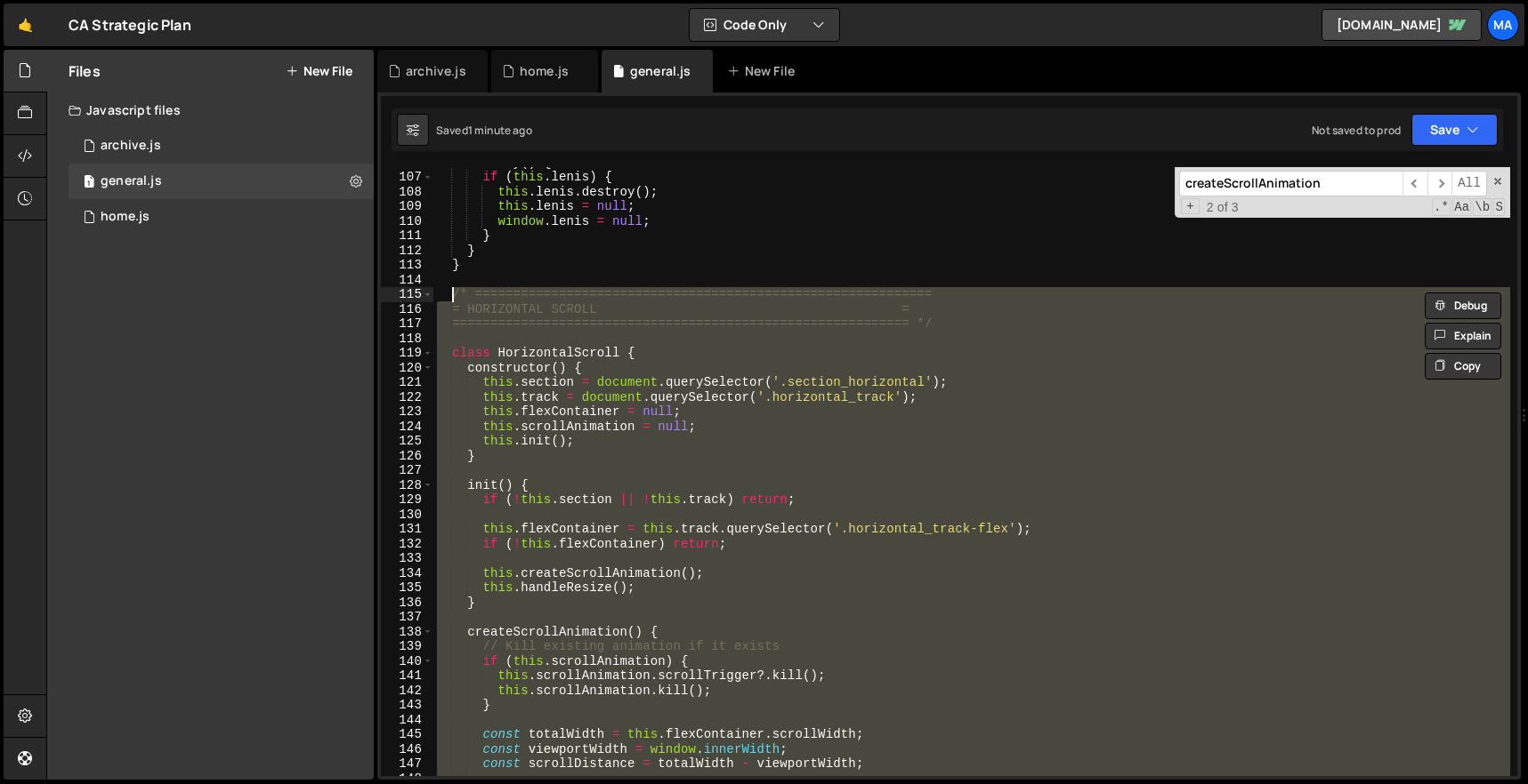
paste textarea "}"
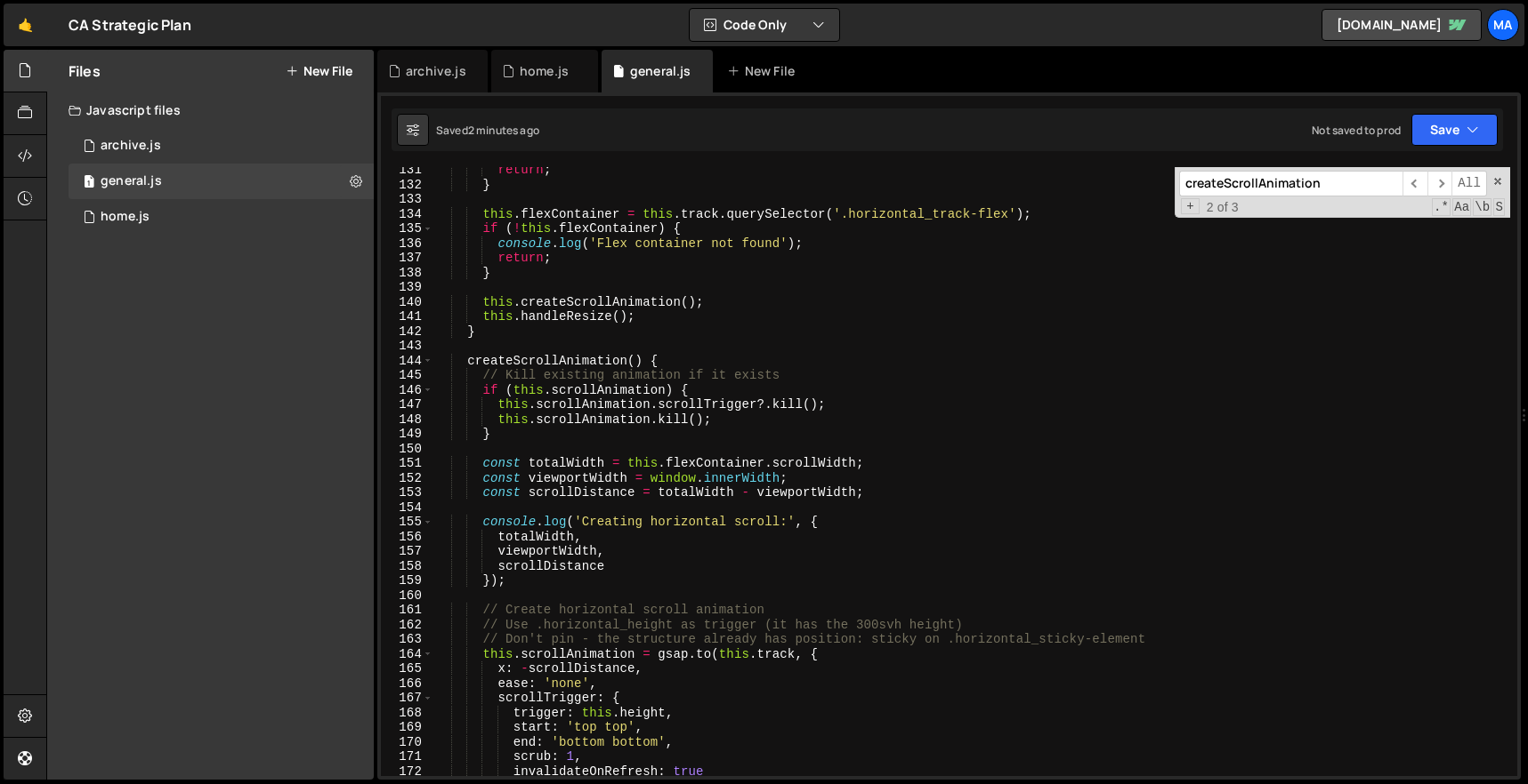
scroll to position [2214, 0]
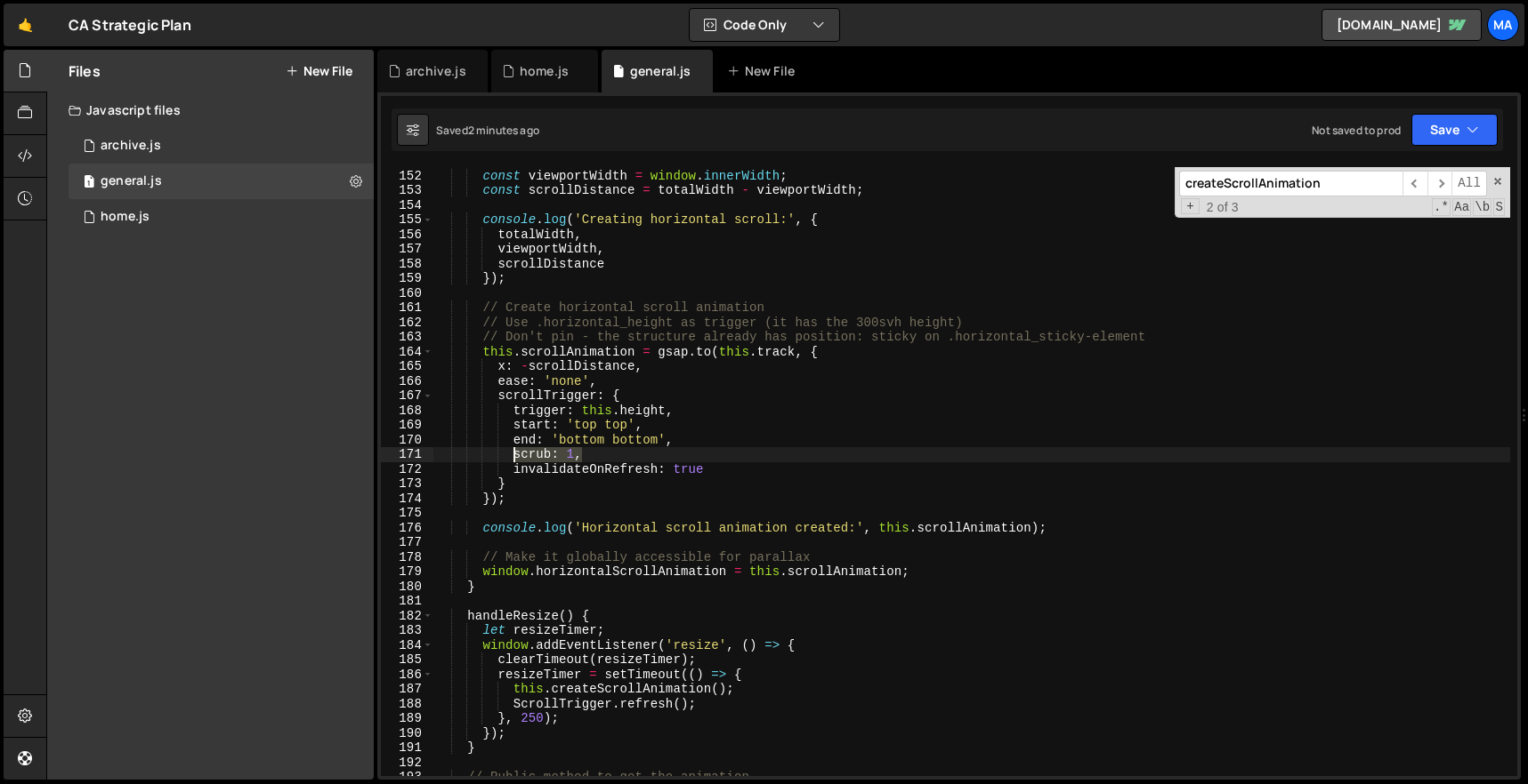
drag, startPoint x: 596, startPoint y: 455, endPoint x: 437, endPoint y: 454, distance: 159.0
click at [438, 454] on div "const totalWidth = this . flexContainer . scrollWidth ; const viewportWidth = w…" at bounding box center [971, 472] width 1077 height 639
type textarea "scrub: 1,"
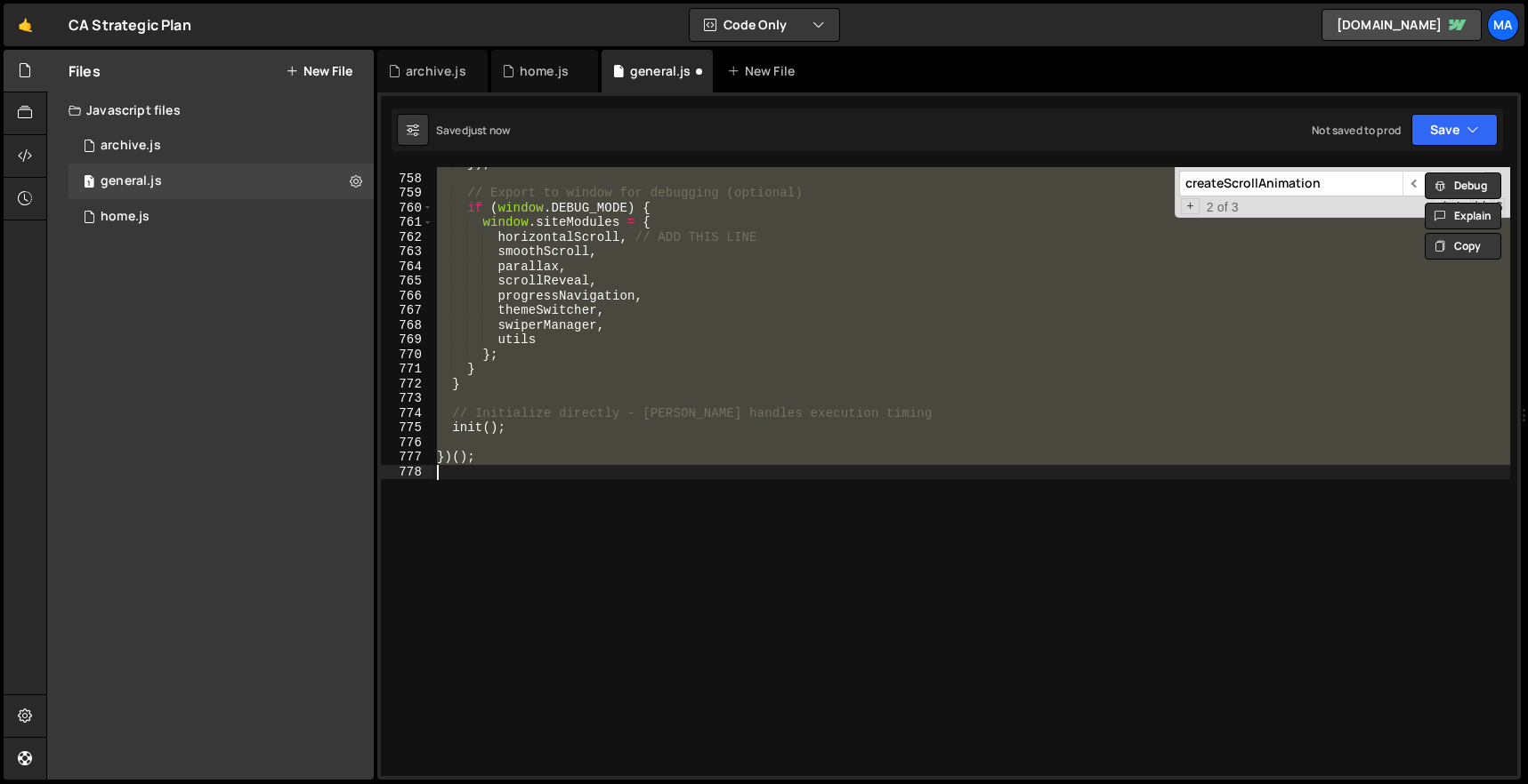
scroll to position [2189, 0]
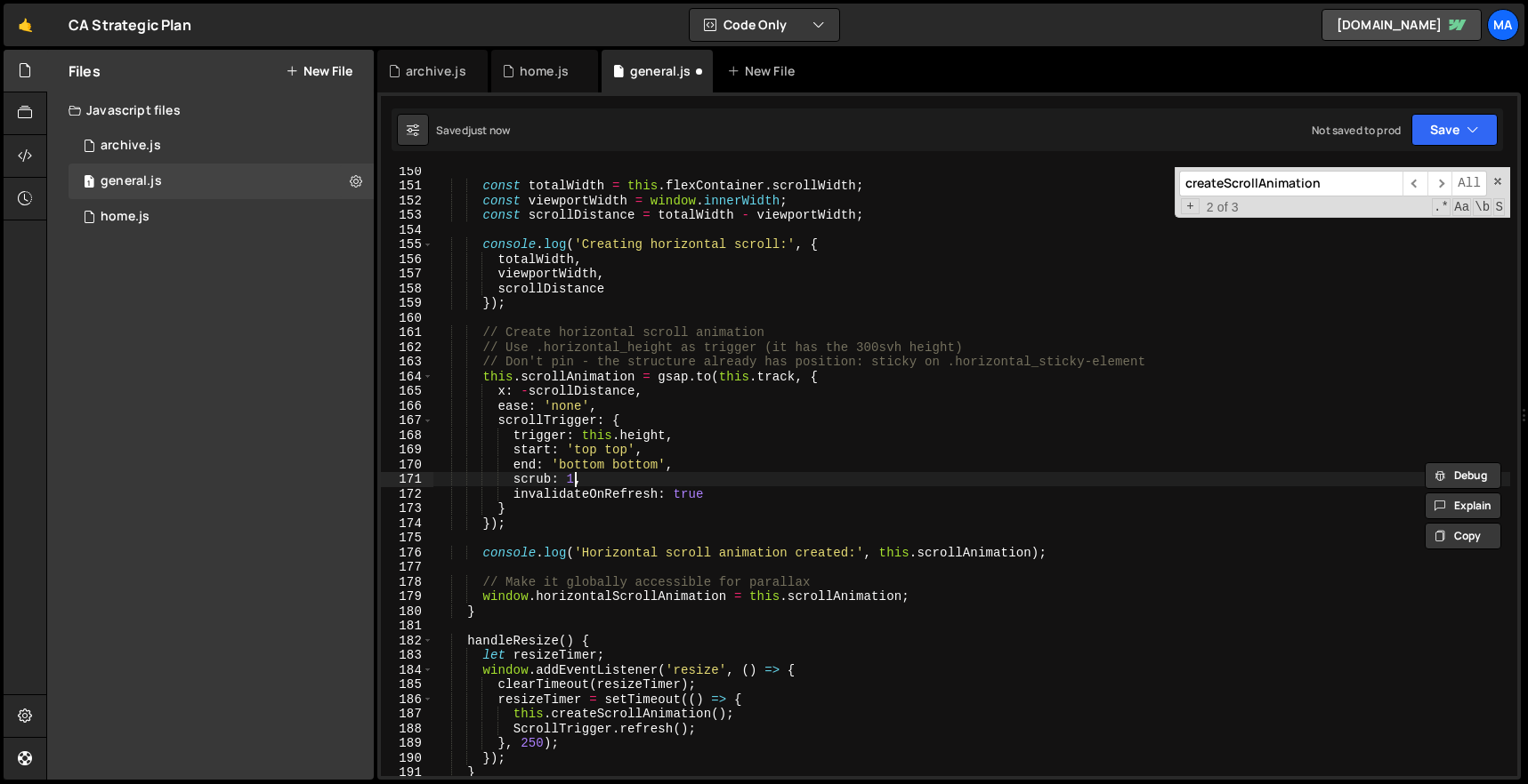
click at [572, 480] on div "const totalWidth = this . flexContainer . scrollWidth ; const viewportWidth = w…" at bounding box center [971, 483] width 1077 height 639
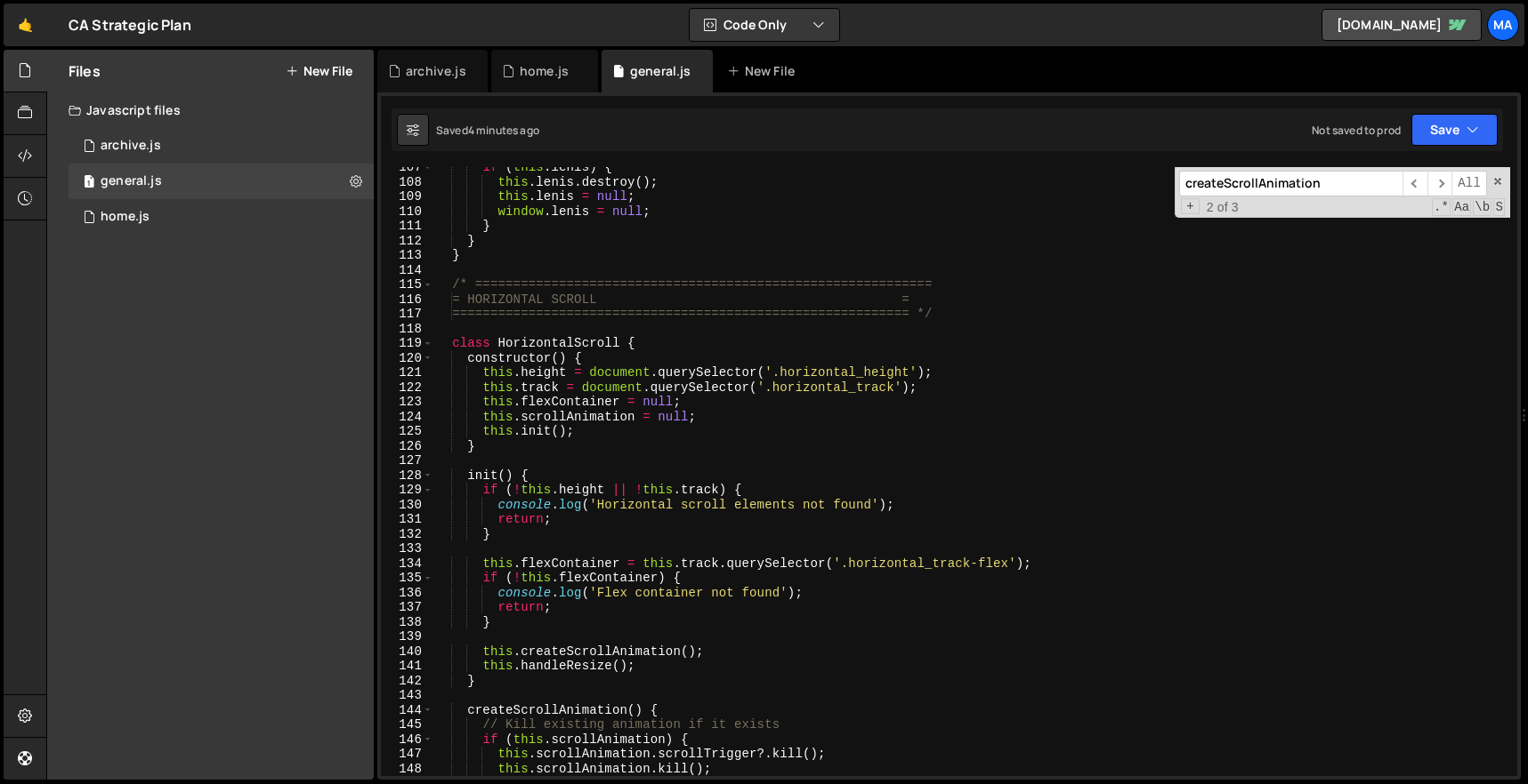
scroll to position [1562, 0]
click at [454, 282] on div "if ( this . [PERSON_NAME] ) { this . [PERSON_NAME] . destroy ( ) ; this . [PERS…" at bounding box center [971, 479] width 1077 height 639
click at [1499, 185] on span at bounding box center [1497, 180] width 12 height 12
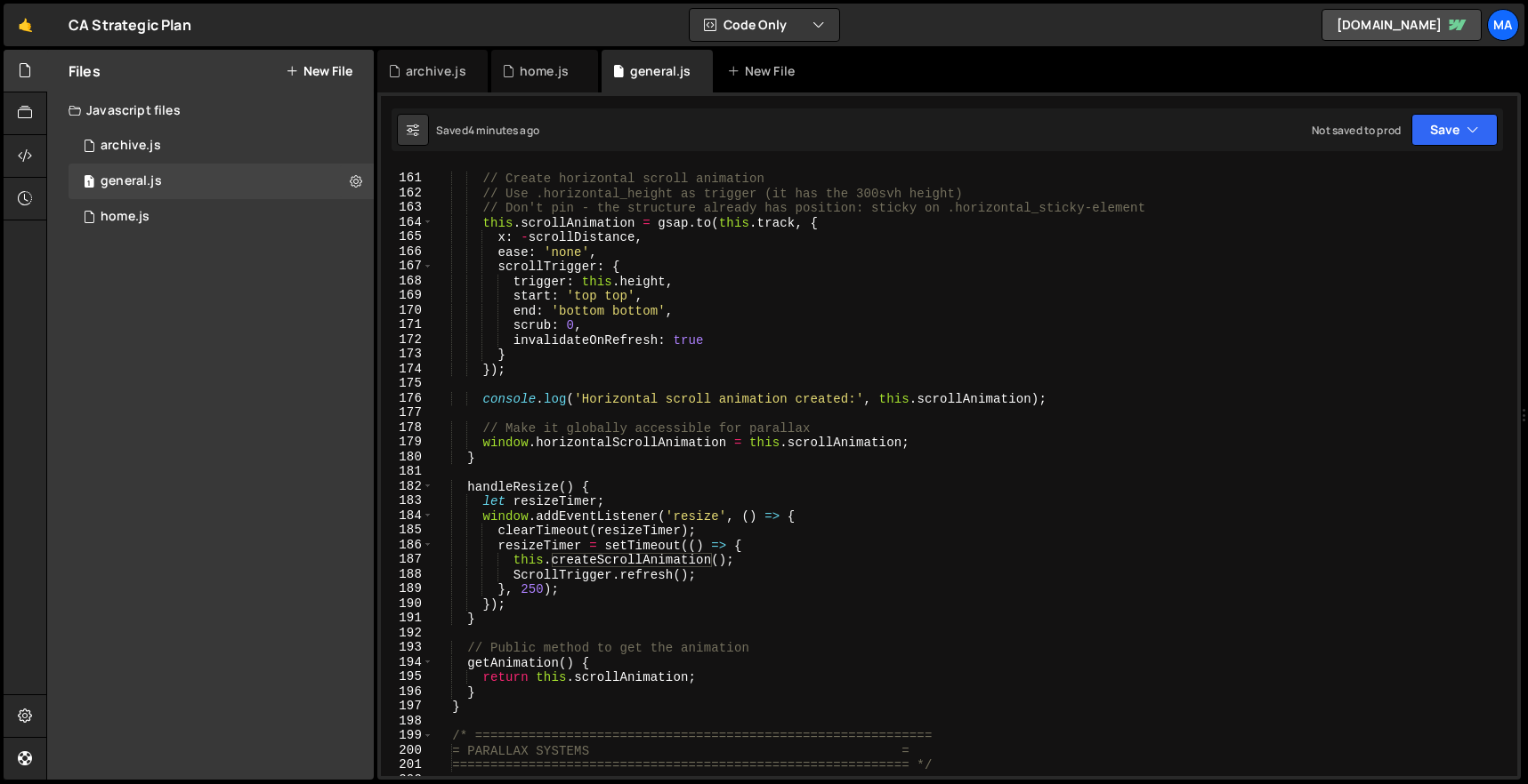
scroll to position [2387, 0]
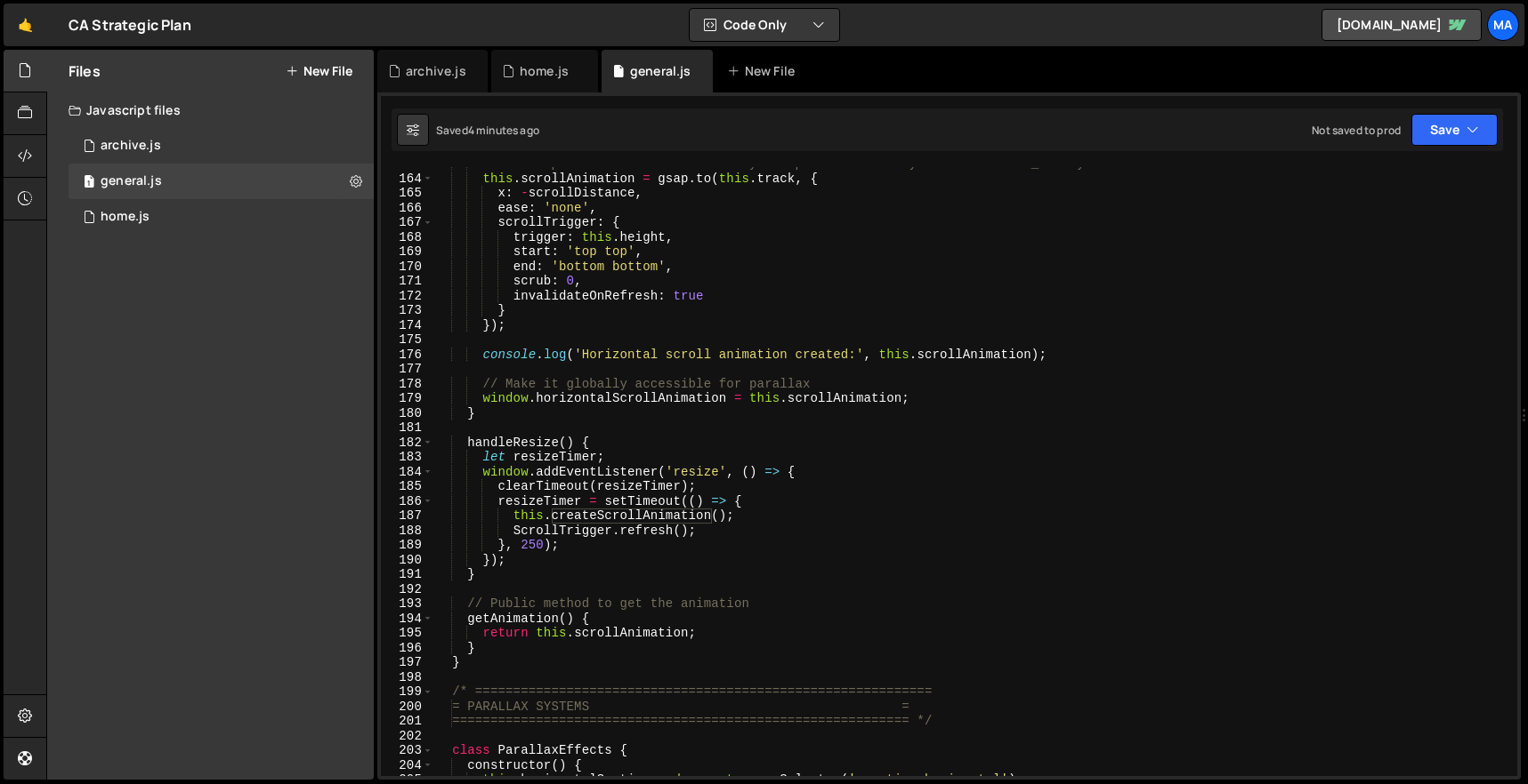
click at [523, 666] on div "// Don't pin - the structure already has position: sticky on .horizontal_sticky…" at bounding box center [971, 475] width 1077 height 639
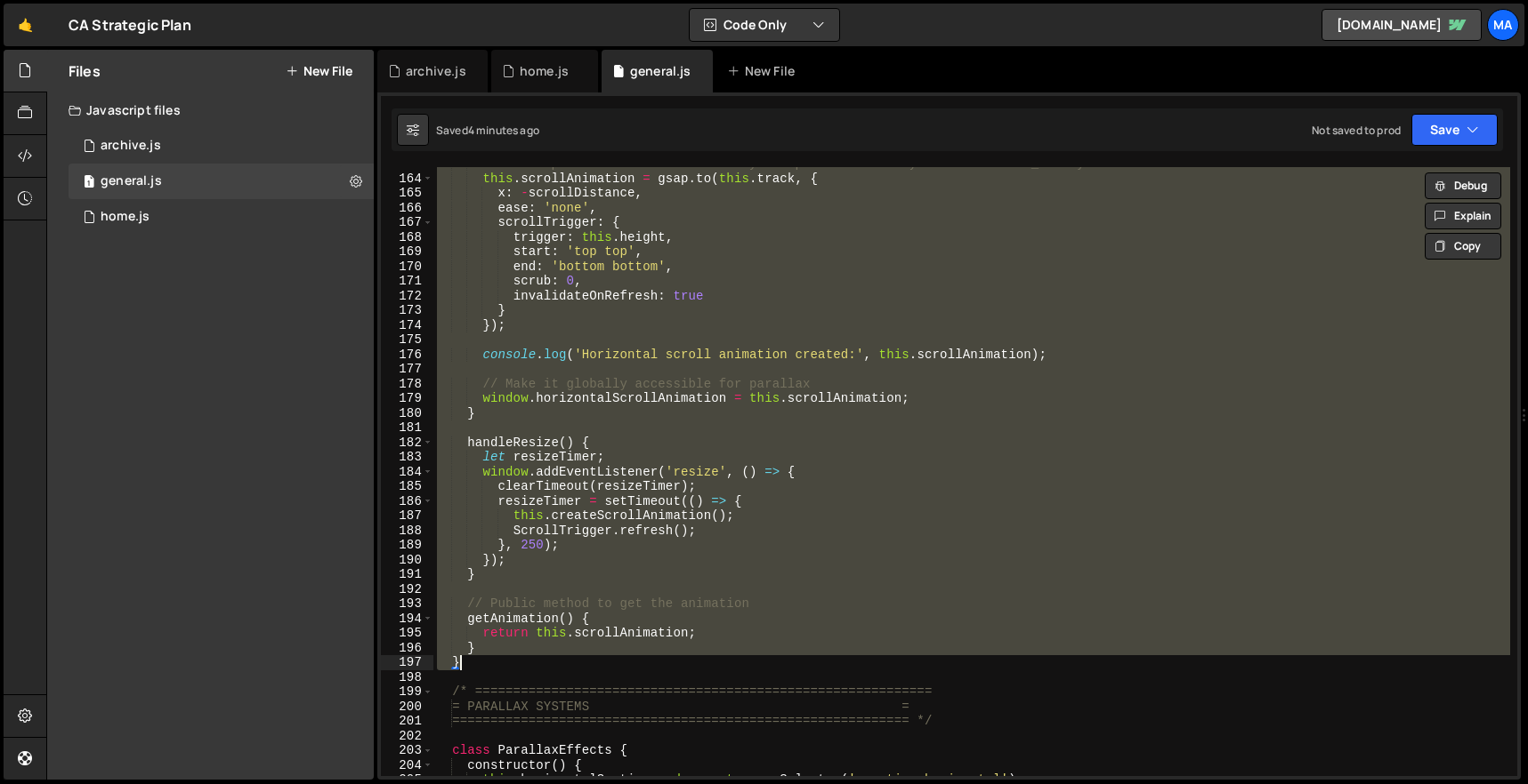
paste textarea
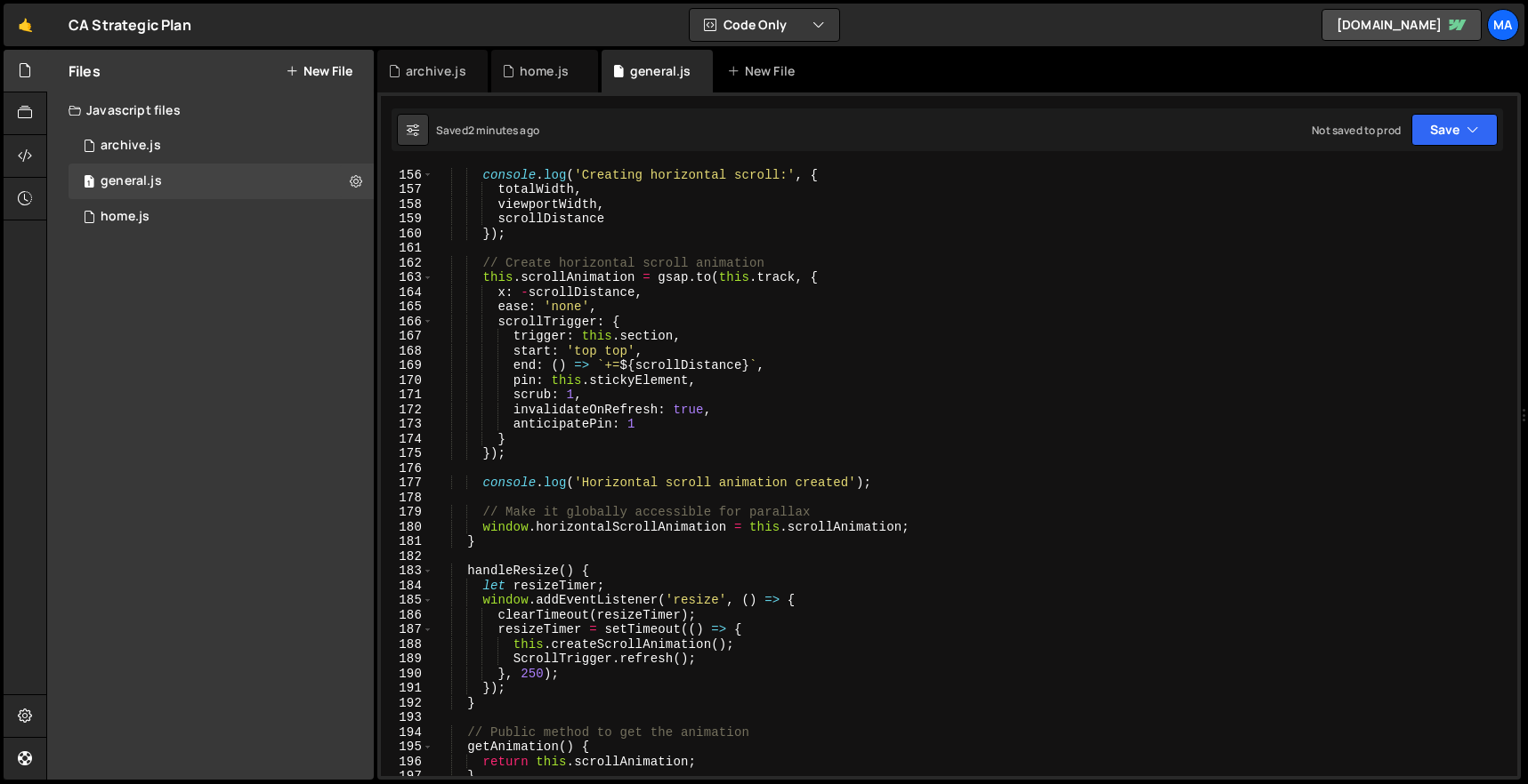
scroll to position [2273, 0]
click at [573, 394] on div "console . log ( 'Creating horizontal scroll:' , { totalWidth , viewportWidth , …" at bounding box center [971, 472] width 1077 height 639
paste textarea "true"
type textarea "scrub: true,"
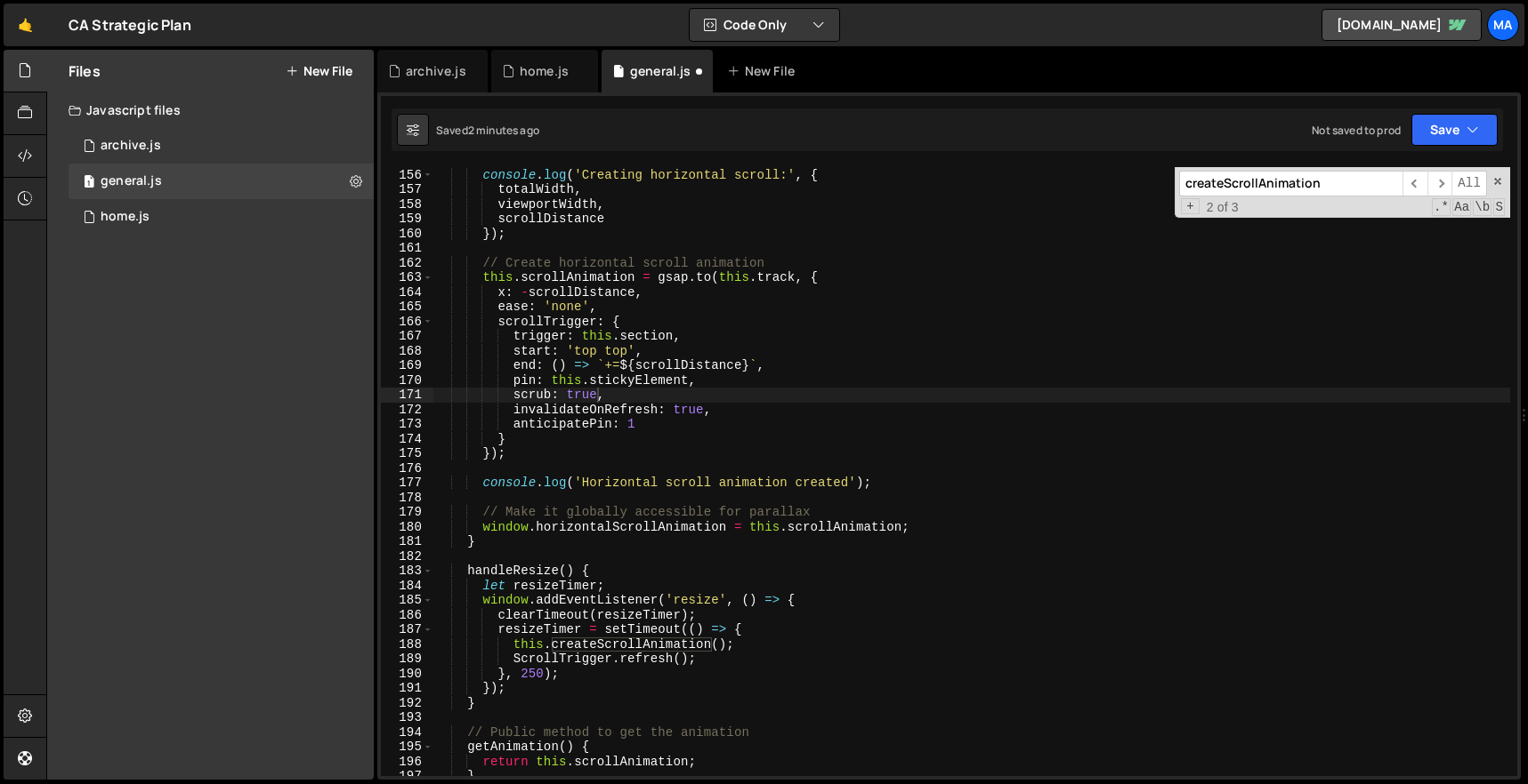
paste input "anticipatePi"
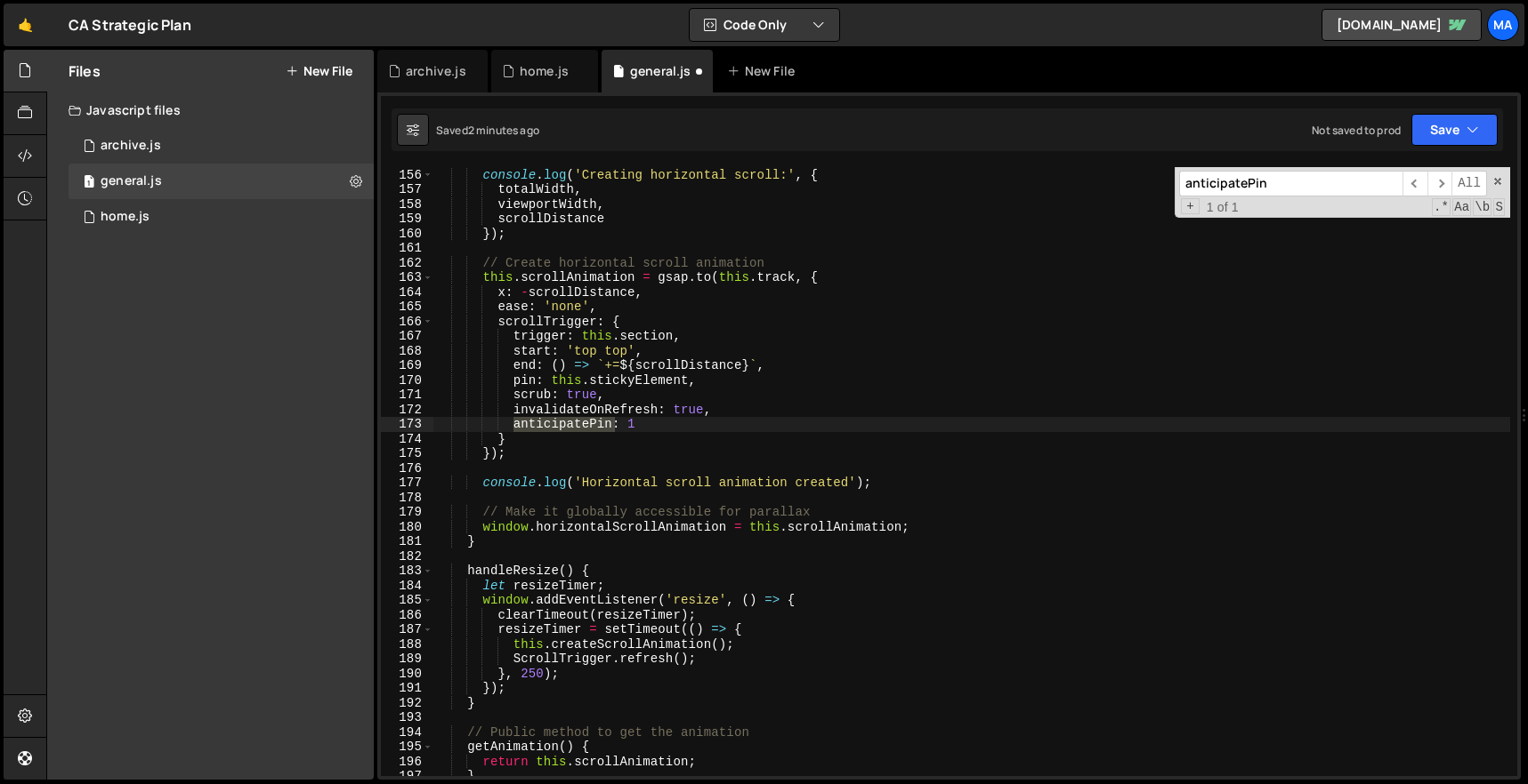
type input "anticipatePin"
drag, startPoint x: 669, startPoint y: 427, endPoint x: 708, endPoint y: 405, distance: 44.8
click at [708, 405] on div "console . log ( 'Creating horizontal scroll:' , { totalWidth , viewportWidth , …" at bounding box center [971, 472] width 1077 height 639
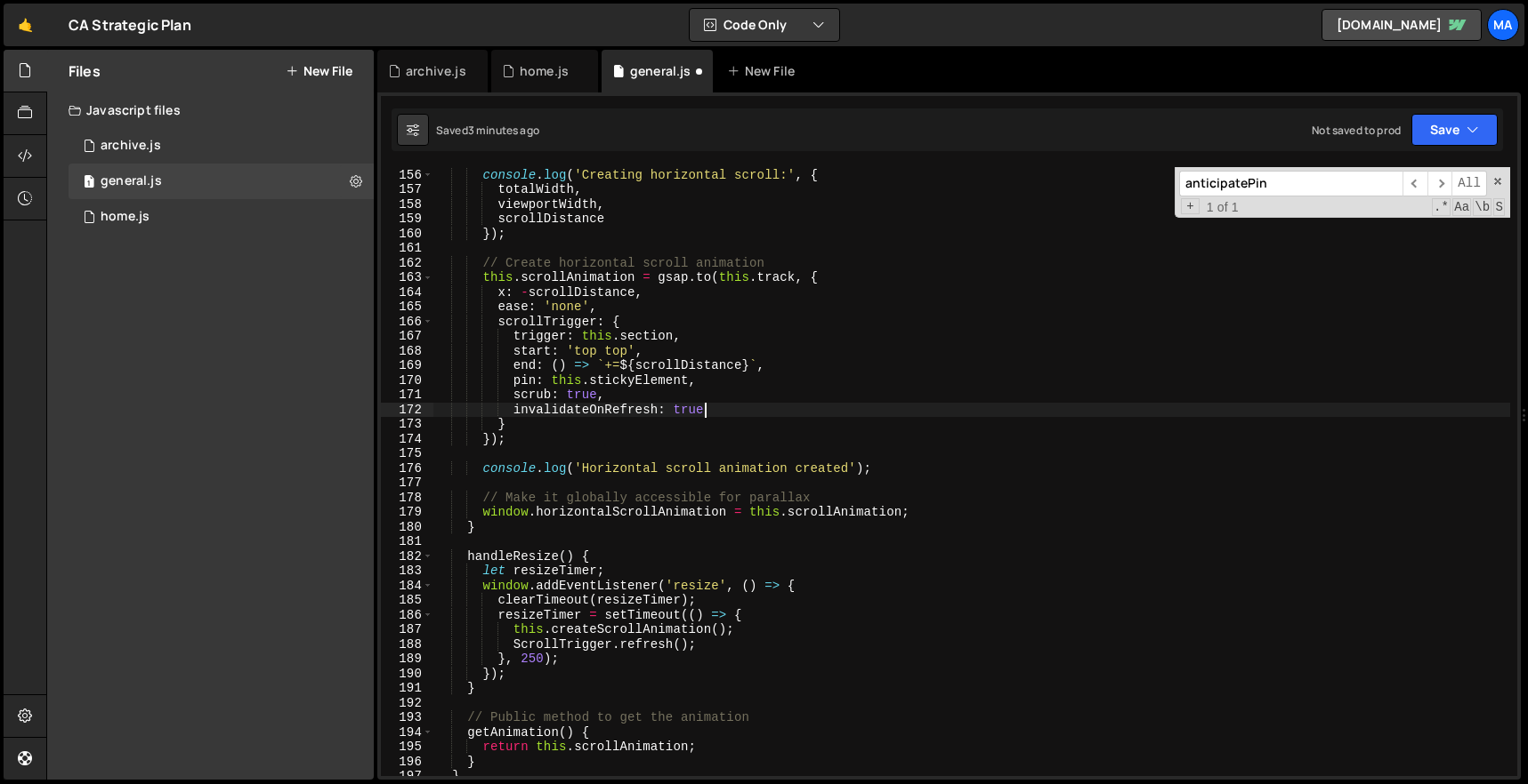
click at [839, 421] on div "console . log ( 'Creating horizontal scroll:' , { totalWidth , viewportWidth , …" at bounding box center [971, 472] width 1077 height 639
type textarea "}"
